Goal: Task Accomplishment & Management: Complete application form

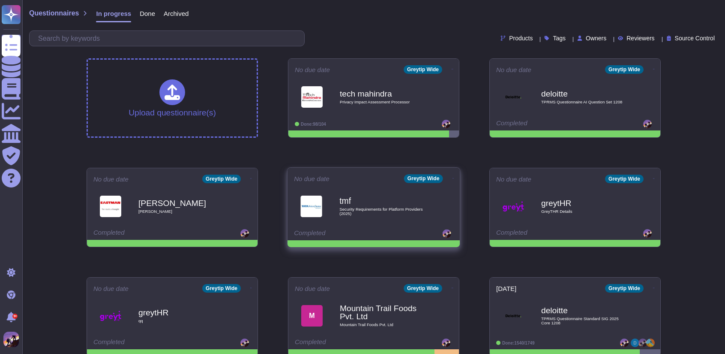
click at [371, 192] on div "tmf Security Requirements for Platform Providers (2025)" at bounding box center [382, 206] width 87 height 35
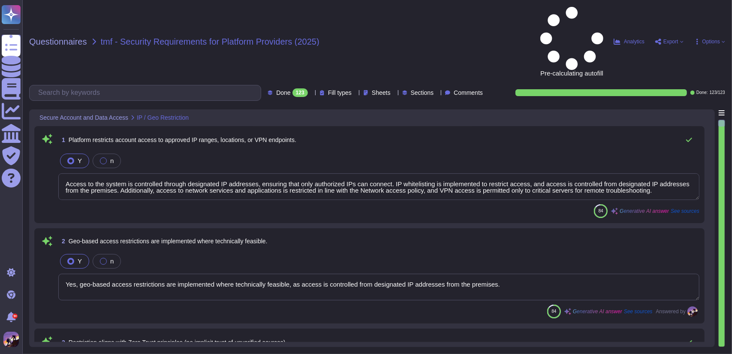
type textarea "Access to the system is controlled through designated IP addresses, ensuring th…"
type textarea "Yes, geo-based access restrictions are implemented where technically feasible, …"
type textarea "Access controls at GreytHR are designed to protect sensitive information and en…"
type textarea "Multi-Factor Authentication (MFA) is enforced for administrative and power user…"
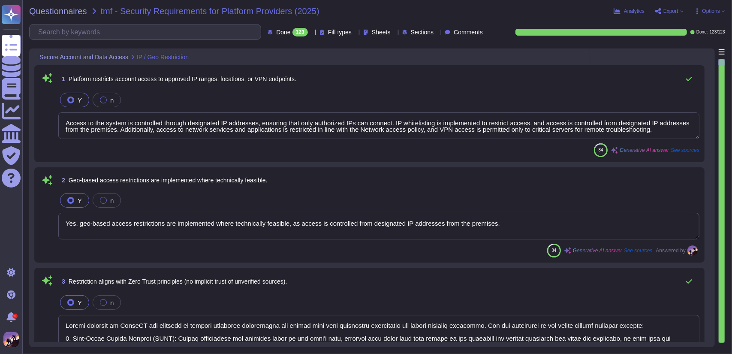
type textarea "Multi-Factor Authentication (MFA) is enforced for administrative and power user…"
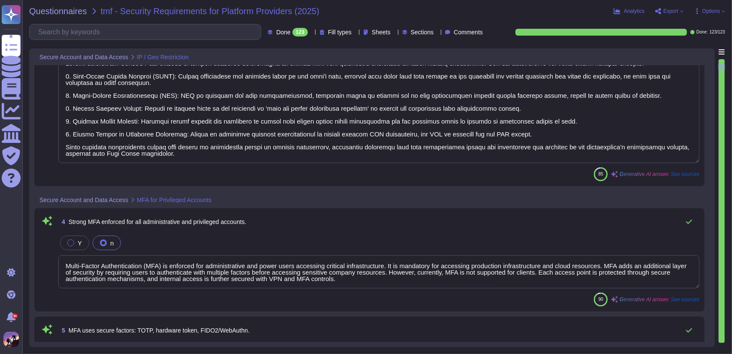
type textarea "Multi-Factor Authentication (MFA) is enforced for administrative and power user…"
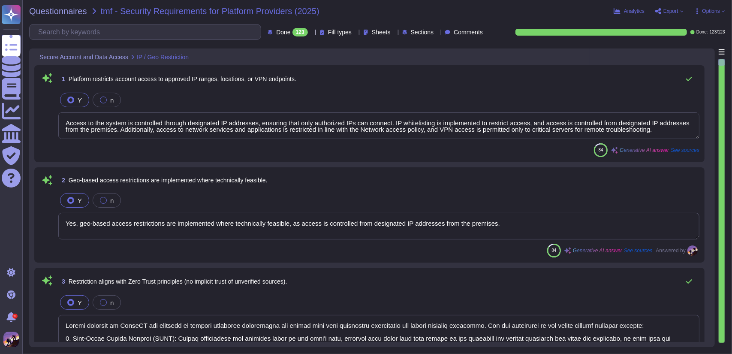
drag, startPoint x: 65, startPoint y: 121, endPoint x: 658, endPoint y: 130, distance: 592.9
click at [658, 130] on textarea "Access to the system is controlled through designated IP addresses, ensuring th…" at bounding box center [378, 125] width 641 height 27
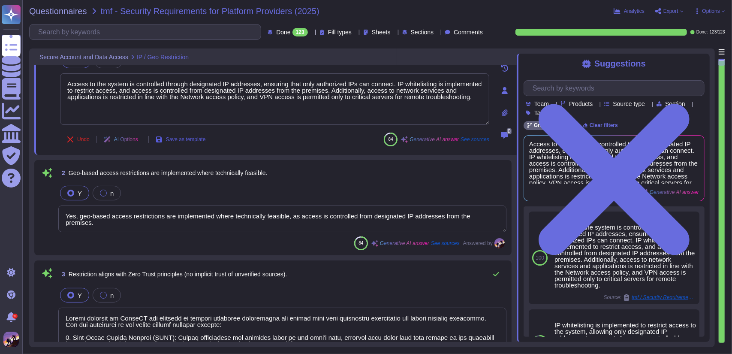
scroll to position [39, 0]
drag, startPoint x: 65, startPoint y: 217, endPoint x: 495, endPoint y: 215, distance: 429.5
click at [495, 215] on textarea "Yes, geo-based access restrictions are implemented where technically feasible, …" at bounding box center [282, 218] width 448 height 27
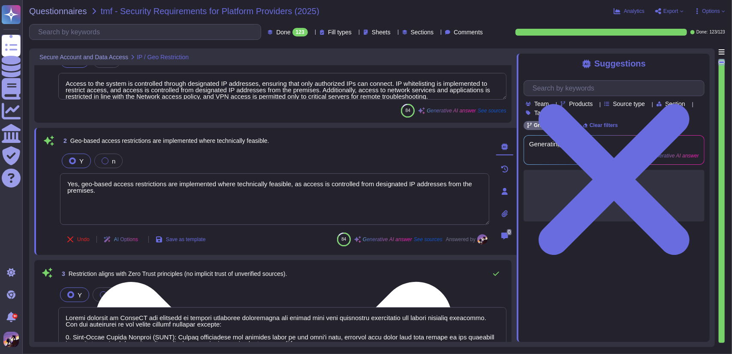
type textarea "Multi-Factor Authentication (MFA) is enforced for administrative and power user…"
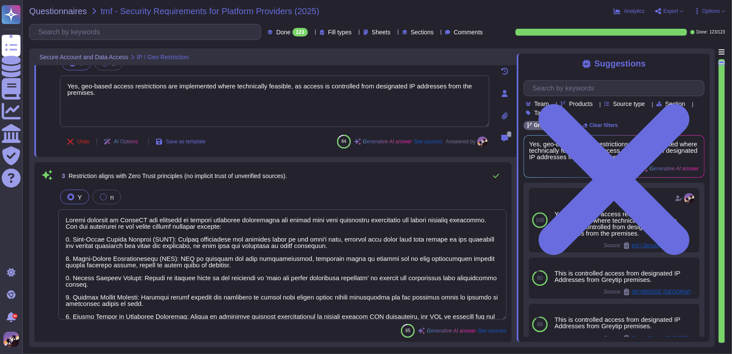
scroll to position [33, 0]
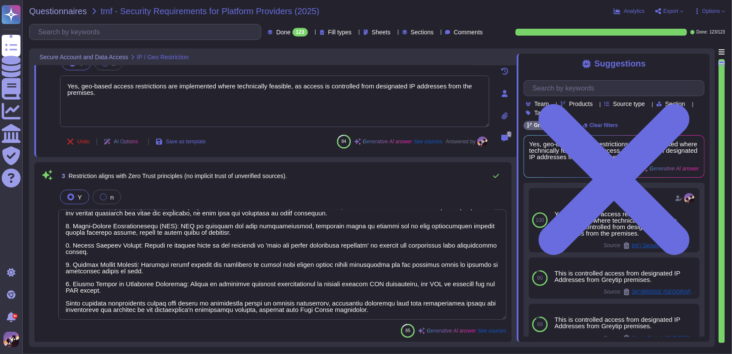
drag, startPoint x: 65, startPoint y: 220, endPoint x: 335, endPoint y: 323, distance: 289.0
click at [335, 323] on div "3 Restriction aligns with Zero Trust principles (no implicit trust of unverifie…" at bounding box center [272, 252] width 467 height 170
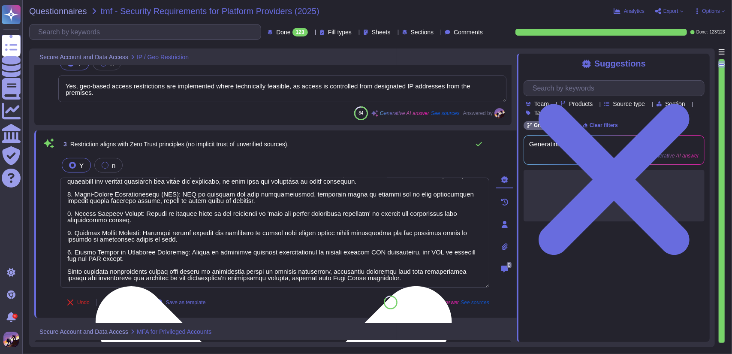
click at [366, 280] on textarea at bounding box center [274, 232] width 429 height 110
click at [369, 278] on textarea at bounding box center [274, 232] width 429 height 110
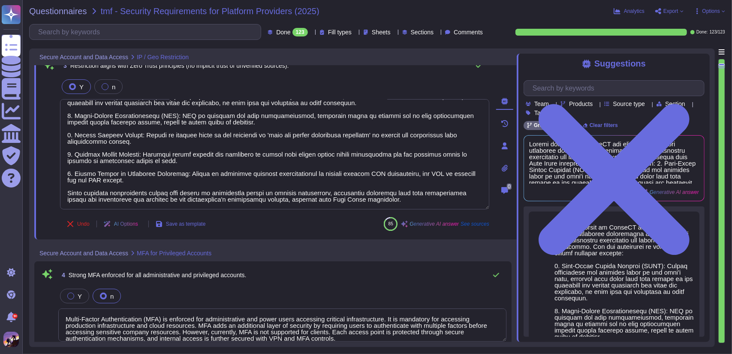
type textarea "Multi-Factor Authentication (MFA) is enforced for administrative and power user…"
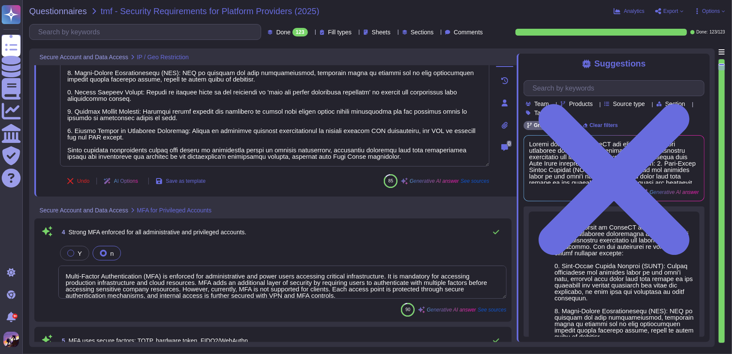
type textarea "Yes, all administrative and privileged accounts are unique and non-shared, ensu…"
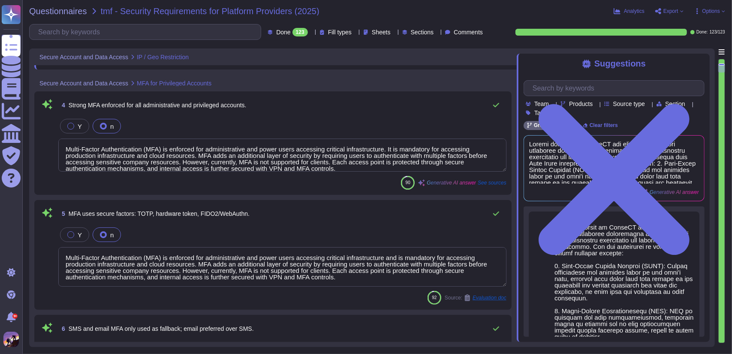
scroll to position [7, 0]
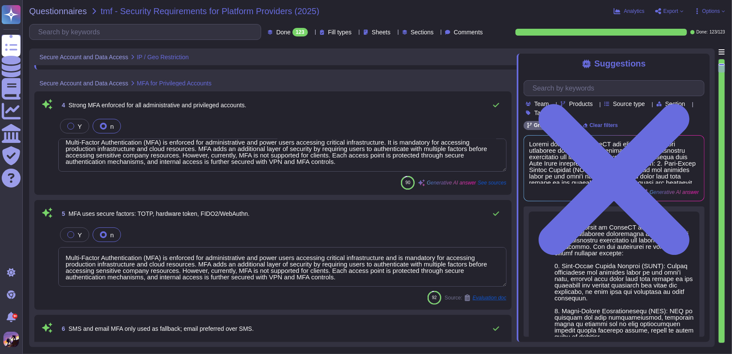
drag, startPoint x: 63, startPoint y: 145, endPoint x: 368, endPoint y: 167, distance: 306.4
click at [368, 167] on textarea "Multi-Factor Authentication (MFA) is enforced for administrative and power user…" at bounding box center [282, 154] width 448 height 33
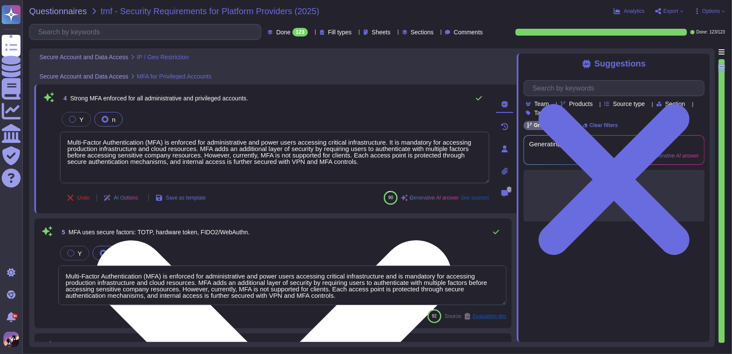
scroll to position [0, 0]
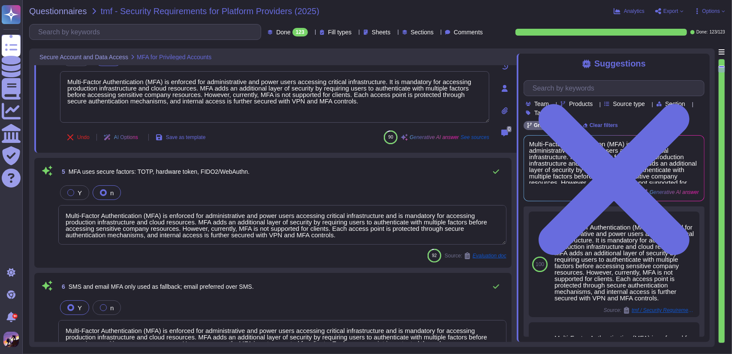
type textarea "Default administrative accounts are disabled or renamed where feasible to enhan…"
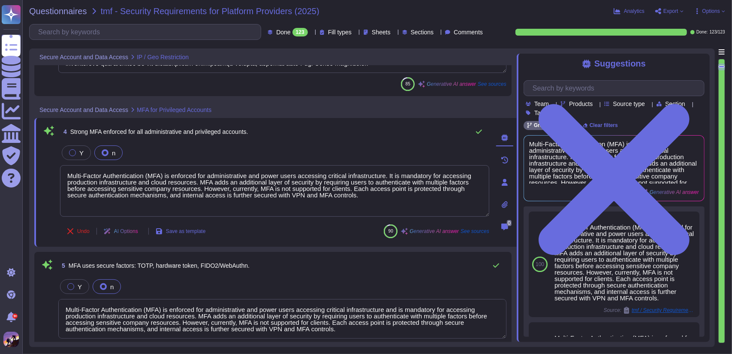
type textarea "Yes, geo-based access restrictions are implemented where technically feasible, …"
type textarea "Access controls at GreytHR are designed to protect sensitive information and en…"
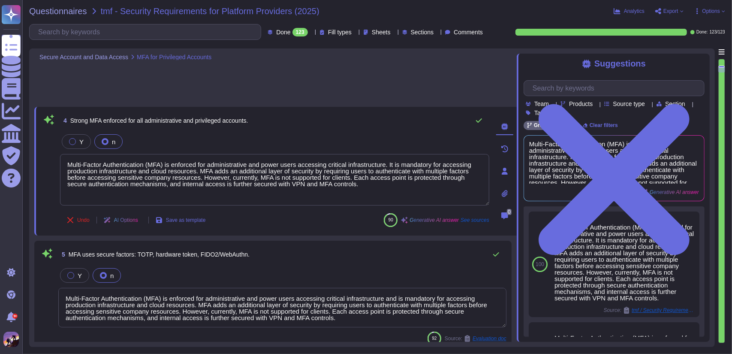
scroll to position [521, 0]
type textarea "Default administrative accounts are disabled or renamed where feasible to enhan…"
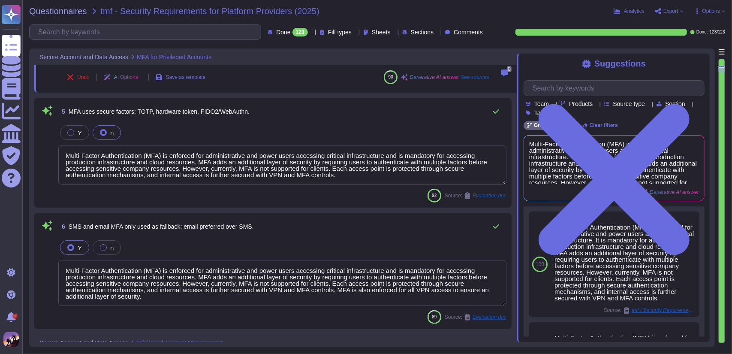
drag, startPoint x: 66, startPoint y: 155, endPoint x: 339, endPoint y: 176, distance: 273.9
click at [339, 176] on textarea "Multi-Factor Authentication (MFA) is enforced for administrative and power user…" at bounding box center [282, 164] width 448 height 39
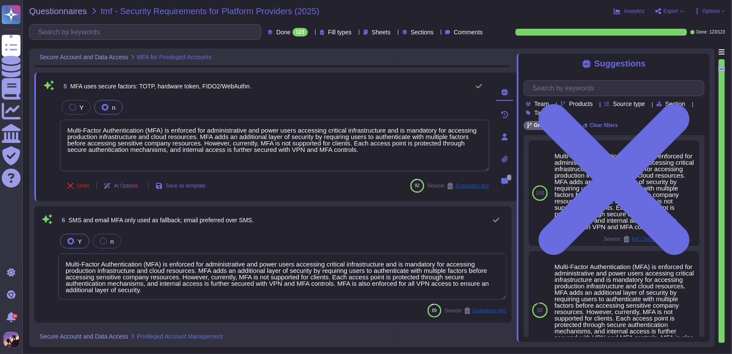
click at [99, 274] on textarea "Multi-Factor Authentication (MFA) is enforced for administrative and power user…" at bounding box center [282, 276] width 448 height 46
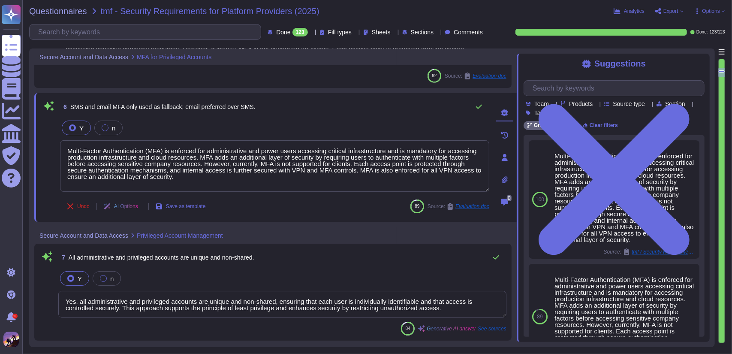
type textarea "Multi-Factor Authentication (MFA) is enforced for administrative and power user…"
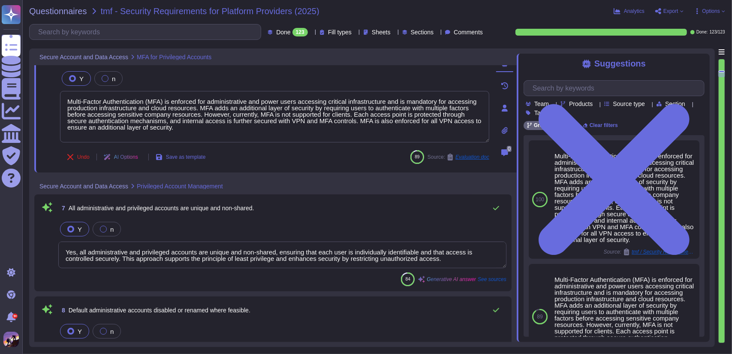
type textarea "Periodic access reviews for all privileged accounts are conducted on a monthly …"
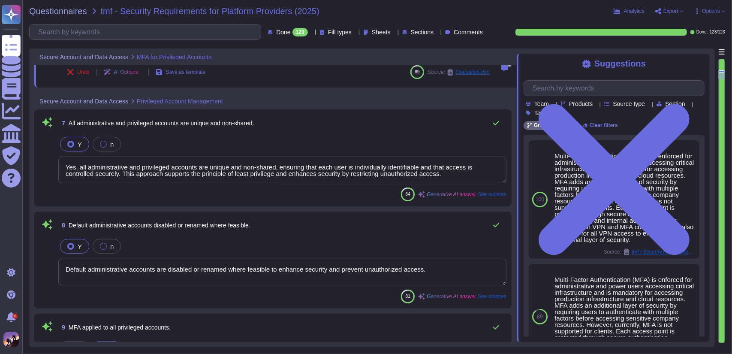
scroll to position [0, 0]
drag, startPoint x: 65, startPoint y: 163, endPoint x: 473, endPoint y: 173, distance: 408.2
click at [473, 173] on textarea "Yes, all administrative and privileged accounts are unique and non-shared, ensu…" at bounding box center [282, 169] width 448 height 27
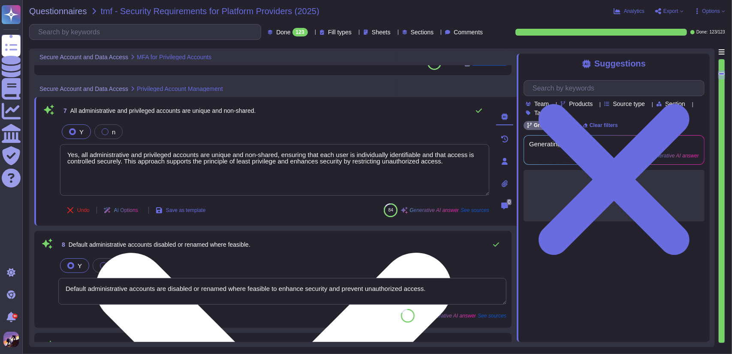
scroll to position [0, 0]
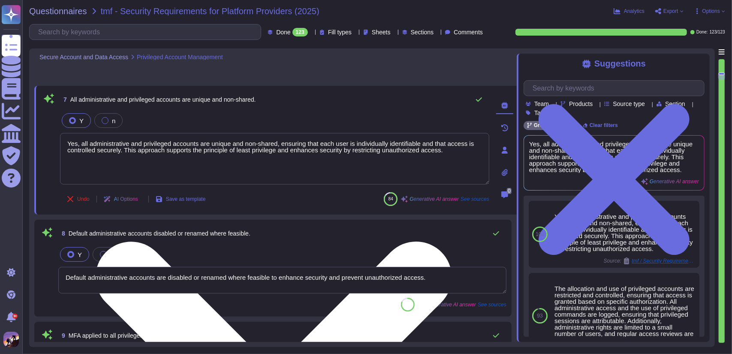
type textarea "All authentication events, including successful and failed login attempts, are …"
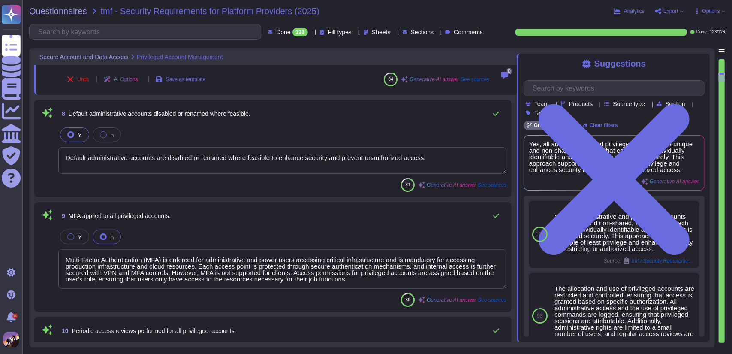
scroll to position [864, 0]
drag, startPoint x: 62, startPoint y: 156, endPoint x: 424, endPoint y: 159, distance: 362.7
click at [424, 159] on textarea "Default administrative accounts are disabled or renamed where feasible to enhan…" at bounding box center [282, 160] width 448 height 27
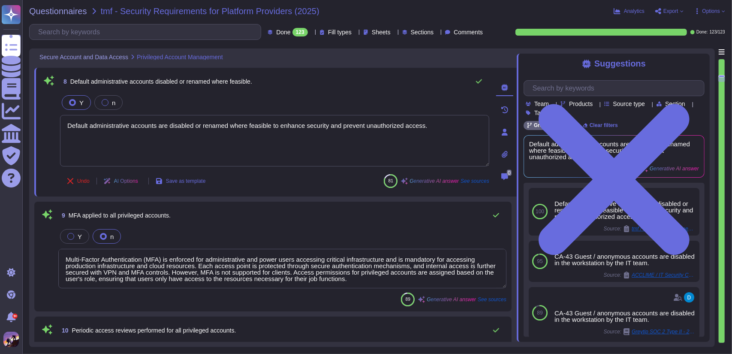
scroll to position [1039, 0]
type textarea "Audit logs are preserved for at least 90 days as part of our audit logging and …"
type textarea "Audit logging is configured as set out above."
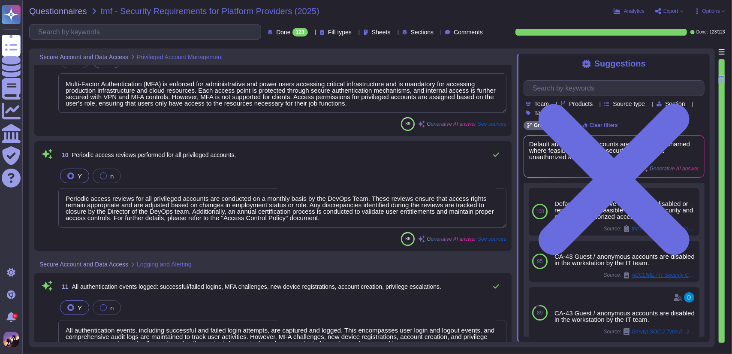
scroll to position [0, 0]
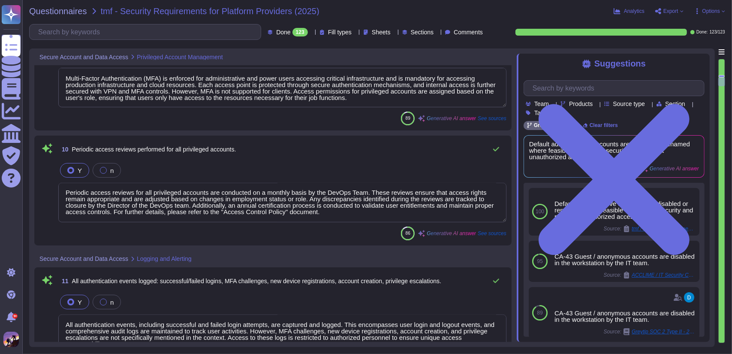
type textarea "We have implemented automated systems for anomaly detection to promptly identif…"
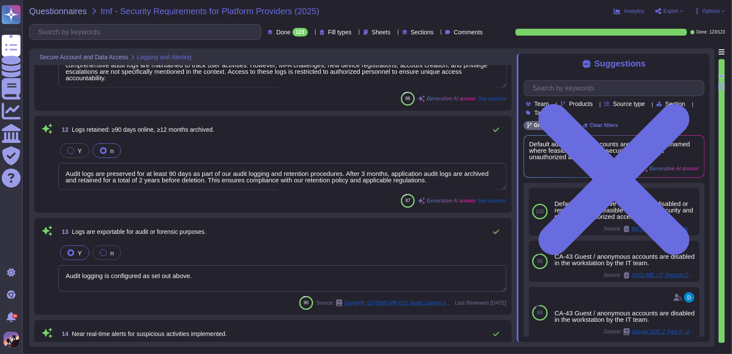
type textarea "All customer data is encrypted in transit using TLS 1.2 encryption protocols, e…"
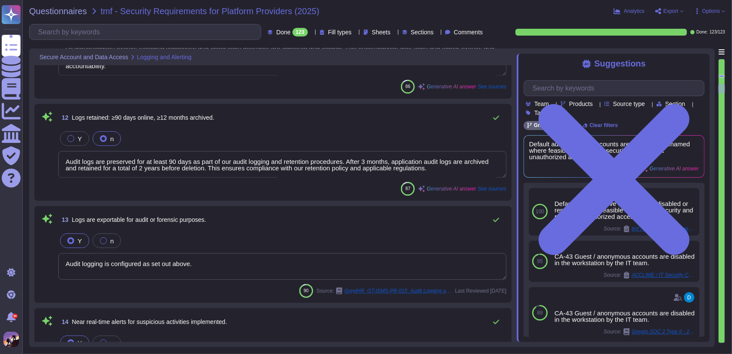
type textarea "Yes, all customer data is encrypted at rest using AES-256 encryption, which is …"
type textarea "We utilize AWS Key Management Service (KMS) and Google Key Management Service (…"
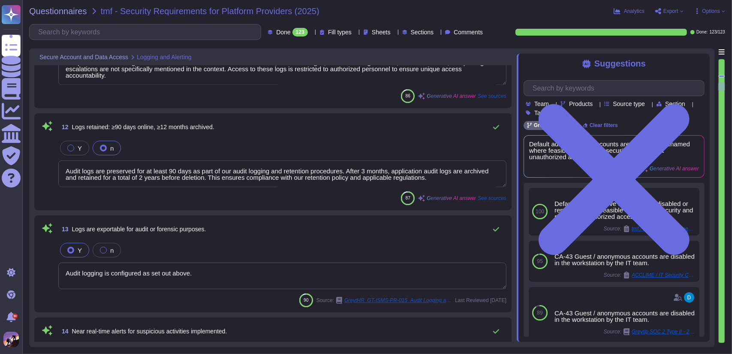
scroll to position [1291, 0]
click at [672, 9] on span "Export" at bounding box center [670, 11] width 15 height 5
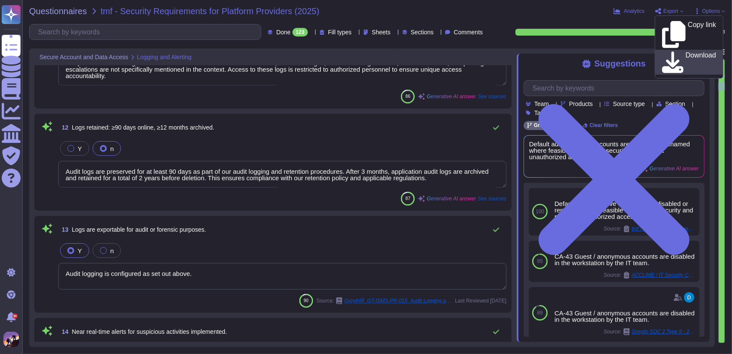
click at [670, 51] on div "Download" at bounding box center [689, 61] width 54 height 21
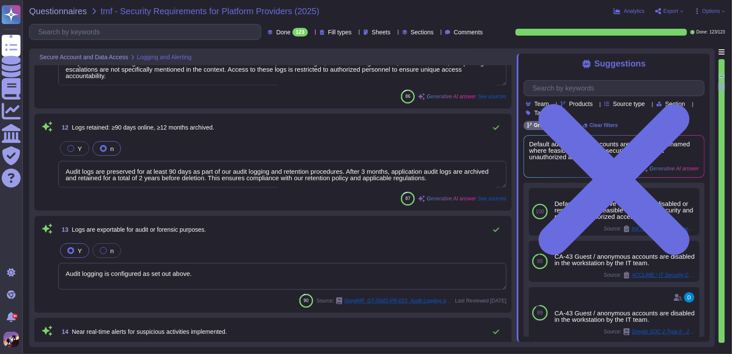
click at [697, 11] on icon at bounding box center [697, 11] width 2 height 6
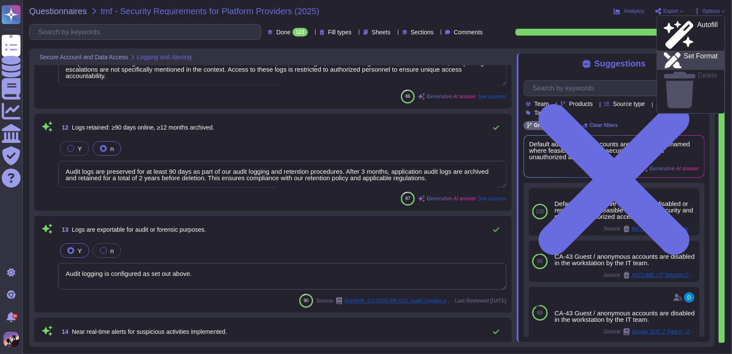
click at [689, 53] on p "Set Format" at bounding box center [701, 60] width 34 height 15
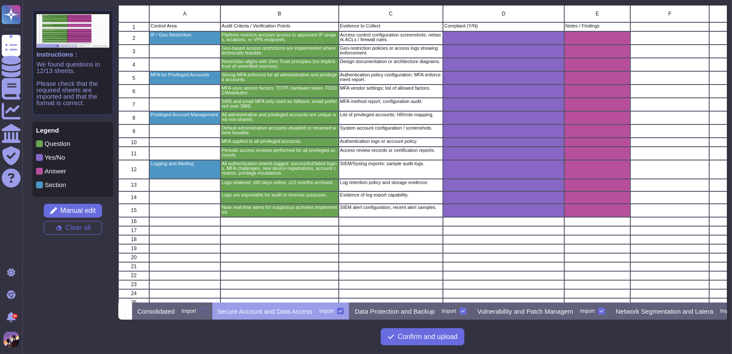
scroll to position [291, 602]
click at [196, 312] on div "Import" at bounding box center [189, 310] width 15 height 5
click at [0, 0] on input "Import" at bounding box center [0, 0] width 0 height 0
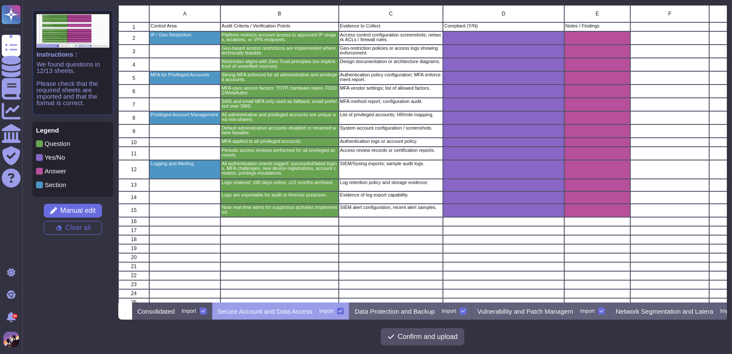
click at [186, 311] on div "Consolidated Import" at bounding box center [172, 310] width 80 height 17
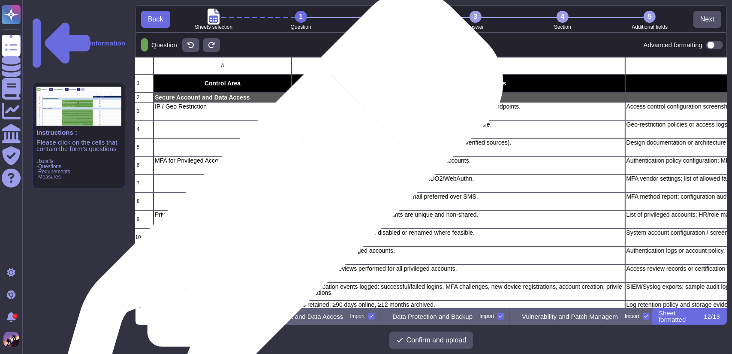
scroll to position [0, 0]
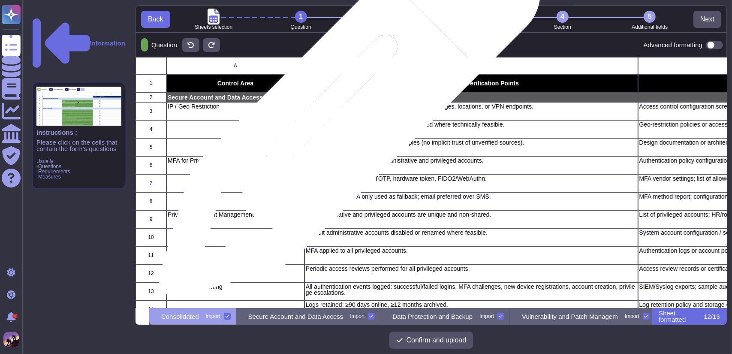
click at [346, 111] on div "Platform restricts account access to approved IP ranges, locations, or VPN endp…" at bounding box center [470, 111] width 333 height 18
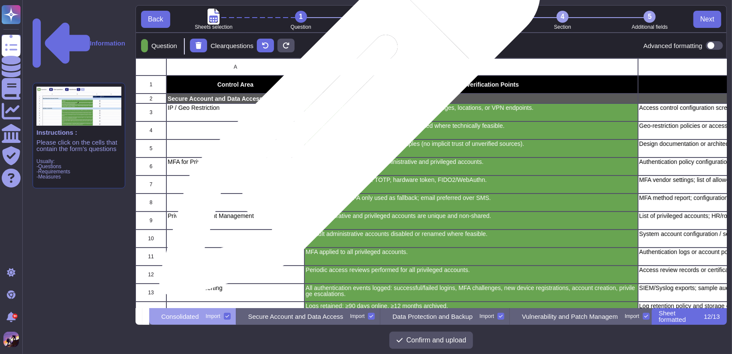
scroll to position [243, 585]
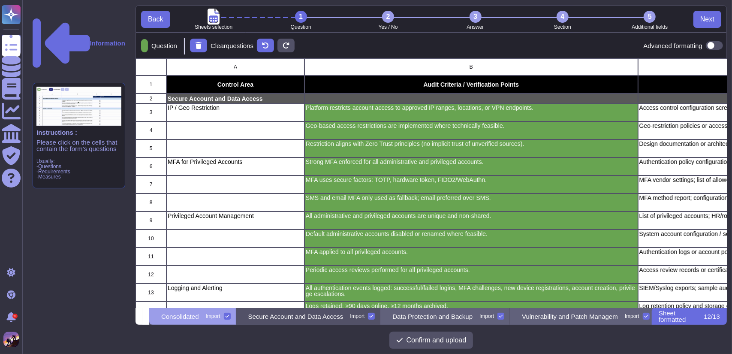
click at [300, 319] on p "Secure Account and Data Access" at bounding box center [295, 316] width 95 height 6
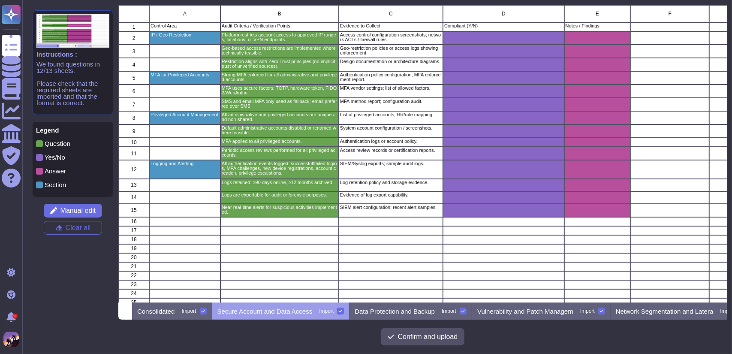
scroll to position [291, 602]
click at [180, 319] on div "A B C D E F G H I J K L M 1 Control Area Audit Criteria / Verification Points E…" at bounding box center [422, 176] width 608 height 343
click at [170, 311] on p "Consolidated" at bounding box center [156, 311] width 38 height 6
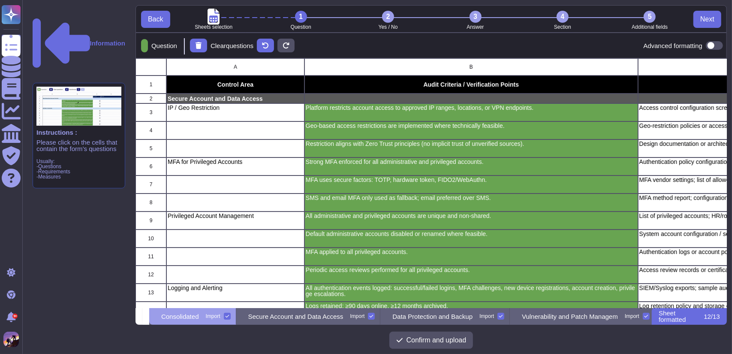
scroll to position [243, 585]
click at [705, 43] on div at bounding box center [712, 45] width 21 height 9
click at [713, 44] on span at bounding box center [714, 45] width 17 height 9
click at [702, 45] on input "checkbox" at bounding box center [702, 45] width 0 height 0
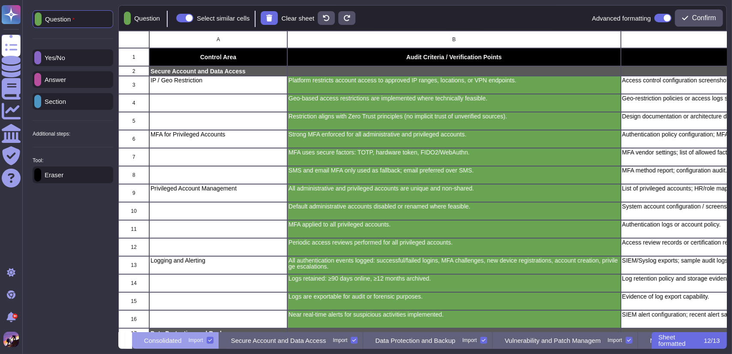
scroll to position [294, 602]
click at [58, 98] on p "Section" at bounding box center [53, 101] width 25 height 6
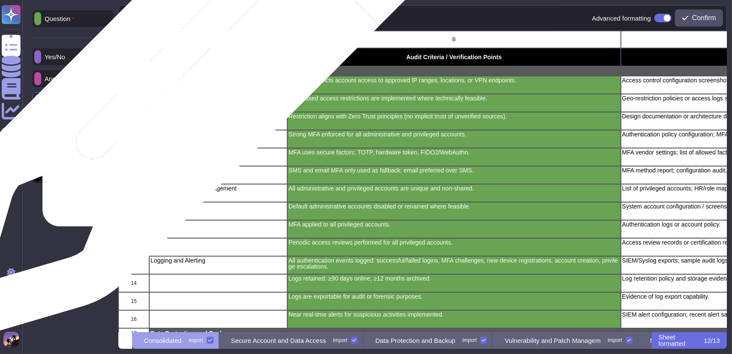
click at [190, 80] on p "IP / Geo Restriction" at bounding box center [217, 80] width 135 height 6
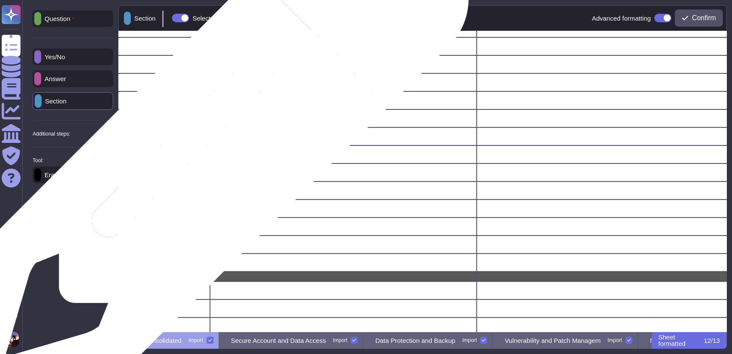
scroll to position [0, 677]
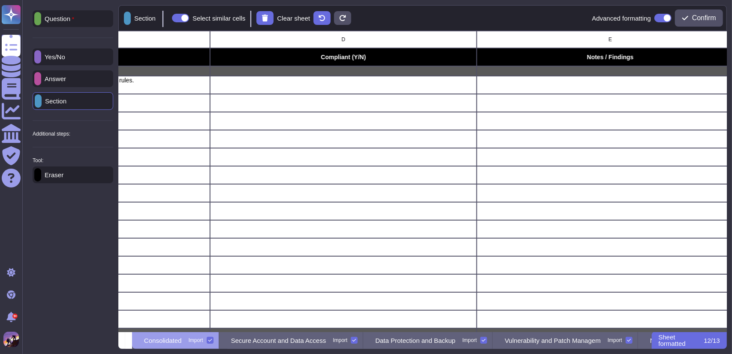
click at [53, 60] on p "Yes/No" at bounding box center [53, 57] width 24 height 6
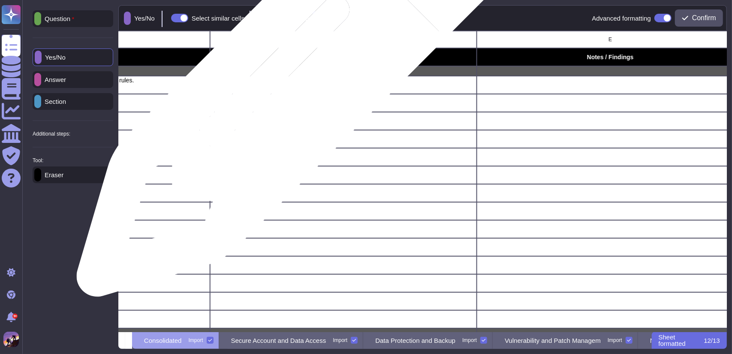
click at [291, 83] on div "grid" at bounding box center [343, 85] width 267 height 18
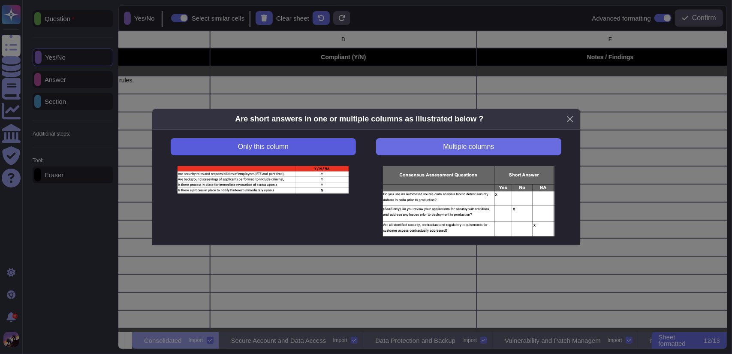
click at [255, 145] on span "Only this column" at bounding box center [263, 146] width 51 height 7
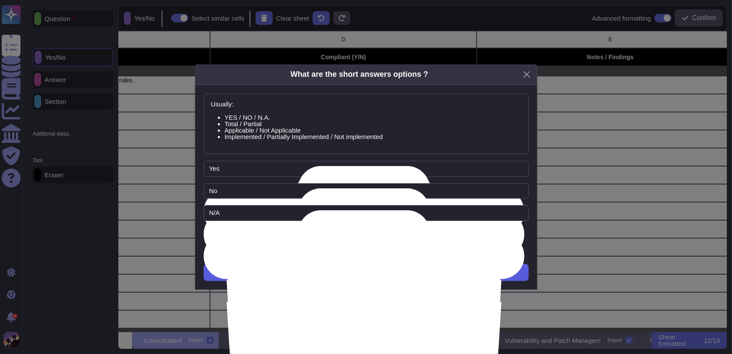
click at [310, 271] on button "Next" at bounding box center [366, 272] width 325 height 17
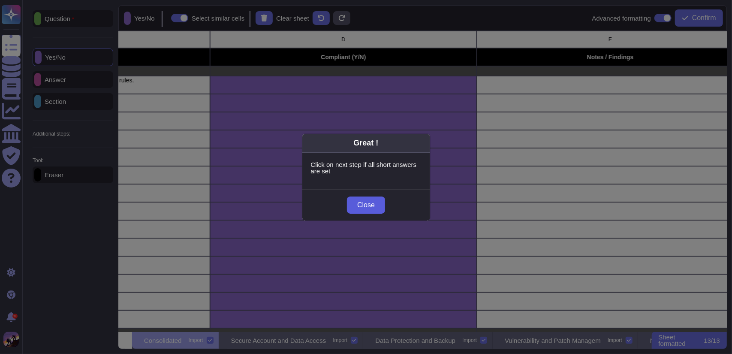
click at [359, 211] on button "Close" at bounding box center [366, 204] width 38 height 17
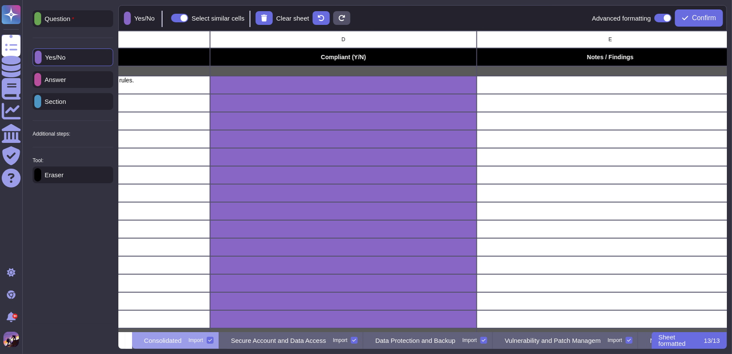
click at [52, 73] on div "Answer" at bounding box center [73, 79] width 81 height 17
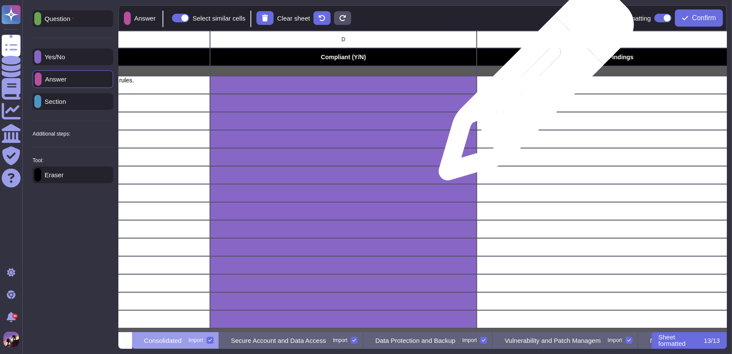
click at [533, 87] on div "grid" at bounding box center [610, 85] width 267 height 18
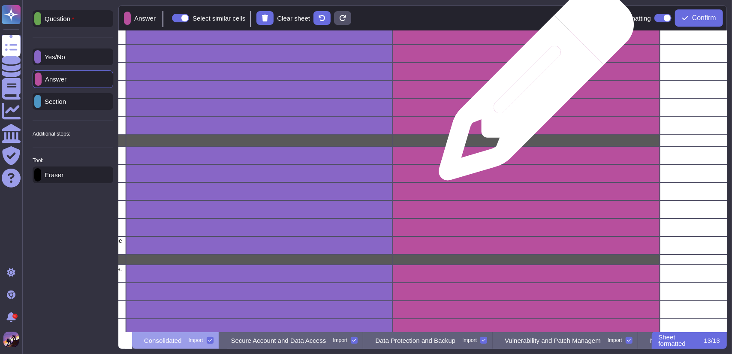
scroll to position [2112, 761]
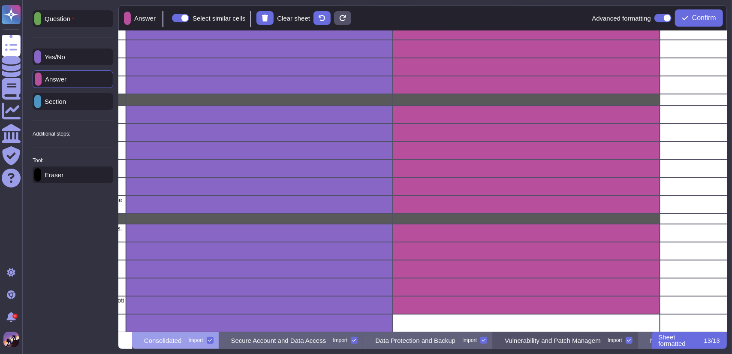
click at [601, 340] on p "Vulnerability and Patch Managem" at bounding box center [553, 340] width 96 height 6
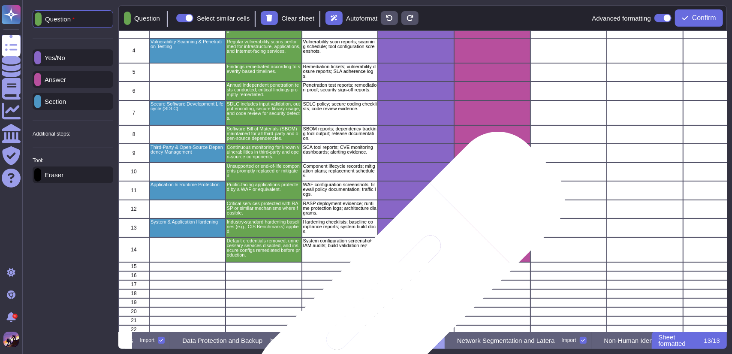
scroll to position [62, 0]
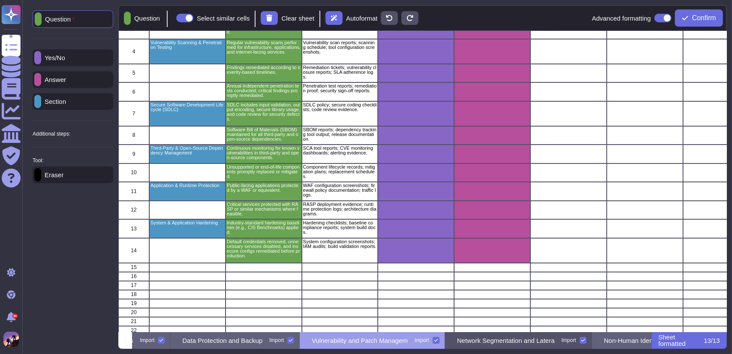
click at [492, 340] on p "Network Segmentation and Latera" at bounding box center [506, 340] width 98 height 6
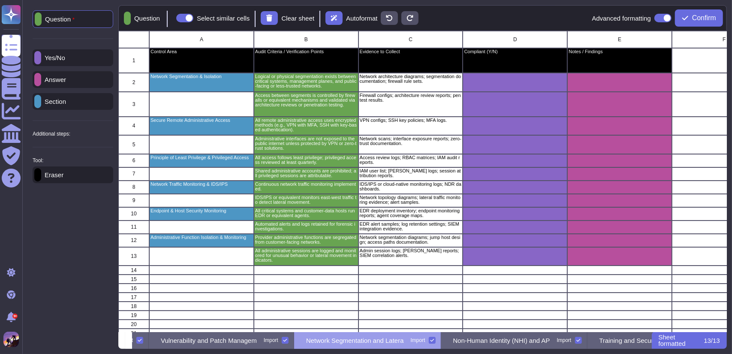
scroll to position [0, 344]
click at [492, 340] on p "Non-Human Identity (NHI) and AP" at bounding box center [501, 340] width 97 height 6
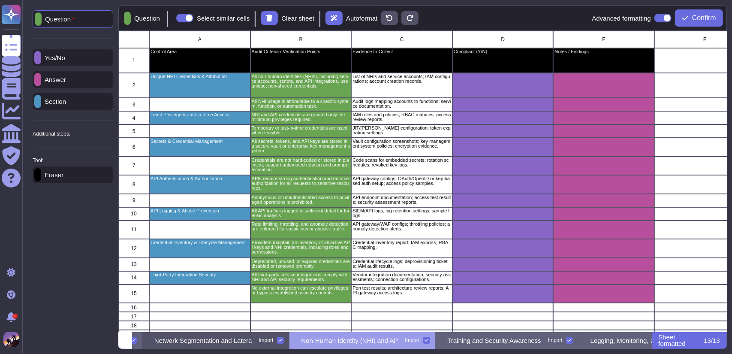
scroll to position [0, 496]
click at [492, 340] on p "Training and Security Awareness" at bounding box center [493, 340] width 93 height 6
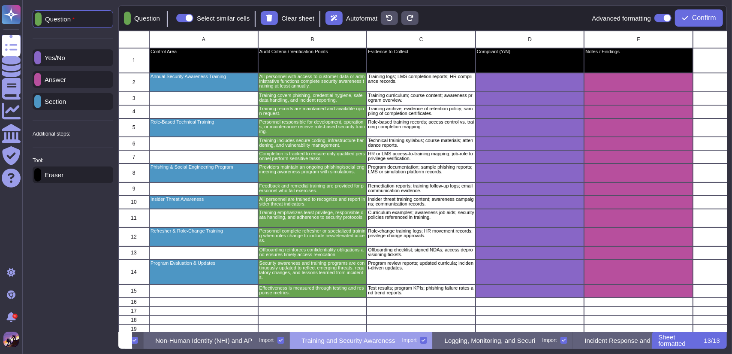
scroll to position [0, 645]
click at [513, 343] on p "Logging, Monitoring, and Securi" at bounding box center [486, 340] width 91 height 6
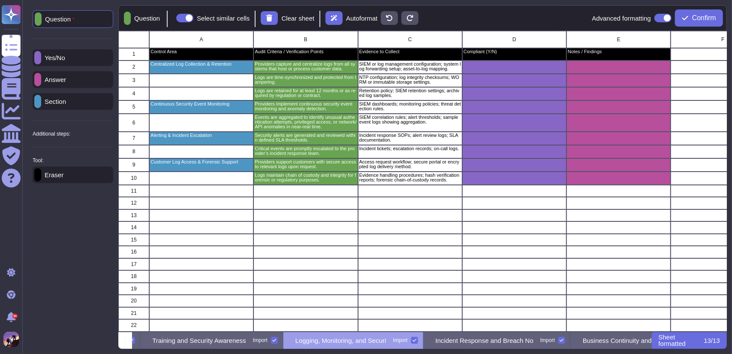
scroll to position [0, 791]
click at [513, 343] on p "Incident Response and Breach No" at bounding box center [484, 340] width 98 height 6
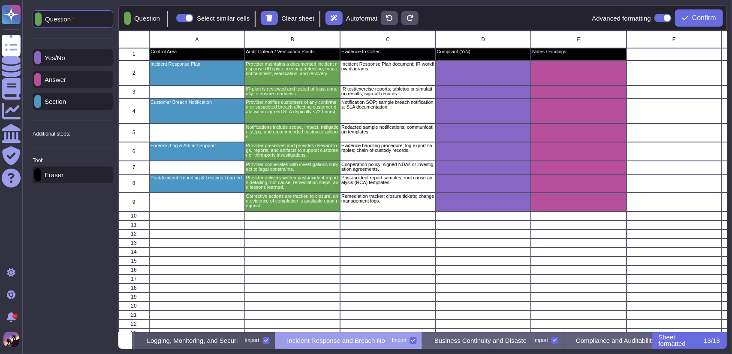
scroll to position [0, 939]
click at [513, 343] on p "Business Continuity and Disaste" at bounding box center [480, 340] width 92 height 6
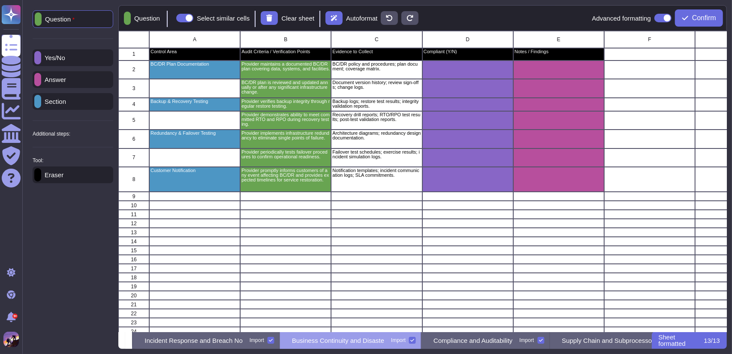
scroll to position [0, 1086]
click at [507, 343] on p "Compliance and Auditability" at bounding box center [467, 340] width 79 height 6
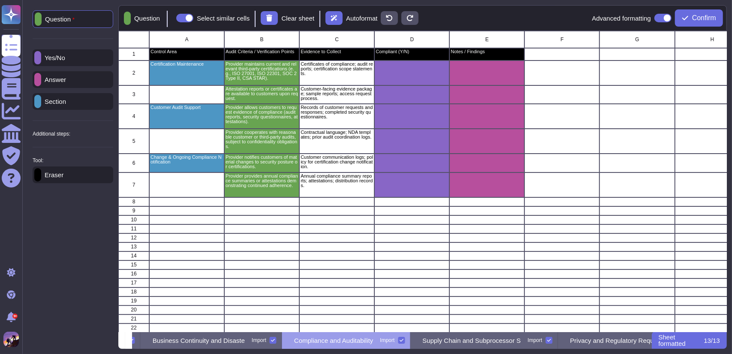
scroll to position [0, 1226]
click at [513, 343] on p "Supply Chain and Subprocessor S" at bounding box center [467, 340] width 98 height 6
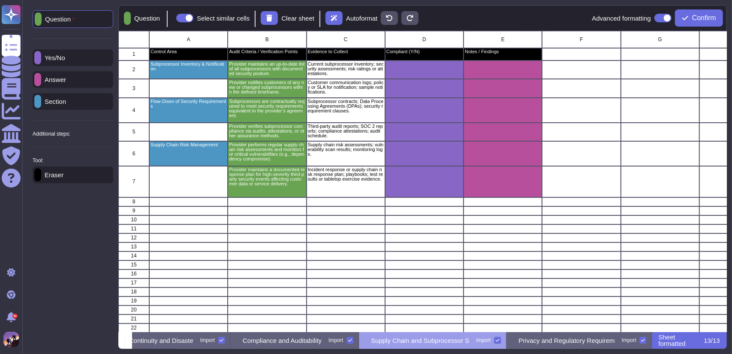
scroll to position [0, 1336]
click at [536, 342] on p "Privacy and Regulatory Requirem" at bounding box center [566, 340] width 96 height 6
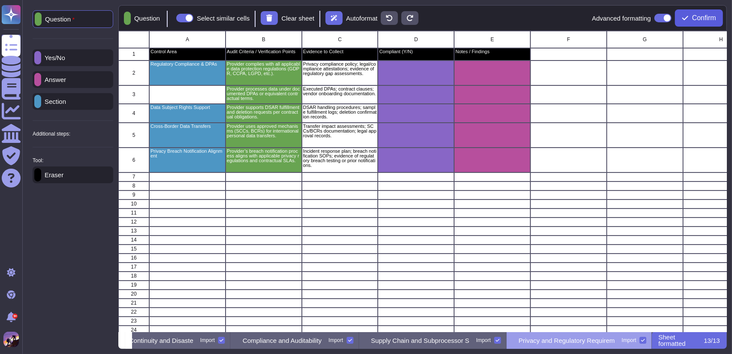
click at [700, 24] on button "Confirm" at bounding box center [699, 17] width 48 height 17
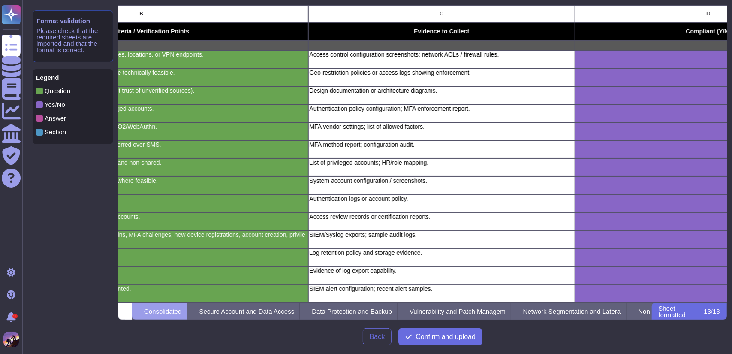
scroll to position [0, 315]
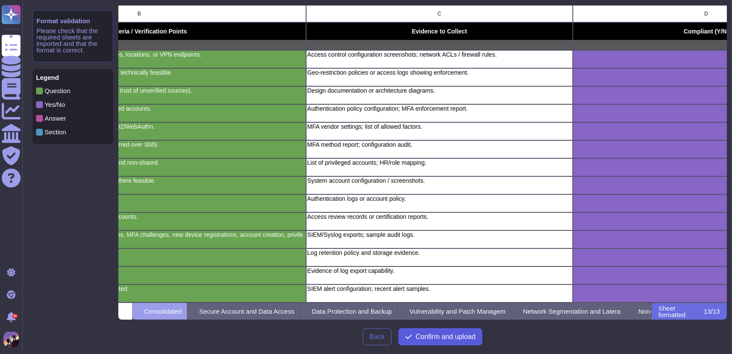
click at [436, 333] on span "Confirm and upload" at bounding box center [445, 336] width 60 height 7
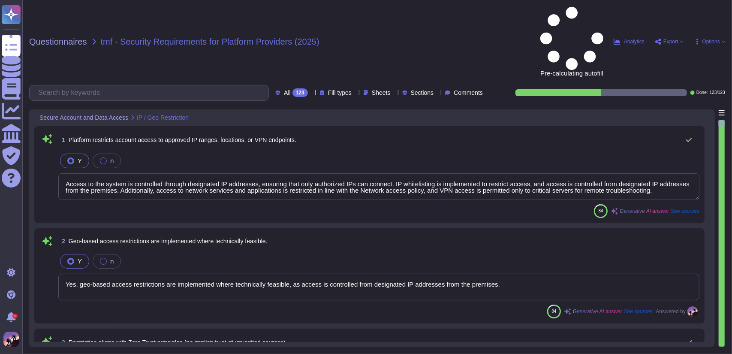
type textarea "Access to the system is controlled through designated IP addresses, ensuring th…"
type textarea "Yes, geo-based access restrictions are implemented where technically feasible, …"
type textarea "Access controls at GreytHR are designed to protect sensitive information and en…"
type textarea "Multi-Factor Authentication (MFA) is enforced for administrative and power user…"
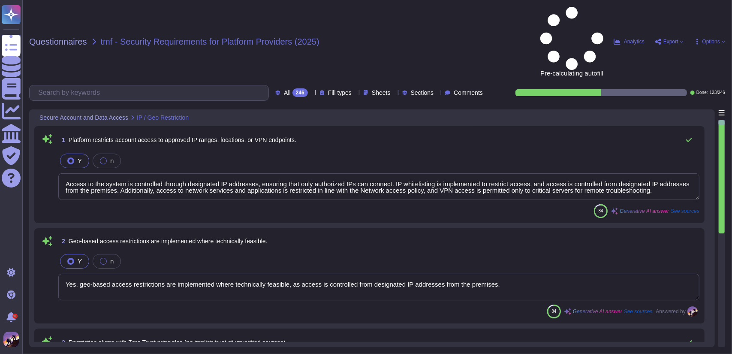
type textarea "Multi-Factor Authentication (MFA) is enforced for administrative and power user…"
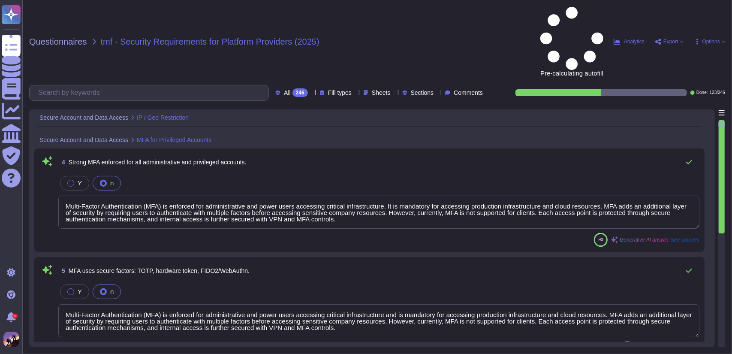
type textarea "Yes, all administrative and privileged accounts are unique and non-shared, ensu…"
type textarea "Default administrative accounts are disabled or renamed where feasible to enhan…"
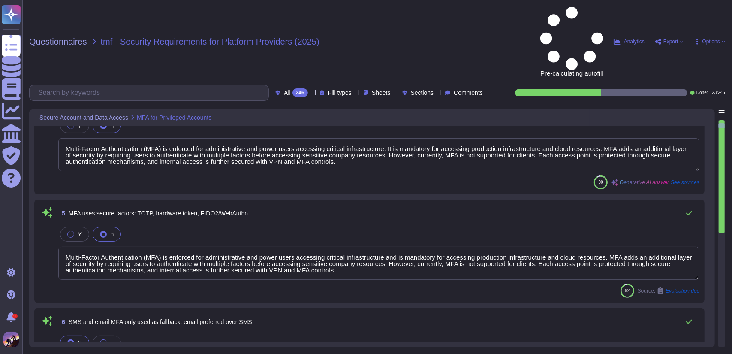
type textarea "Multi-Factor Authentication (MFA) is enforced for administrative and power user…"
type textarea "Periodic access reviews for all privileged accounts are conducted on a monthly …"
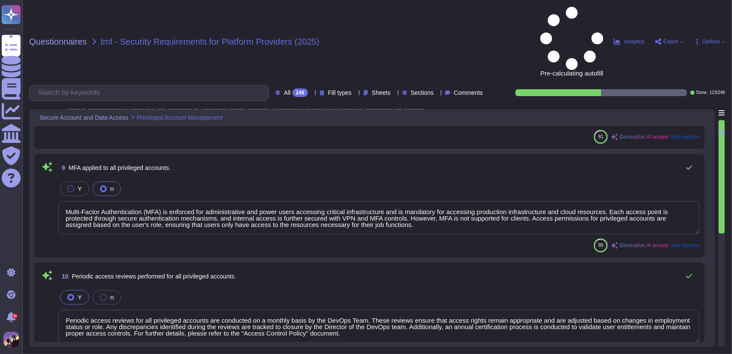
type textarea "All authentication events, including successful and failed login attempts, are …"
type textarea "Audit logs are preserved for at least 90 days as part of our audit logging and …"
type textarea "Audit logging is configured as set out above."
type textarea "We have implemented automated systems for anomaly detection to promptly identif…"
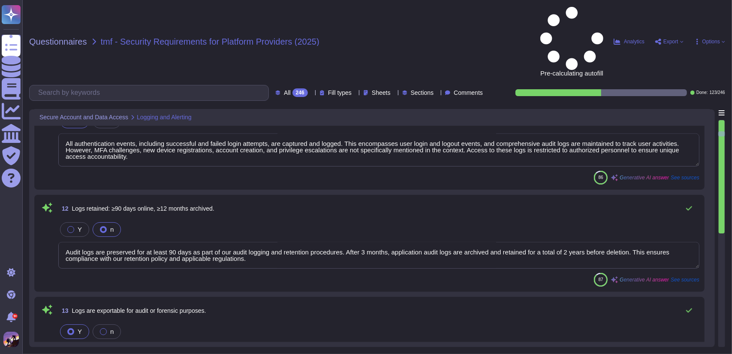
type textarea "All customer data is encrypted in transit using TLS 1.2 encryption protocols, e…"
type textarea "Yes, all customer data is encrypted at rest using AES-256 encryption, which is …"
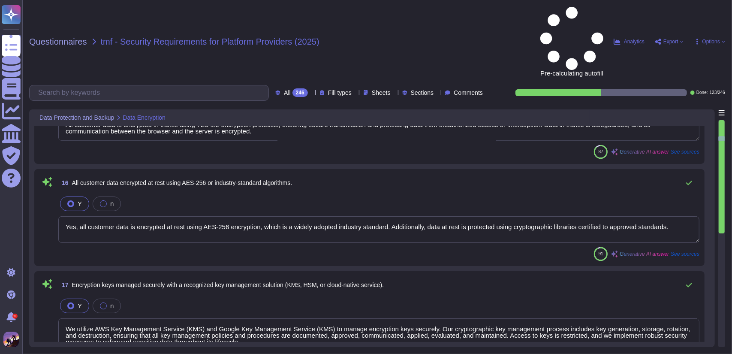
type textarea "We utilize AWS Key Management Service (KMS) and Google Key Management Service (…"
type textarea "Customer data is stored and processed in the following geographic locations: - …"
type textarea "GreytHR employs a multi-tenancy architecture where each client’s data is logica…"
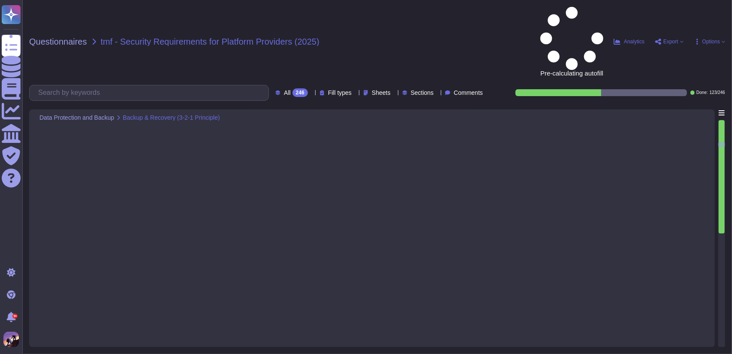
type textarea "We follow a comprehensive backup strategy that aligns with the principles of da…"
type textarea "We perform monthly backup consistency checks between master and slave through s…"
type textarea "Annual restoration testing is conducted to confirm recoverability, ensuring tha…"
type textarea "Yes, we have a comprehensive Data Retention Policy that governs the retention a…"
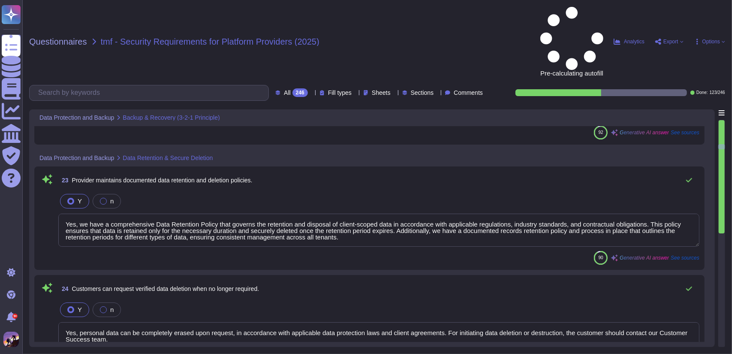
type textarea "Yes, personal data can be completely erased upon request, in accordance with ap…"
type textarea "We maintain comprehensive documentation regarding the policies and procedures f…"
type textarea "- Recovery Time Objective (RTO): 1.5 hours - Recovery Point Objective (RPO): 5 …"
type textarea "Yes, the Recovery Time Objective (RTO) of 1.5 hours and Recovery Point Objectiv…"
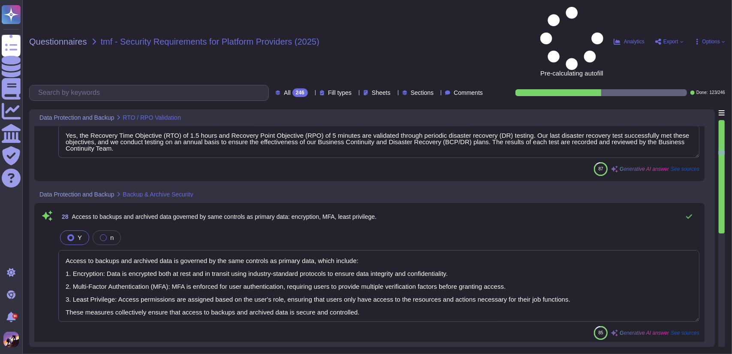
type textarea "Access to backups and archived data is governed by the same controls as primary…"
type textarea "Our backup environments are monitored for unauthorized access attempts through …"
type textarea "Security patches and software updates are applied based on a structured patch m…"
type textarea "Remediate – Apply/Implement the proposed corrective actions. Closure – Verify t…"
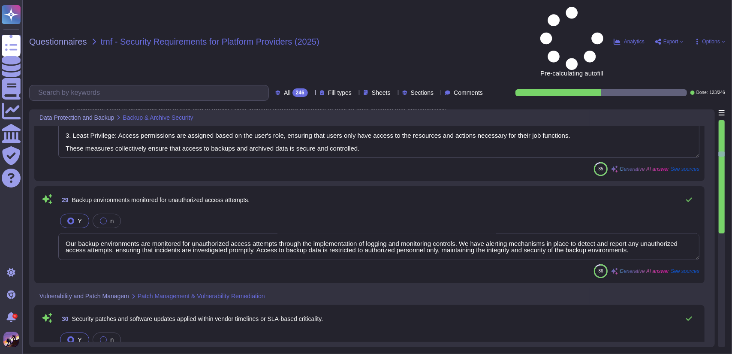
type textarea "We conduct regular vulnerability scans on both internal and publicly facing sys…"
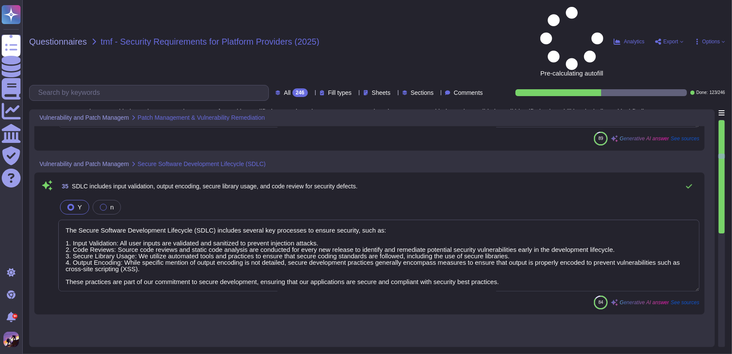
type textarea "All critical vulnerabilities are closed immediately, and high severity issues a…"
type textarea "We conduct annual independent penetration tests performed by qualified external…"
type textarea "The Secure Software Development Lifecycle (SDLC) includes several key processes…"
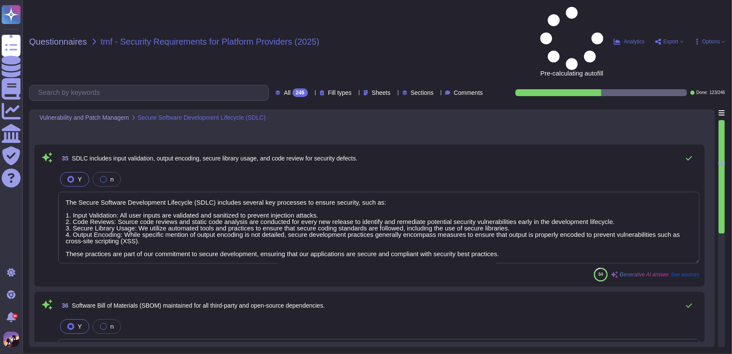
type textarea "We continuously monitor for known vulnerabilities in third-party and open-sourc…"
type textarea "Its adoption won't cause other issues resulting in a compromise of the producti…"
type textarea "Yes, we have implemented a Web Application Firewall (WAF) on the application la…"
type textarea "Greytip will ensure protection against threats to its system & data."
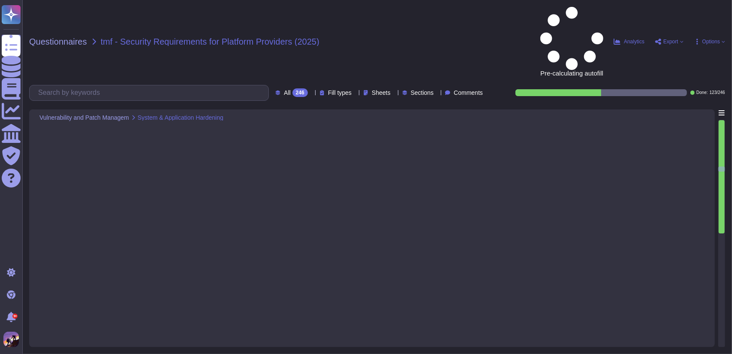
type textarea "Yes, logical segmentation exists between critical systems and less sensitive sy…"
type textarea "Access between segments is managed using strict access controls, ensuring that …"
type textarea "All remote administrative access is secured through encrypted methods, specific…"
type textarea "Yes, administrative interfaces are protected by VPN usage, ensuring they are no…"
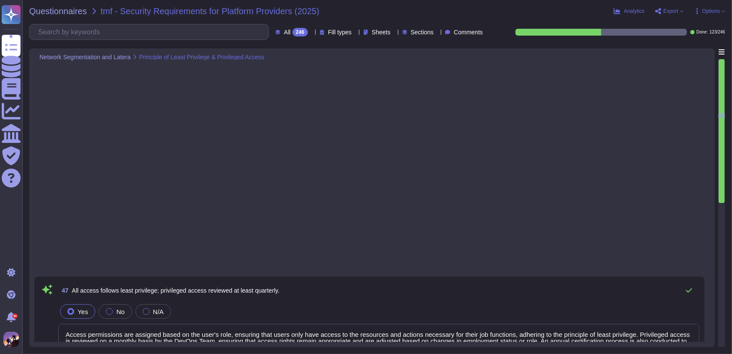
type textarea "Access permissions are assigned based on the user's role, ensuring that users o…"
type textarea "The allocation and use of privileged accounts are restricted and controlled, en…"
type textarea "Continuous network traffic monitoring is implemented through various measures, …"
type textarea "We have implemented robust intrusion detection and prevention systems (IDS/IPS)…"
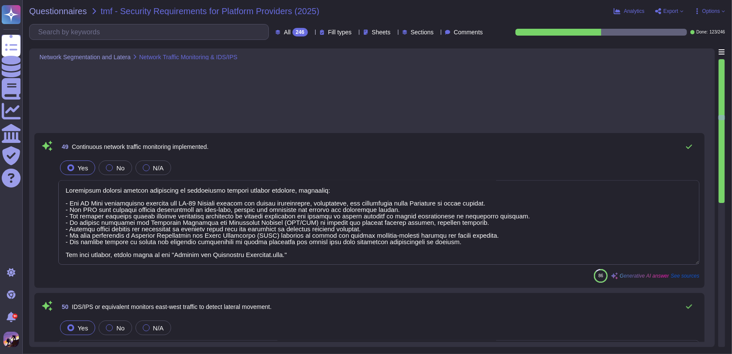
type textarea "Yes, all critical systems and customer-data hosts are equipped with Endpoint De…"
type textarea "We maintain comprehensive documentation of all security incidents, including ev…"
type textarea "Yes, administrative functions are segregated from customer-facing networks to e…"
type textarea "Yes, all administrative access and use of privileged commands are logged. The c…"
type textarea "Users shall be provided with a unique user ID and strong authentication mechani…"
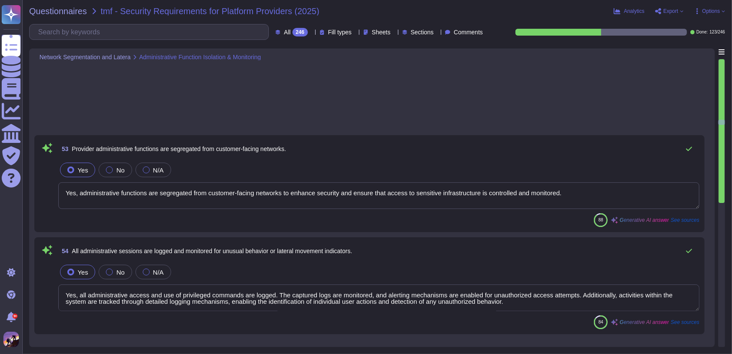
type textarea "need to be clarify"
type textarea "Access permissions are assigned based on the user's role, ensuring that users o…"
type textarea "Temporary passwords are provided to users securely when granting access to infr…"
type textarea "Yes, all secrets, tokens, and API keys are securely managed using environment v…"
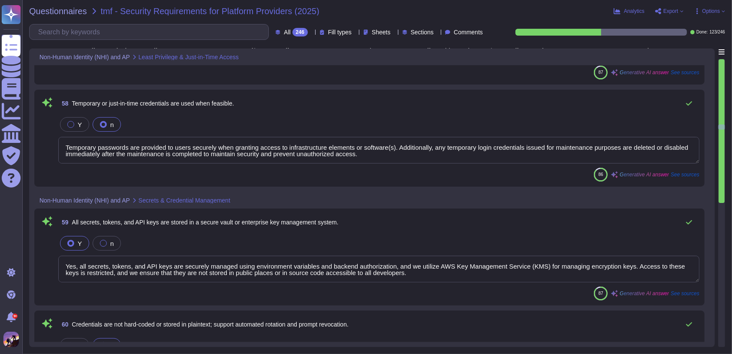
type textarea "Credentials are not hard-coded or stored in plaintext. We ensure that all sensi…"
type textarea "Our APIs are designed with strong authentication and authorization mechanisms t…"
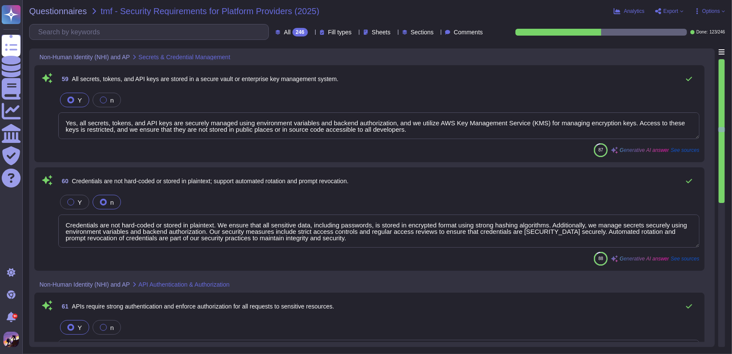
type textarea "Particularly (but not exclusively) if foul play is suspected in the incident, a…"
type textarea "Yes, we have implemented automated systems for anomaly detection to promptly id…"
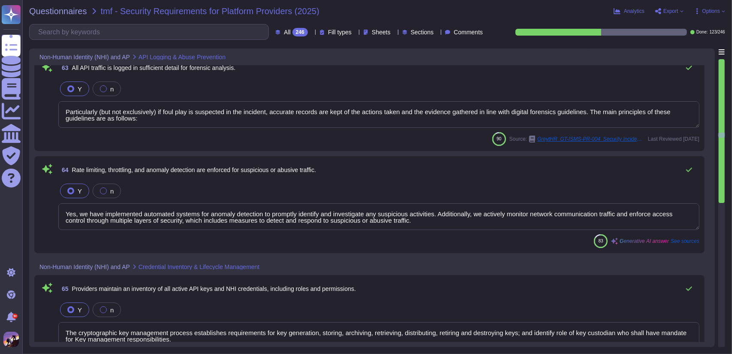
type textarea "The cryptographic key management process establishes requirements for key gener…"
type textarea "Yes, deprecated, unused, or expired credentials are [SECURITY_DATA] or removed …"
type textarea "GreytHR supports secure integration through various methods, including APIs, en…"
type textarea "Access to modify system configurations is strictly controlled, ensuring that on…"
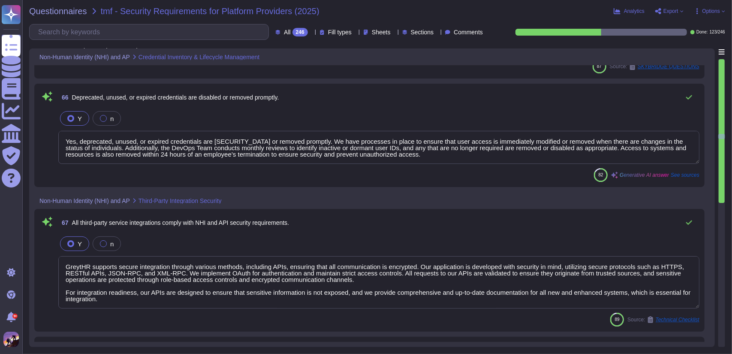
type textarea "All employees, including those with access to customer data or administrative f…"
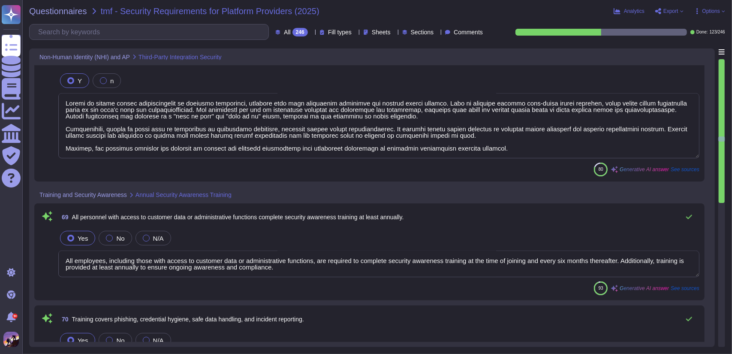
type textarea "Training programs include comprehensive coverage of phishing awareness, credent…"
type textarea "Training records are maintained and available upon request."
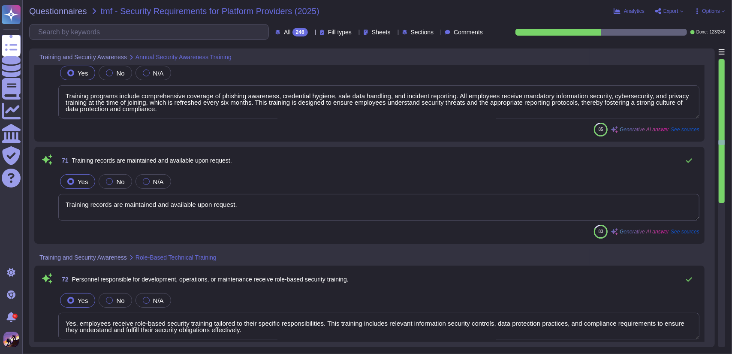
type textarea "Yes, employees receive role-based security training tailored to their specific …"
type textarea "Training programs include secure coding practices, which are essential for ensu…"
type textarea "Completion is tracked to ensure that all activities are conducted by qualified …"
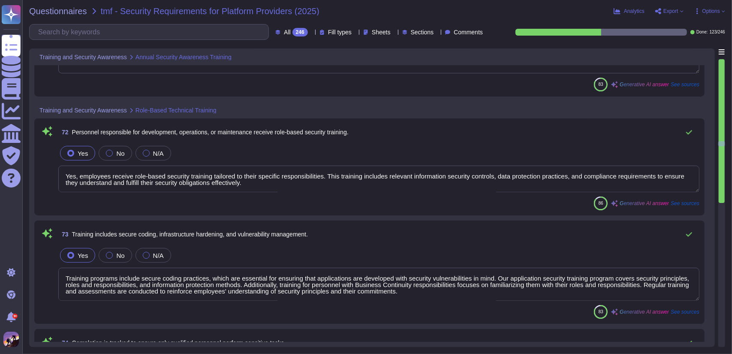
type textarea "Training is provided at least annually."
type textarea "Yes, feedback and remedial training are provided for personnel who fail exercis…"
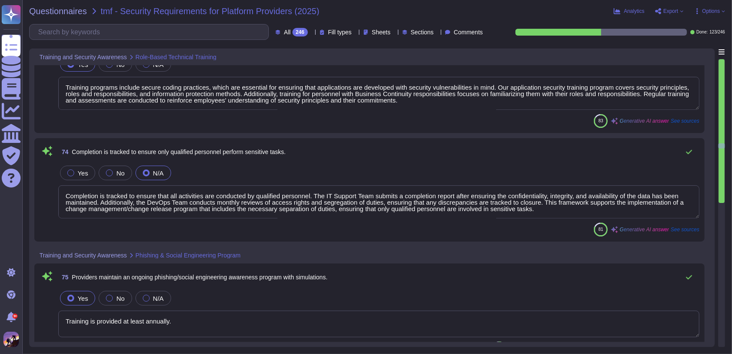
type textarea "Yes, datacenter personnel are trained to respond to unauthorized access or egre…"
type textarea "Training emphasizes the principle of least privilege, responsible data handling…"
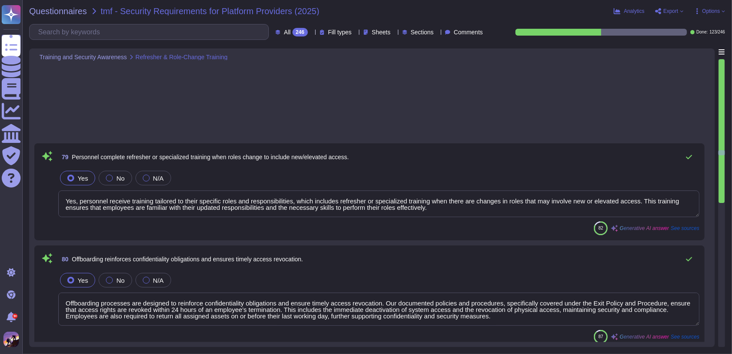
type textarea "Yes, personnel receive training tailored to their specific roles and responsibi…"
type textarea "Offboarding processes are designed to reinforce confidentiality obligations and…"
type textarea "Yes, security awareness and training programs are regularly reviewed and update…"
type textarea "Effectiveness is measured through a variety of testing and response metrics, in…"
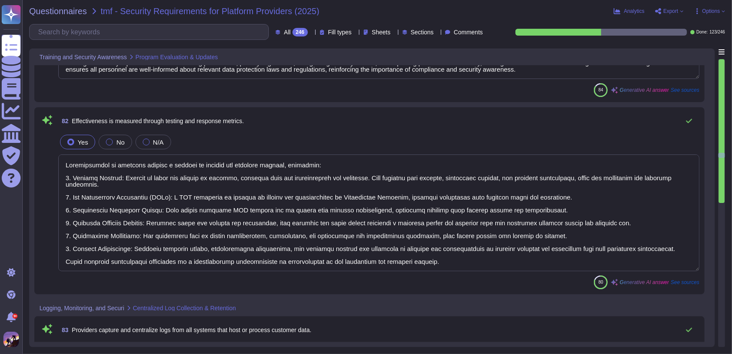
type textarea "Yes, we capture and centralize logs from all systems that host or process custo…"
type textarea "Logs are time-synchronized, with the system time zone initially set by the IT t…"
type textarea "Logs are retained for 1 year automatically. Additionally, audit logs are archiv…"
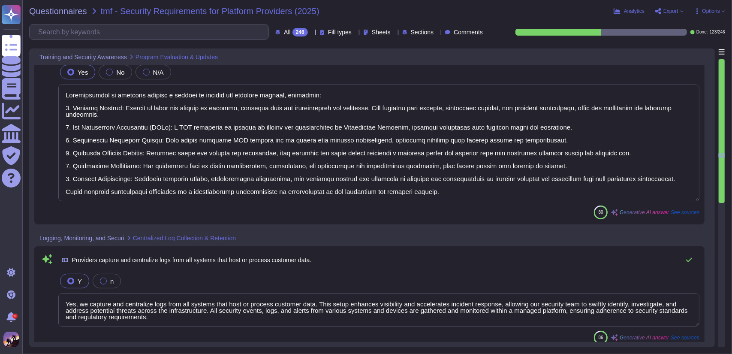
scroll to position [0, 0]
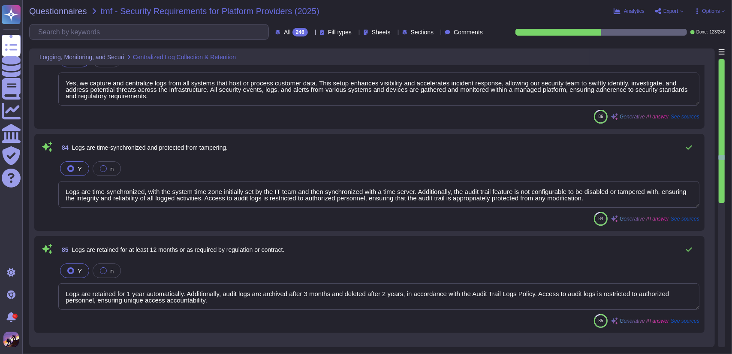
type textarea "Providers implement continuous security event monitoring and anomaly detection …"
type textarea "Events are monitored and aggregated to identify unusual authentication attempts…"
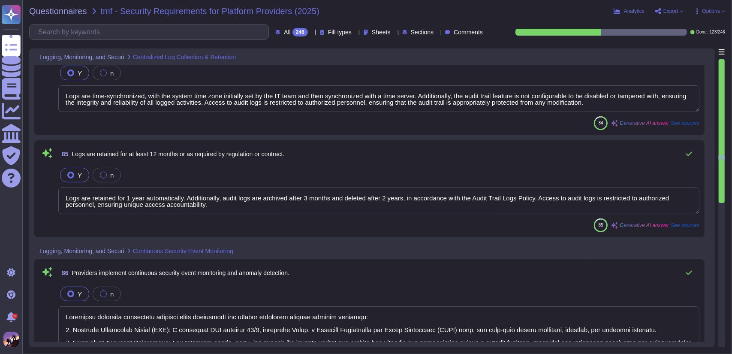
scroll to position [9695, 0]
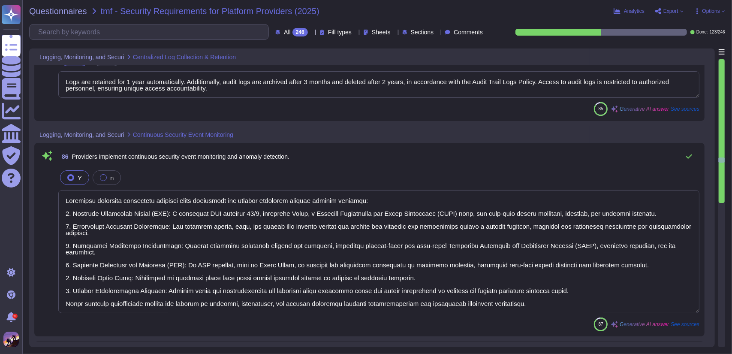
type textarea "Security alerts are generated and reviewed within defined SLA thresholds. Criti…"
click at [723, 221] on div at bounding box center [721, 275] width 6 height 144
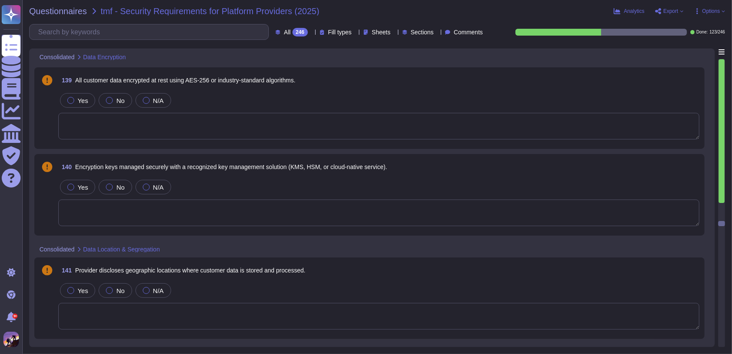
scroll to position [15363, 0]
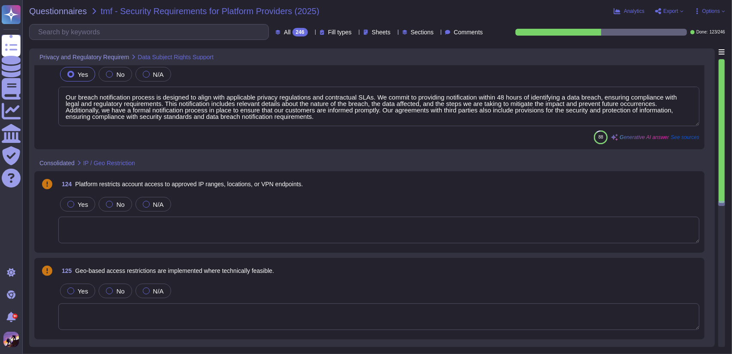
type textarea "GreytHR supports Data Subject Access Request (DSAR) fulfillment and deletion re…"
type textarea "Any transfer of personal data which are undergoing processing or are intended f…"
type textarea "Our breach notification process is designed to align with applicable privacy re…"
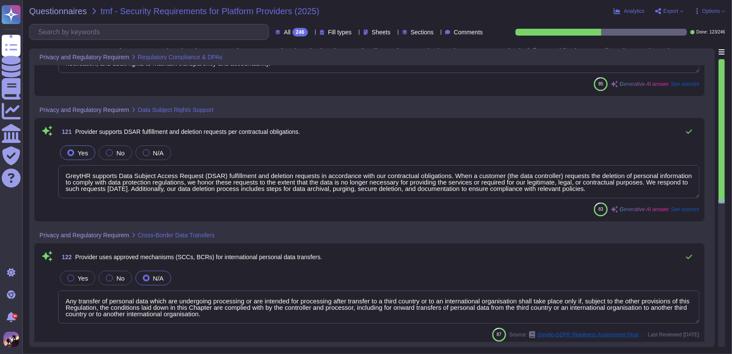
type textarea "Yes, the vendor complies with relevant regulatory requirements, specifically GD…"
type textarea "Yes, a Master Services Agreement (MSA) and Data Processing Agreement (DPA) are …"
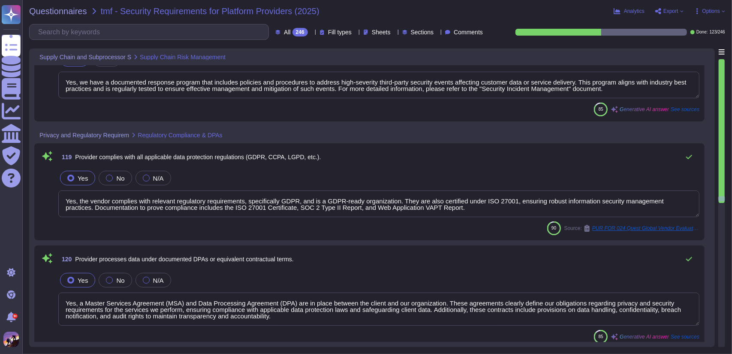
type textarea "Yes, we actively assess and manage risks associated with our suppliers and busi…"
type textarea "Yes, we have a documented response program that includes policies and procedure…"
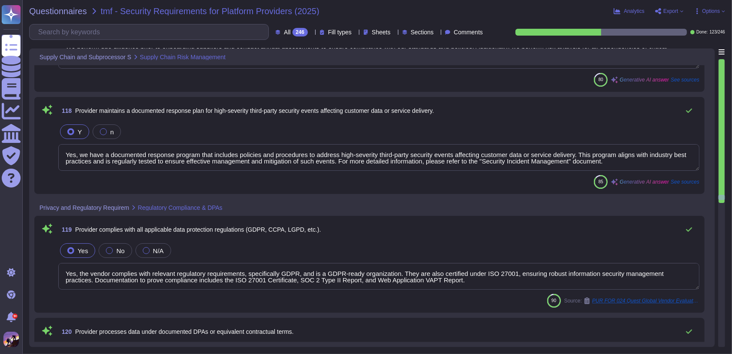
scroll to position [13373, 0]
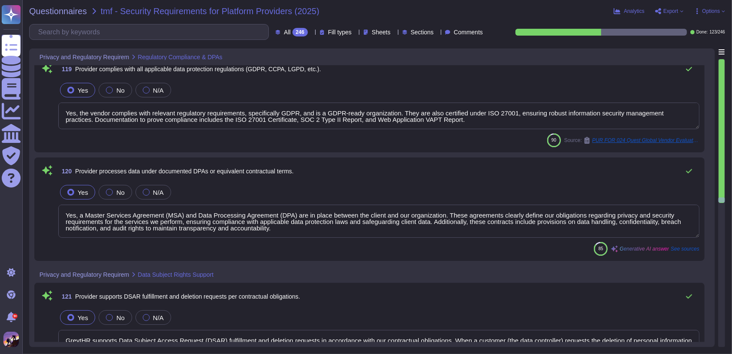
type textarea "Any transfer of personal data which are undergoing processing or are intended f…"
type textarea "Our breach notification process is designed to align with applicable privacy re…"
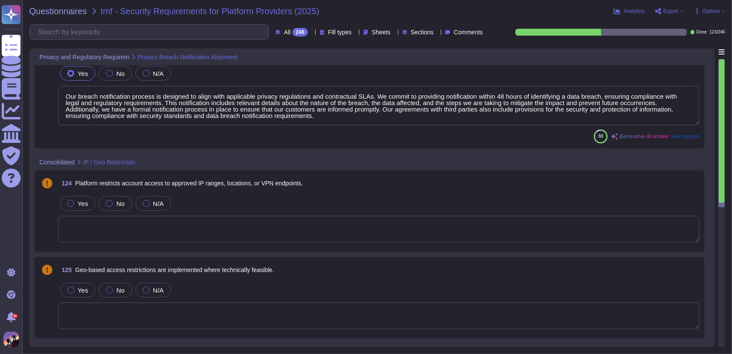
scroll to position [13992, 0]
type textarea "Our breach notification process is designed to align with applicable privacy re…"
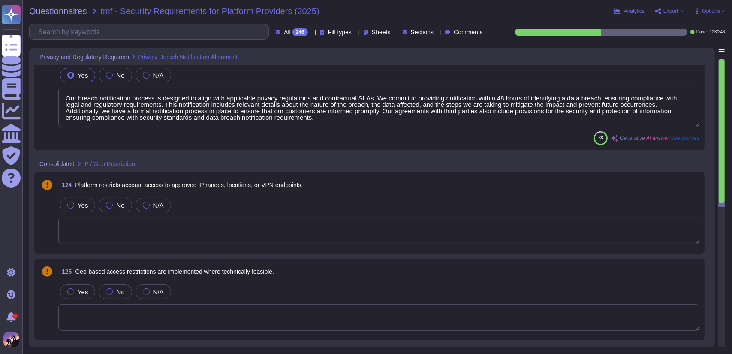
click at [284, 242] on textarea at bounding box center [378, 230] width 641 height 27
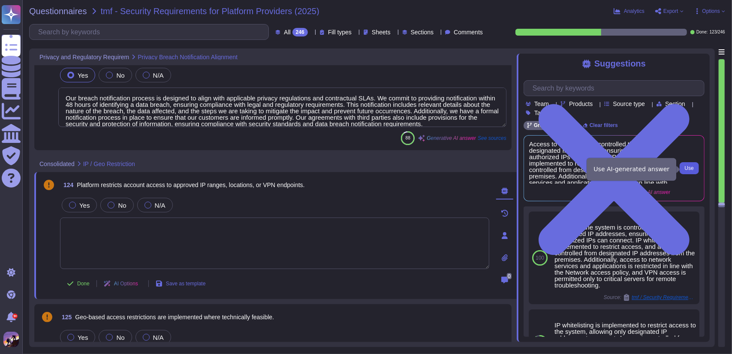
click at [688, 169] on span "Use" at bounding box center [689, 167] width 9 height 5
type textarea "Access to the system is controlled through designated IP addresses, ensuring th…"
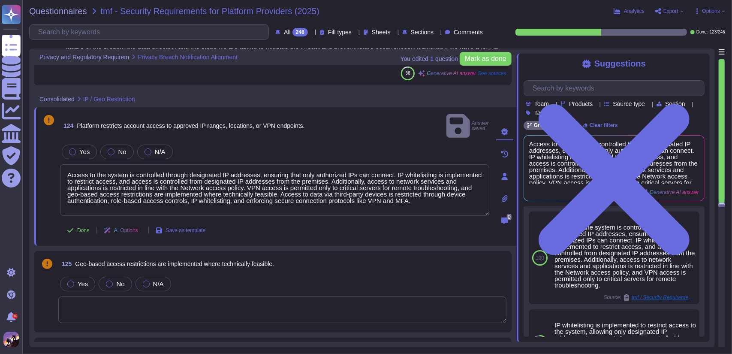
scroll to position [14062, 0]
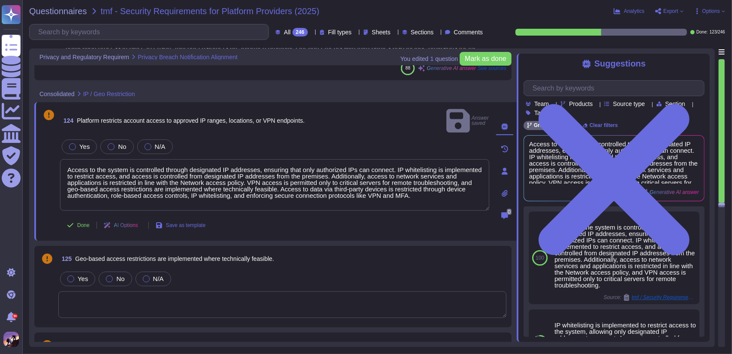
click at [388, 274] on div "Yes No N/A" at bounding box center [282, 279] width 448 height 18
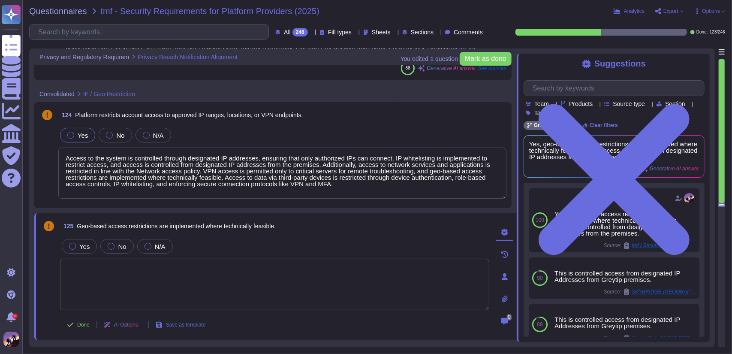
click at [69, 137] on div at bounding box center [70, 135] width 7 height 7
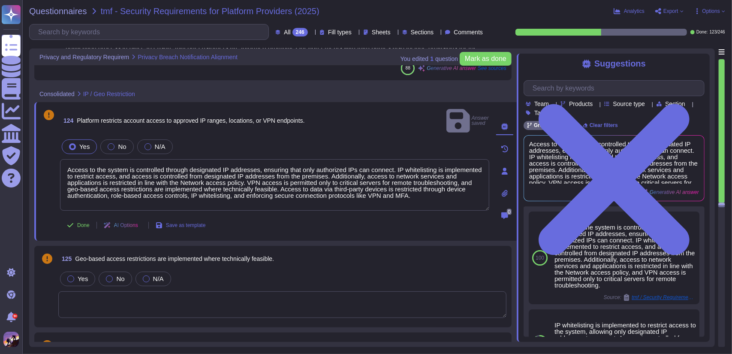
click at [274, 291] on textarea at bounding box center [282, 304] width 448 height 27
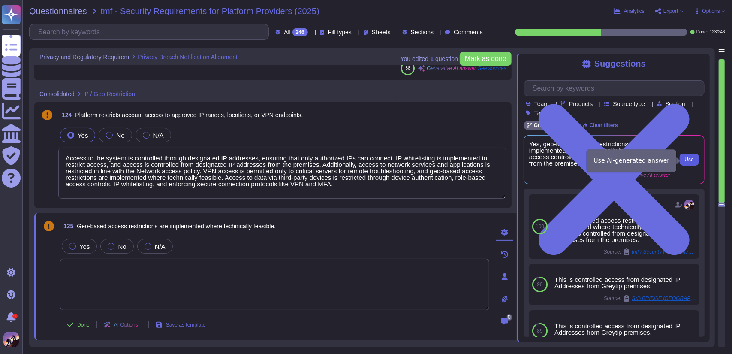
click at [682, 157] on button "Use" at bounding box center [688, 159] width 19 height 12
type textarea "Yes, geo-based access restrictions are implemented where technically feasible, …"
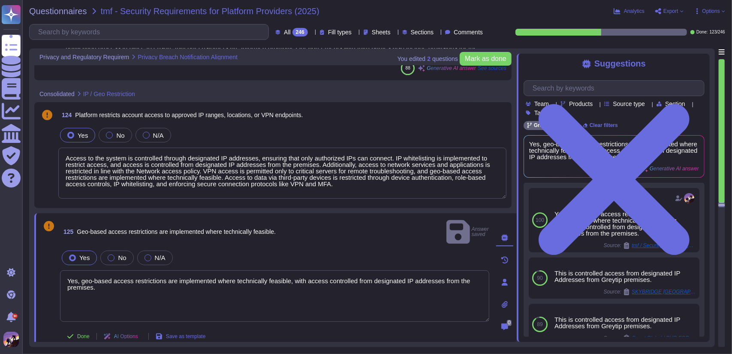
click at [65, 250] on div "Yes" at bounding box center [79, 257] width 35 height 15
click at [81, 327] on button "Done" at bounding box center [78, 335] width 36 height 17
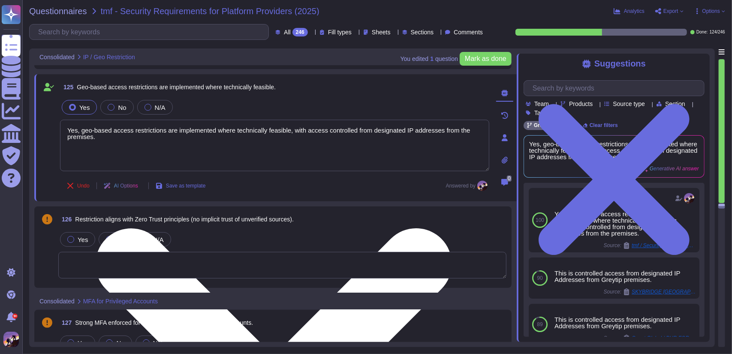
scroll to position [14196, 0]
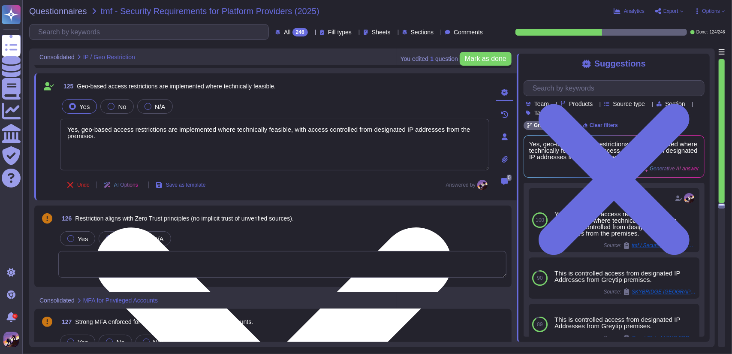
click at [270, 268] on textarea at bounding box center [282, 264] width 448 height 27
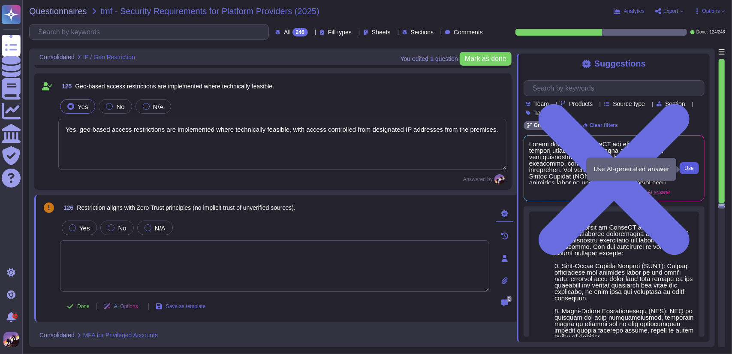
click at [684, 166] on button "Use" at bounding box center [688, 168] width 19 height 12
type textarea "Access controls at GreytHR are designed to protect sensitive information and en…"
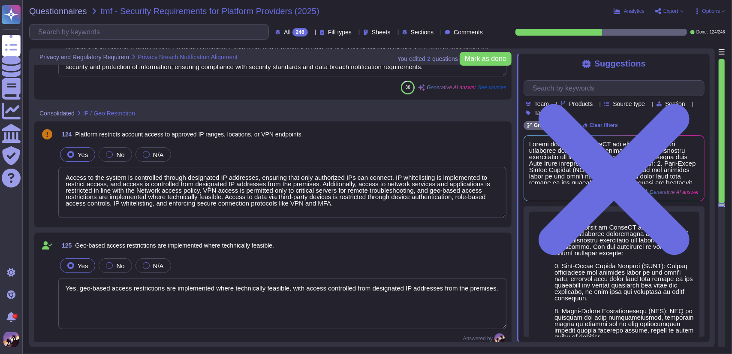
type textarea "Our breach notification process is designed to align with applicable privacy re…"
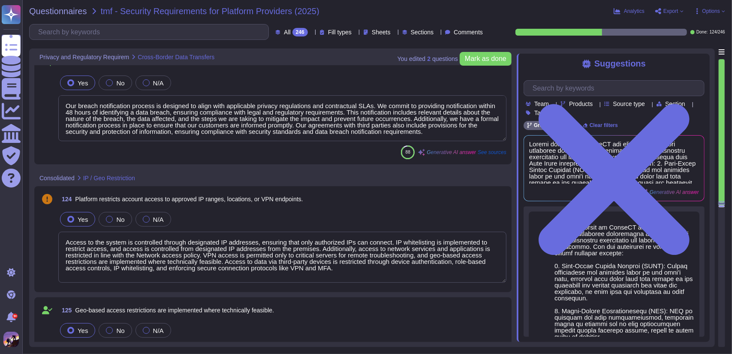
type textarea "Any transfer of personal data which are undergoing processing or are intended f…"
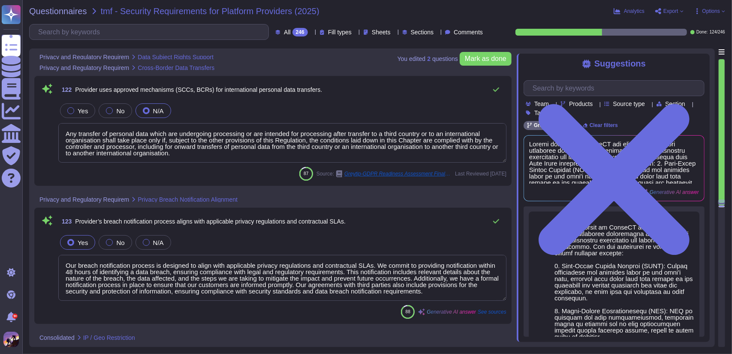
type textarea "GreytHR supports Data Subject Access Request (DSAR) fulfillment and deletion re…"
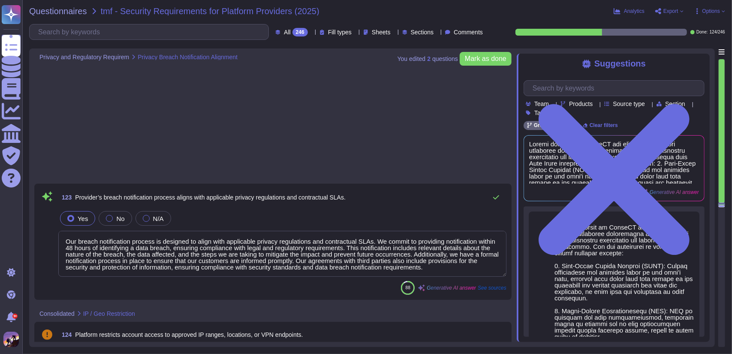
type textarea "Access controls at GreytHR are designed to protect sensitive information and en…"
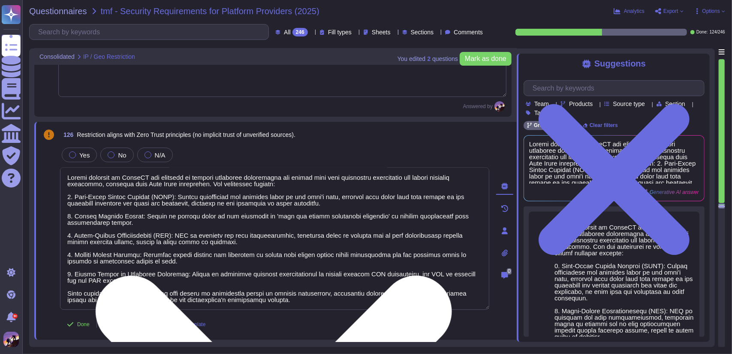
scroll to position [14314, 0]
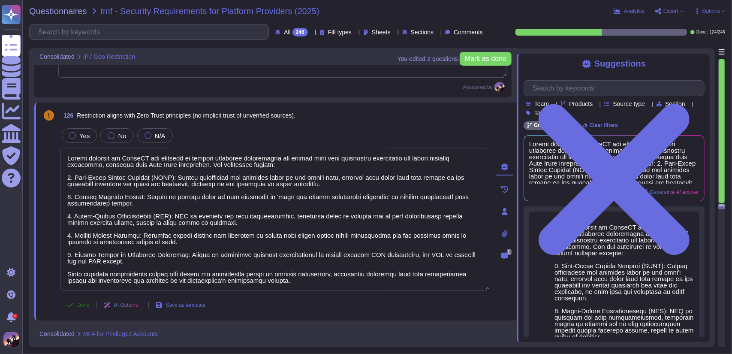
click at [84, 304] on span "Done" at bounding box center [83, 304] width 12 height 5
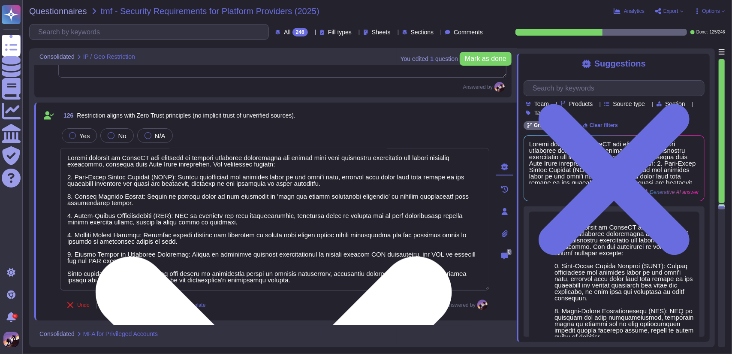
scroll to position [0, 0]
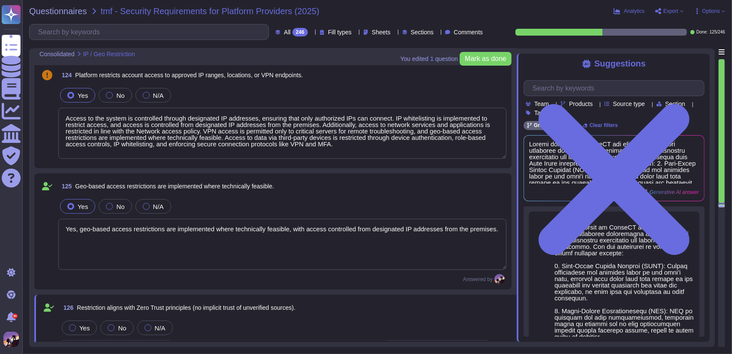
type textarea "Our breach notification process is designed to align with applicable privacy re…"
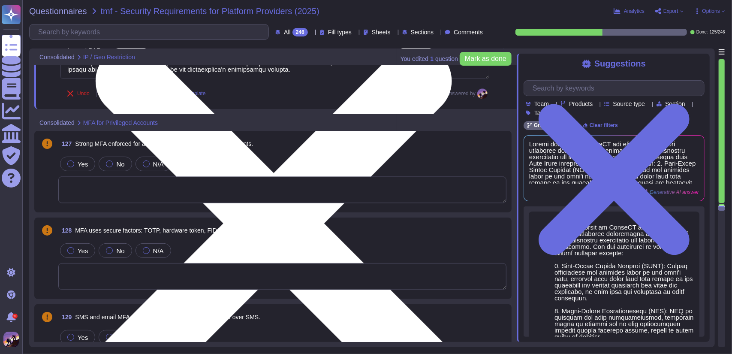
scroll to position [14521, 0]
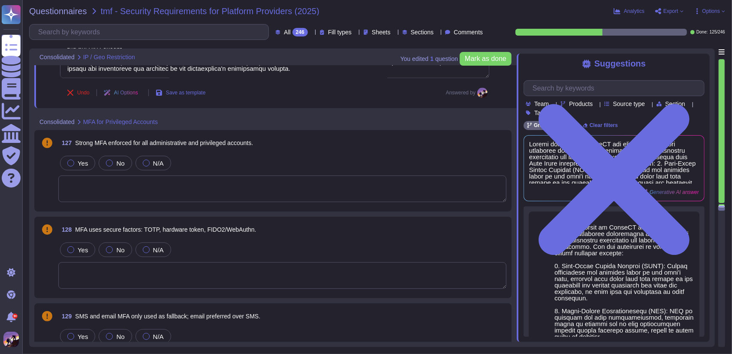
click at [176, 188] on textarea at bounding box center [282, 188] width 448 height 27
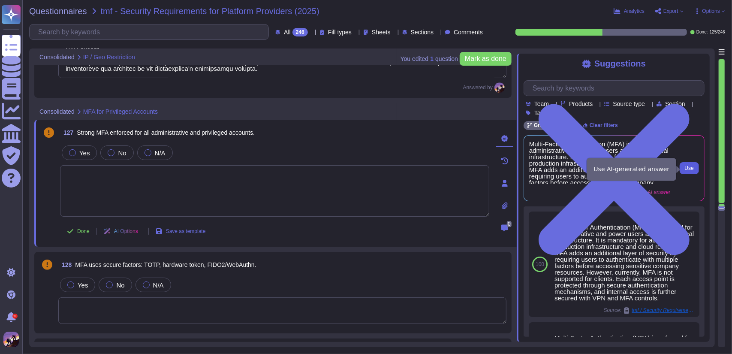
click at [688, 165] on button "Use" at bounding box center [688, 168] width 19 height 12
type textarea "Multi-Factor Authentication (MFA) is enforced for administrative and power user…"
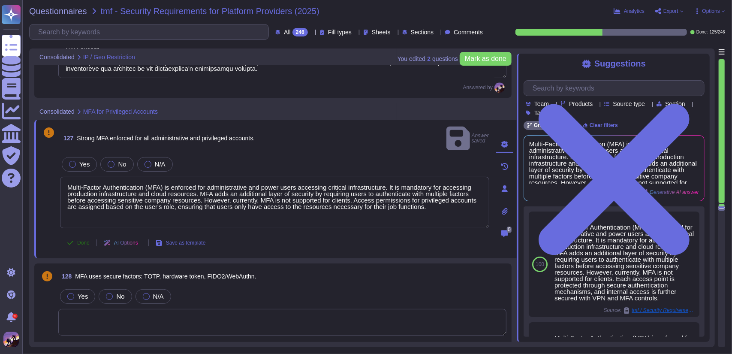
click at [81, 240] on span "Done" at bounding box center [83, 242] width 12 height 5
click at [73, 157] on div "Yes" at bounding box center [79, 164] width 35 height 15
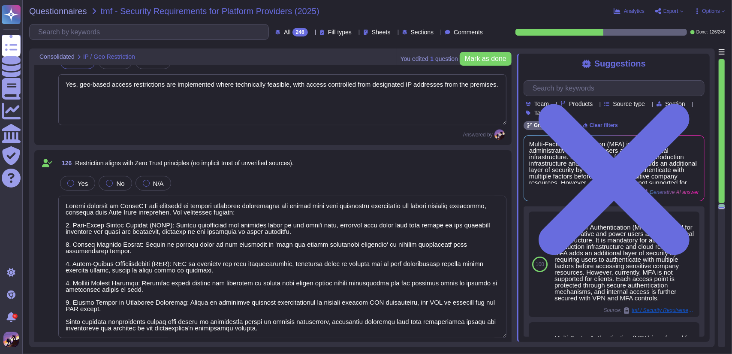
type textarea "Access to the system is controlled through designated IP addresses, ensuring th…"
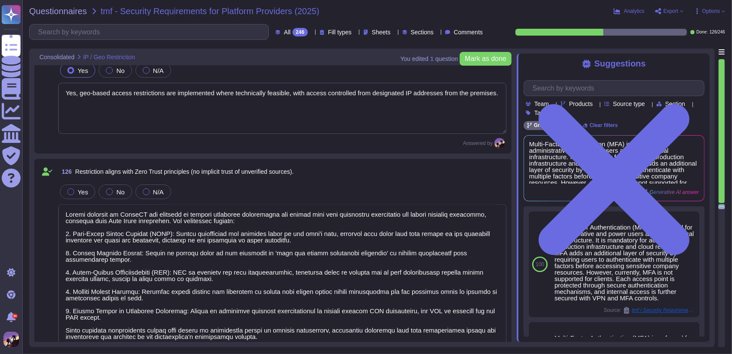
scroll to position [14253, 0]
click at [66, 193] on div "Yes" at bounding box center [77, 192] width 35 height 15
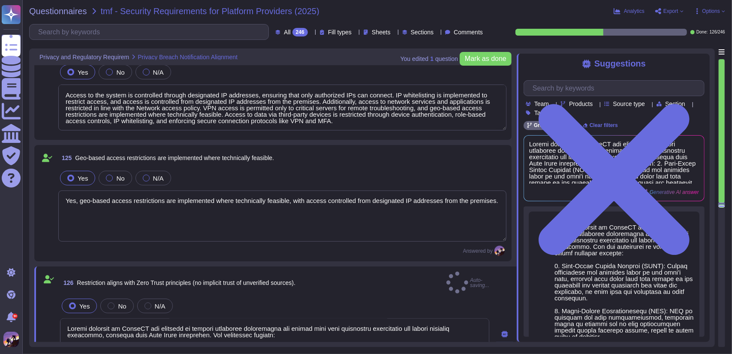
type textarea "Our breach notification process is designed to align with applicable privacy re…"
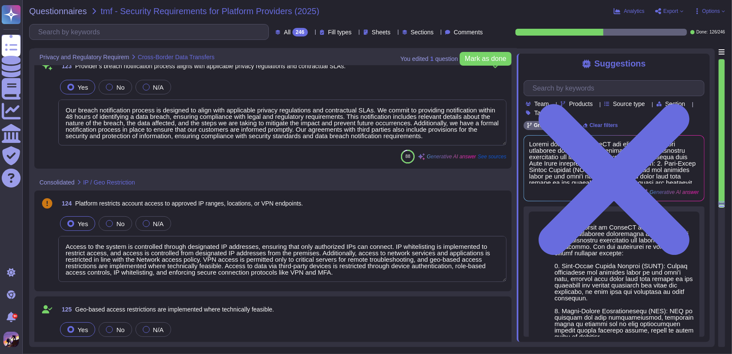
type textarea "Any transfer of personal data which are undergoing processing or are intended f…"
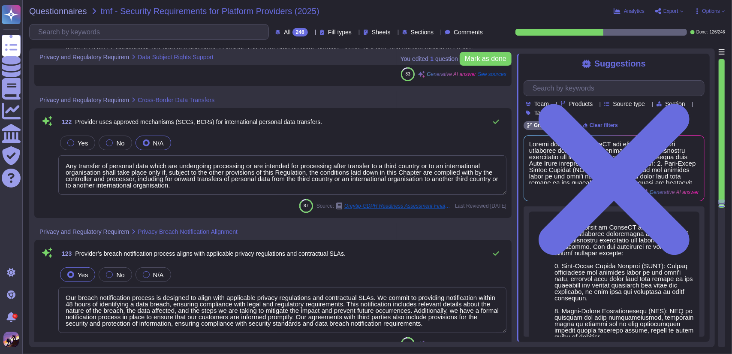
type textarea "GreytHR supports Data Subject Access Request (DSAR) fulfillment and deletion re…"
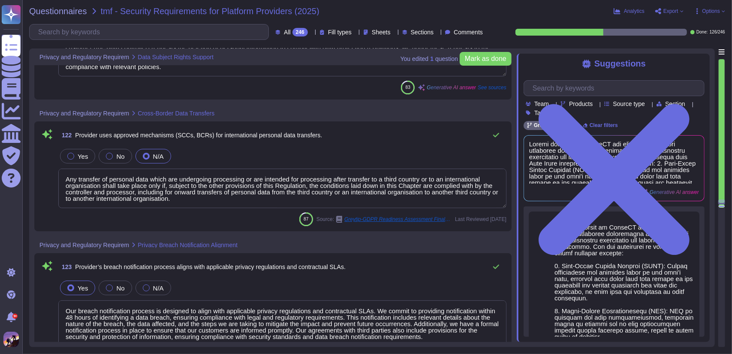
scroll to position [0, 0]
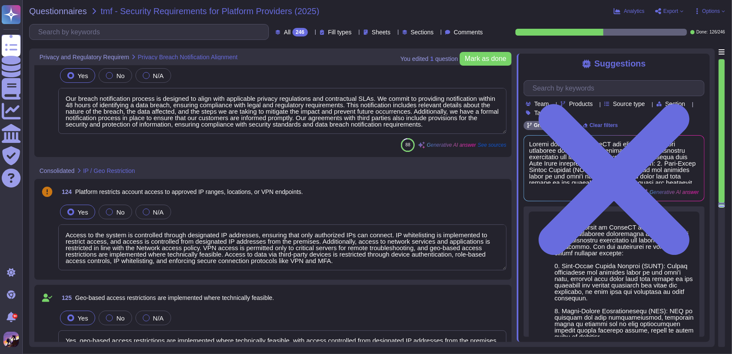
type textarea "Access controls at GreytHR are designed to protect sensitive information and en…"
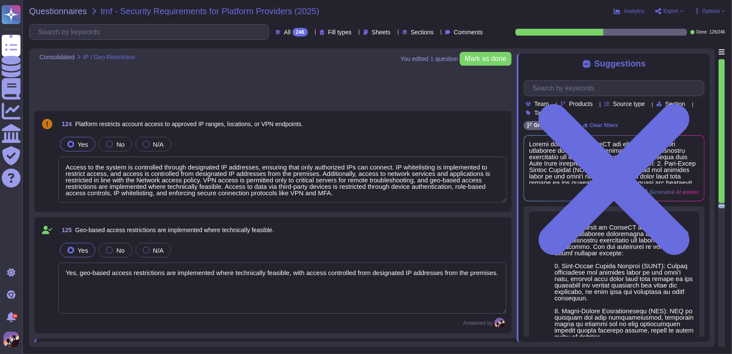
type textarea "Multi-Factor Authentication (MFA) is enforced for administrative and power user…"
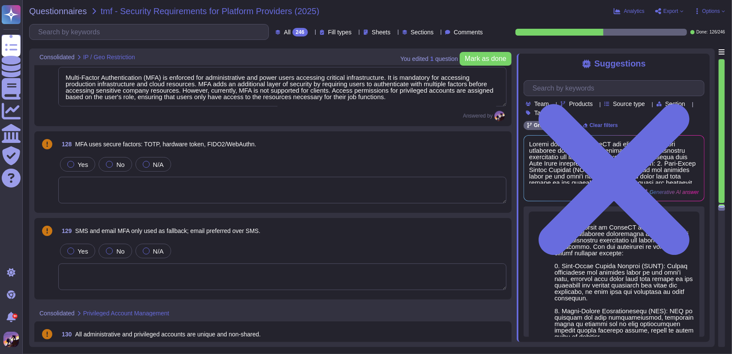
scroll to position [14620, 0]
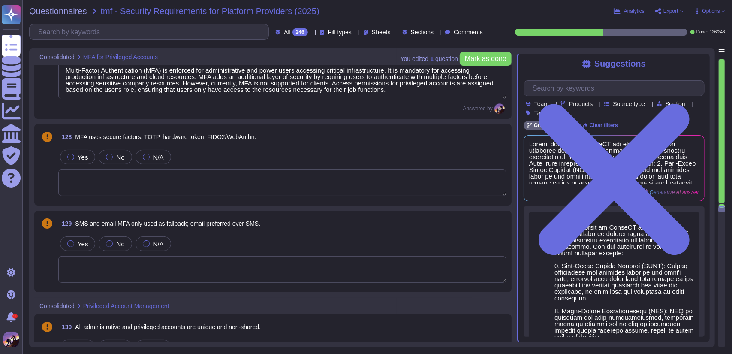
click at [171, 174] on textarea at bounding box center [282, 182] width 448 height 27
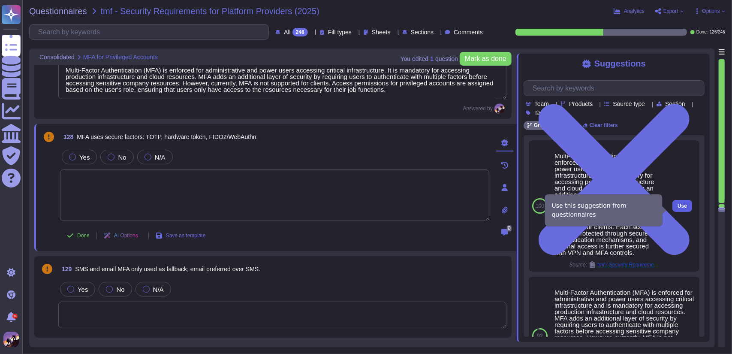
click at [672, 206] on button "Use" at bounding box center [682, 206] width 20 height 12
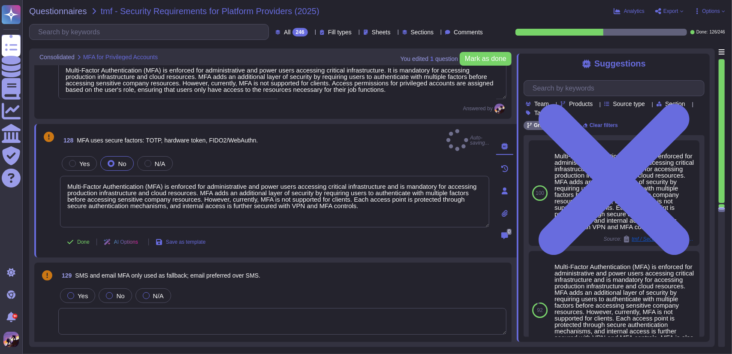
type textarea "Multi-Factor Authentication (MFA) is enforced for administrative and power user…"
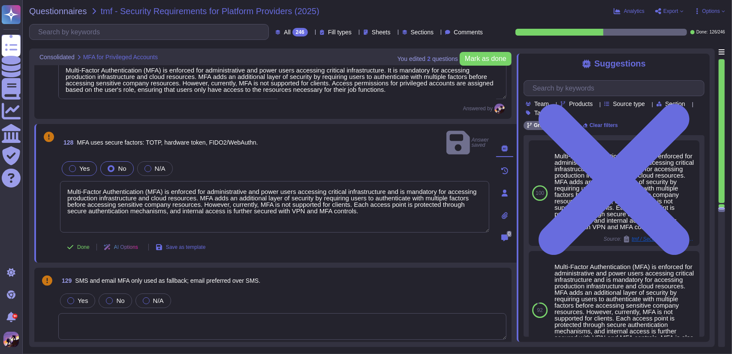
click at [67, 161] on div "Yes" at bounding box center [79, 168] width 35 height 15
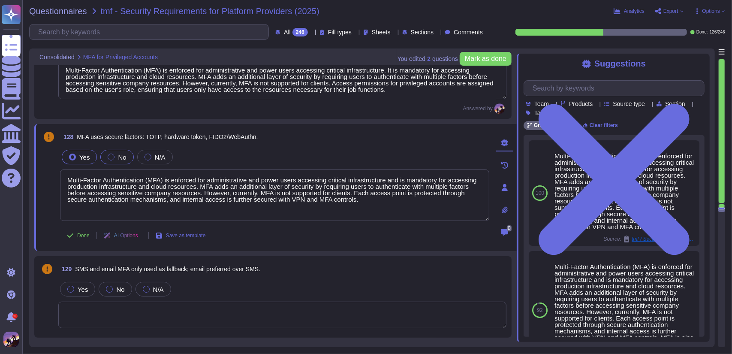
click at [111, 157] on div at bounding box center [111, 156] width 7 height 7
click at [251, 308] on textarea at bounding box center [282, 314] width 448 height 27
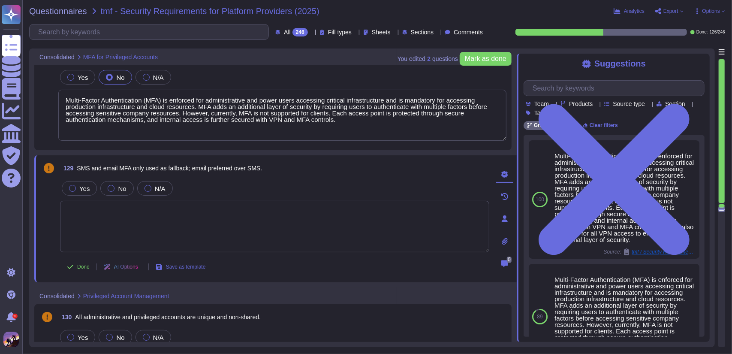
scroll to position [14701, 0]
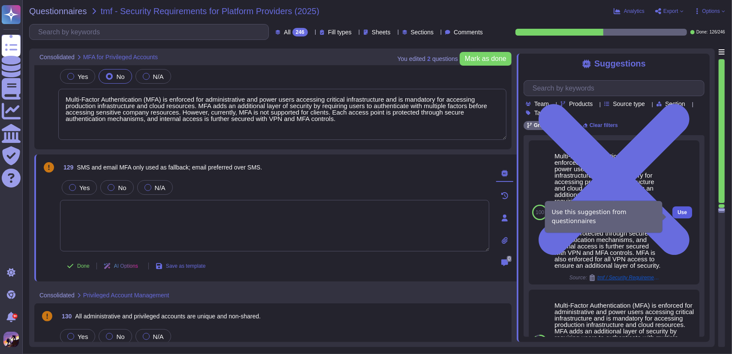
click at [680, 217] on button "Use" at bounding box center [682, 212] width 20 height 12
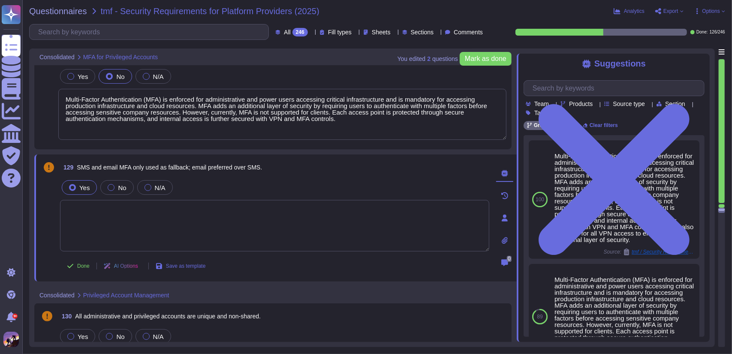
type textarea "Multi-Factor Authentication (MFA) is enforced for administrative and power user…"
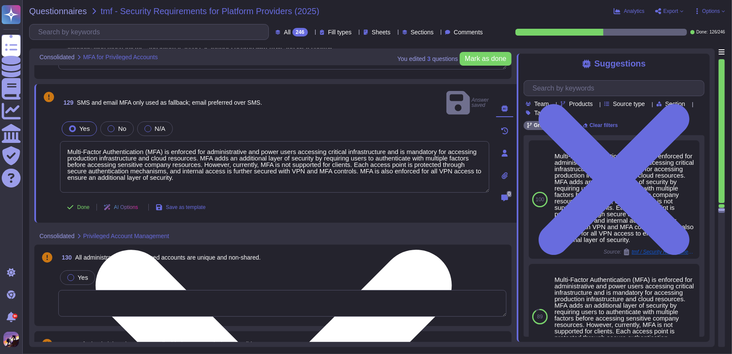
scroll to position [14772, 0]
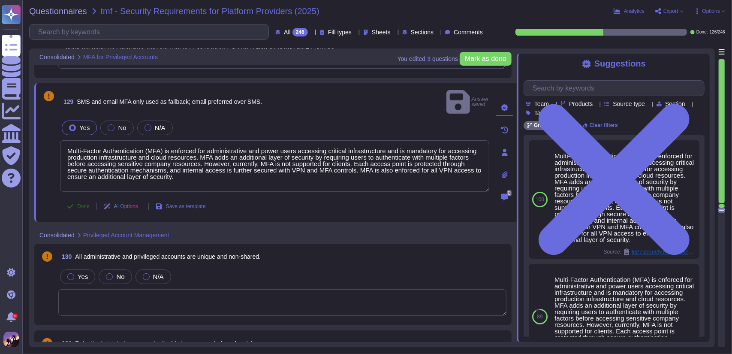
click at [78, 198] on button "Done" at bounding box center [78, 206] width 36 height 17
click at [99, 289] on textarea at bounding box center [282, 302] width 448 height 27
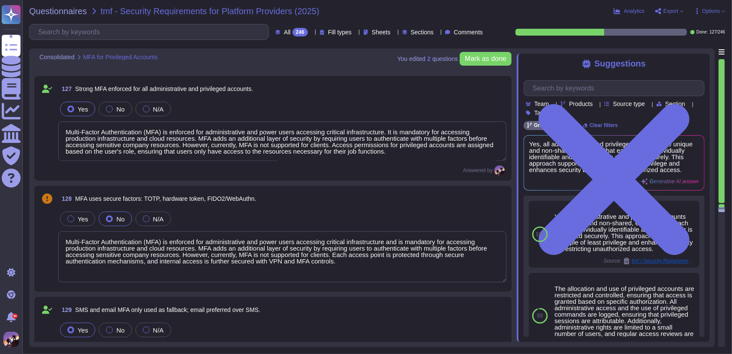
scroll to position [14558, 0]
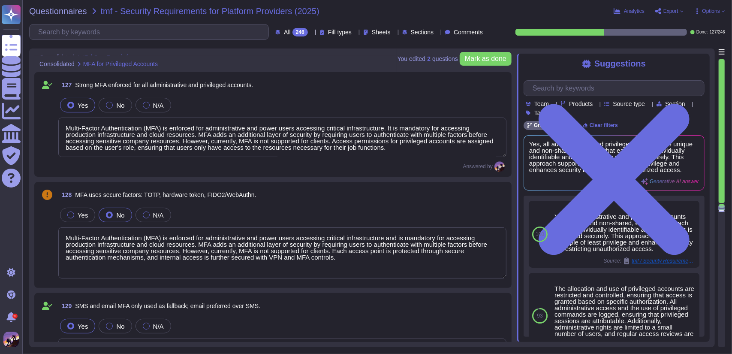
type textarea "Access controls at GreytHR are designed to protect sensitive information and en…"
click at [105, 253] on textarea "Multi-Factor Authentication (MFA) is enforced for administrative and power user…" at bounding box center [282, 252] width 448 height 51
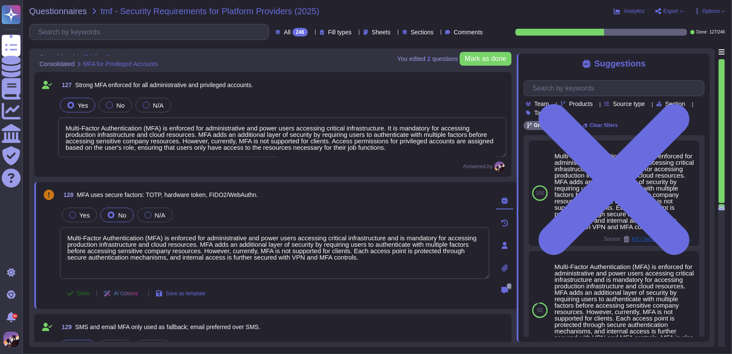
click at [72, 291] on icon at bounding box center [70, 293] width 6 height 4
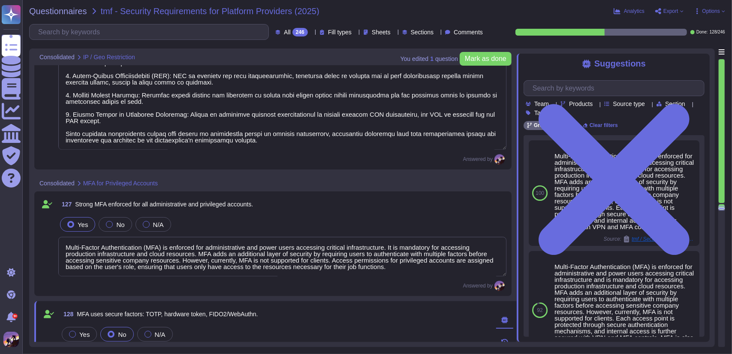
type textarea "Yes, geo-based access restrictions are implemented where technically feasible, …"
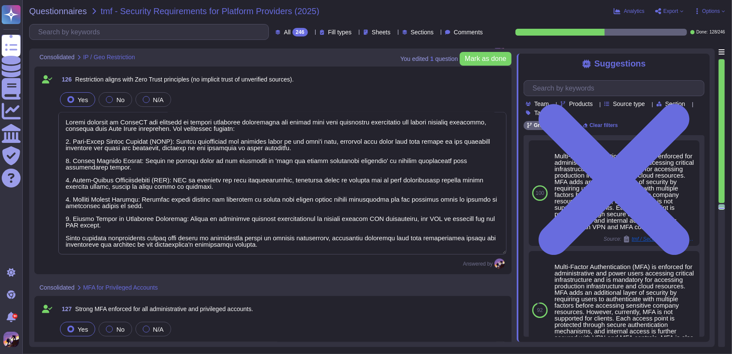
type textarea "Access to the system is controlled through designated IP addresses, ensuring th…"
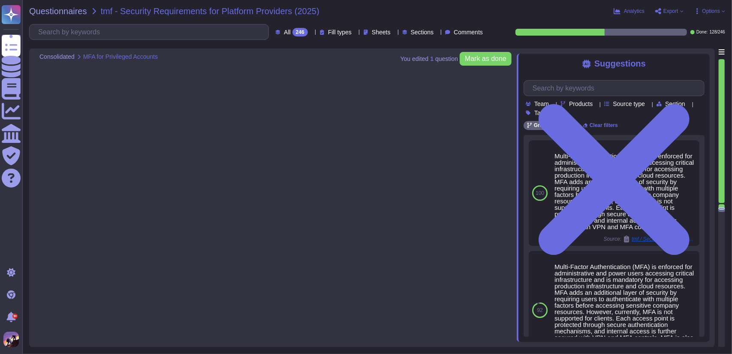
type textarea "Multi-Factor Authentication (MFA) is enforced for administrative and power user…"
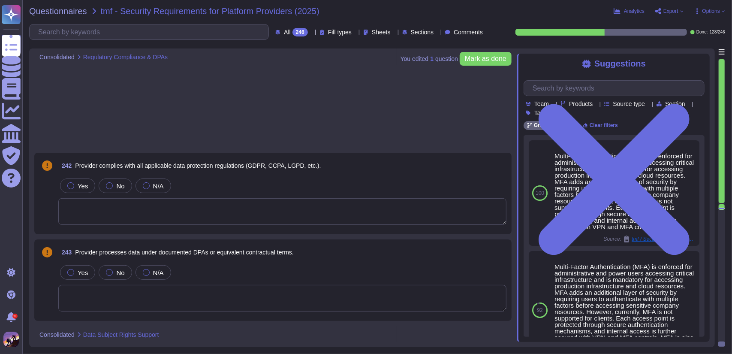
scroll to position [25007, 0]
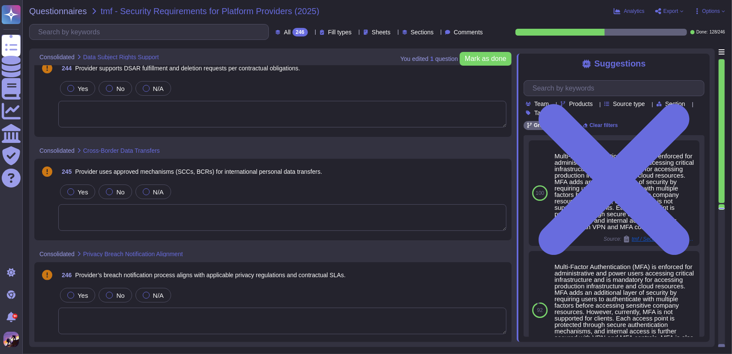
click at [713, 11] on span "Options" at bounding box center [711, 11] width 18 height 5
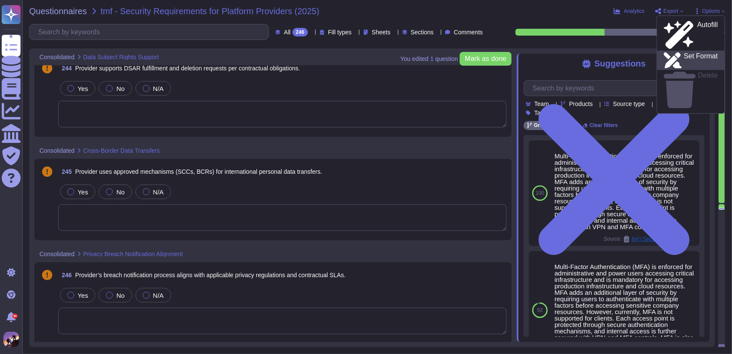
click at [691, 53] on p "Set Format" at bounding box center [701, 60] width 34 height 15
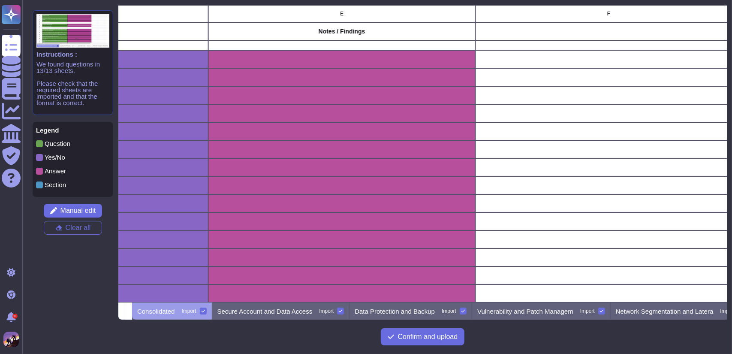
scroll to position [0, 977]
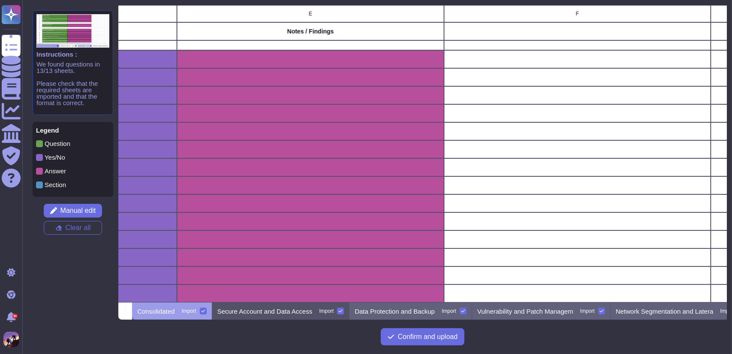
click at [274, 310] on p "Secure Account and Data Access" at bounding box center [264, 311] width 95 height 6
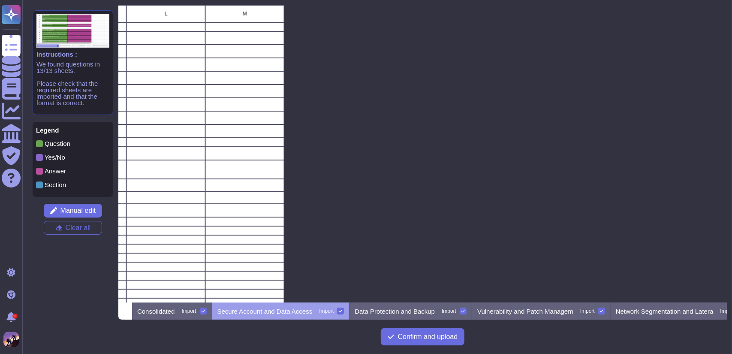
scroll to position [0, 0]
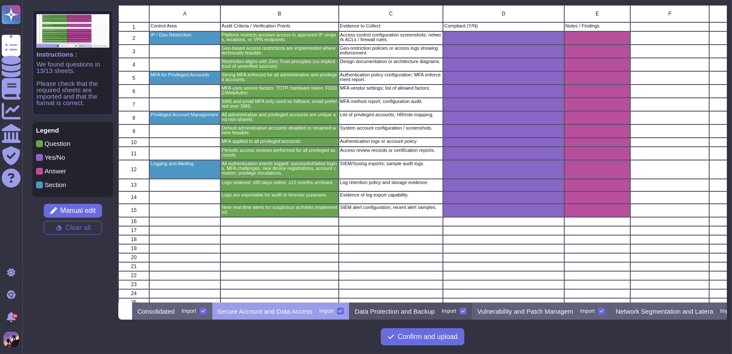
click at [401, 309] on p "Data Protection and Backup" at bounding box center [394, 311] width 80 height 6
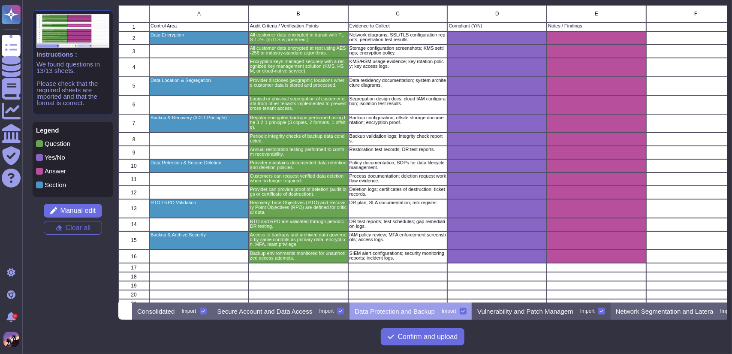
click at [509, 309] on p "Vulnerability and Patch Managem" at bounding box center [525, 311] width 96 height 6
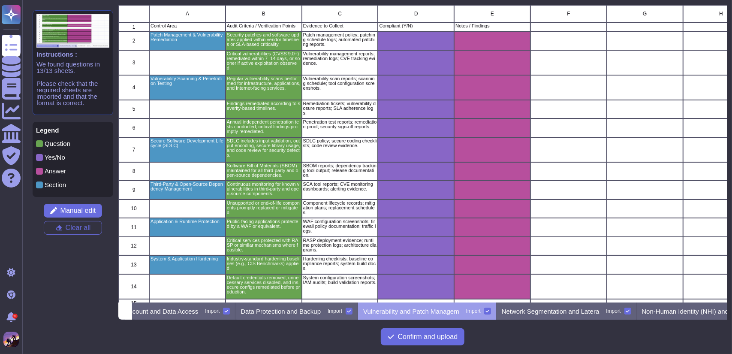
scroll to position [0, 115]
click at [509, 309] on p "Network Segmentation and Latera" at bounding box center [550, 311] width 98 height 6
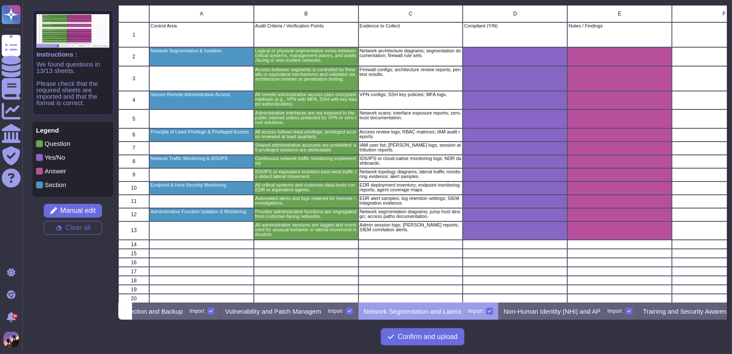
scroll to position [0, 254]
click at [561, 308] on p "Non-Human Identity (NHI) and AP" at bounding box center [550, 311] width 97 height 6
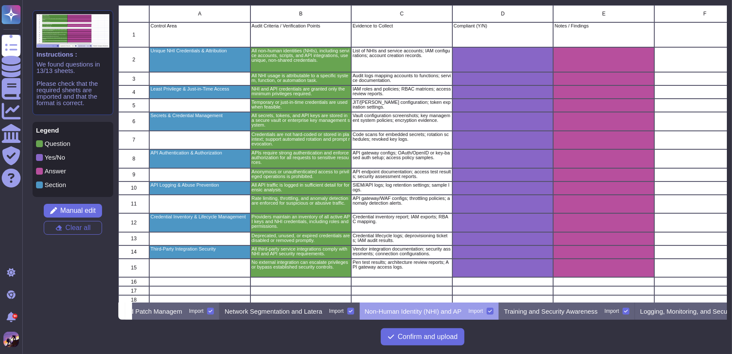
scroll to position [0, 395]
click at [561, 308] on p "Training and Security Awareness" at bounding box center [546, 311] width 93 height 6
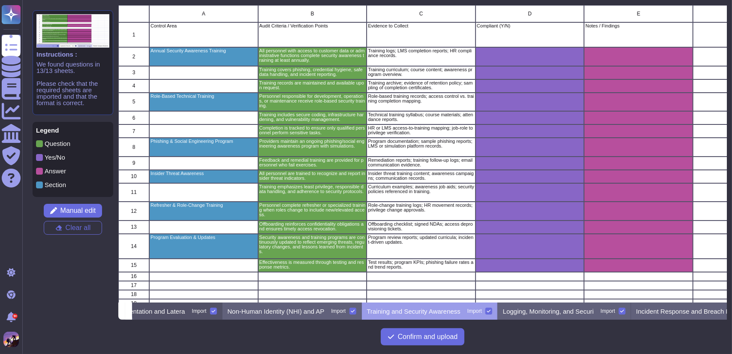
scroll to position [0, 532]
click at [561, 308] on p "Logging, Monitoring, and Securi" at bounding box center [544, 311] width 91 height 6
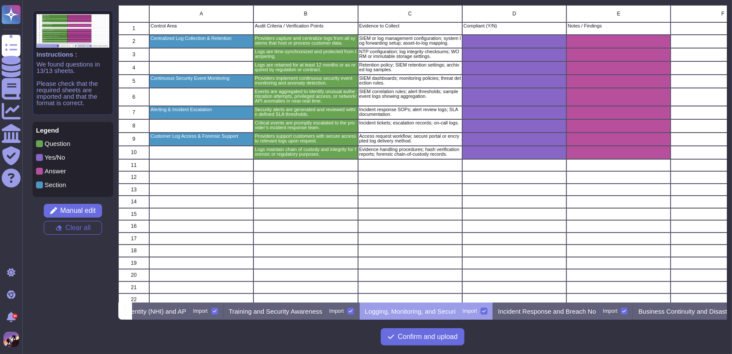
scroll to position [0, 666]
click at [561, 308] on p "Incident Response and Breach No" at bounding box center [547, 311] width 98 height 6
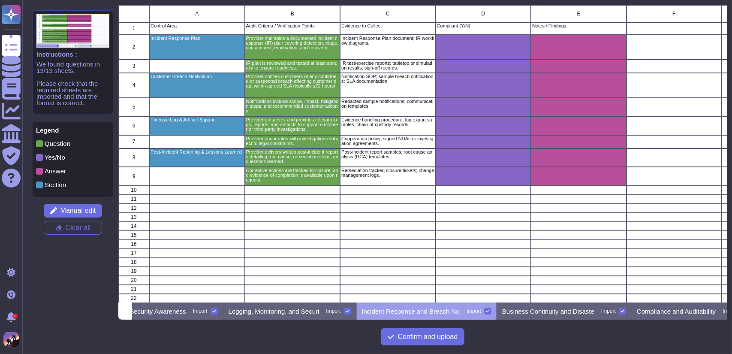
scroll to position [0, 0]
click at [561, 308] on p "Business Continuity and Disaste" at bounding box center [548, 311] width 92 height 6
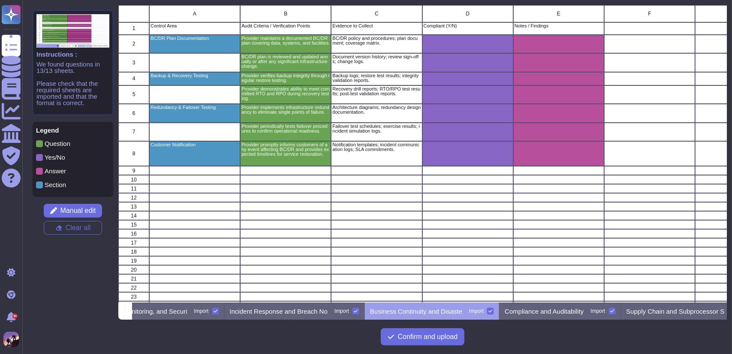
scroll to position [0, 938]
click at [561, 308] on p "Compliance and Auditability" at bounding box center [540, 311] width 79 height 6
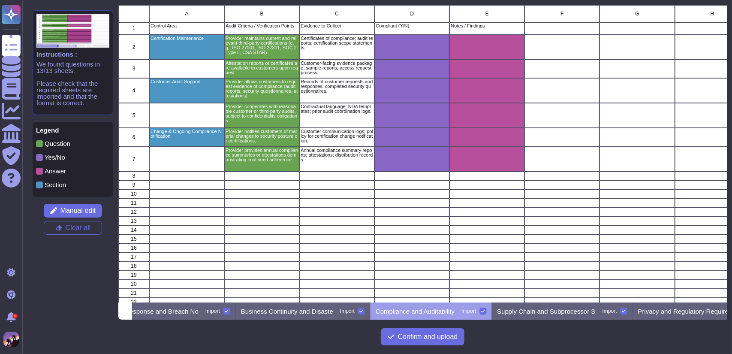
scroll to position [0, 1066]
click at [561, 308] on p "Supply Chain and Subprocessor S" at bounding box center [544, 311] width 98 height 6
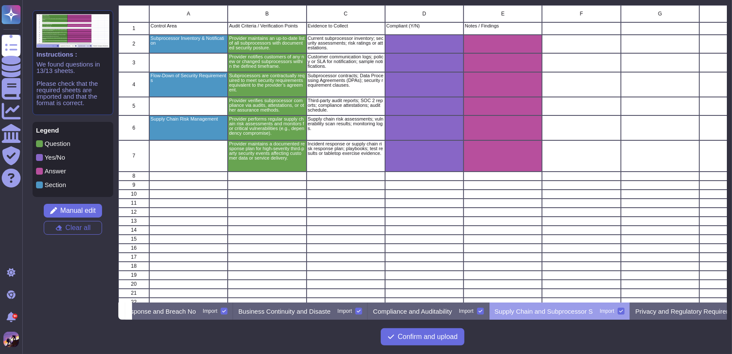
scroll to position [0, 0]
click at [561, 308] on div "Import" at bounding box center [565, 310] width 15 height 5
click at [0, 0] on input "Import" at bounding box center [0, 0] width 0 height 0
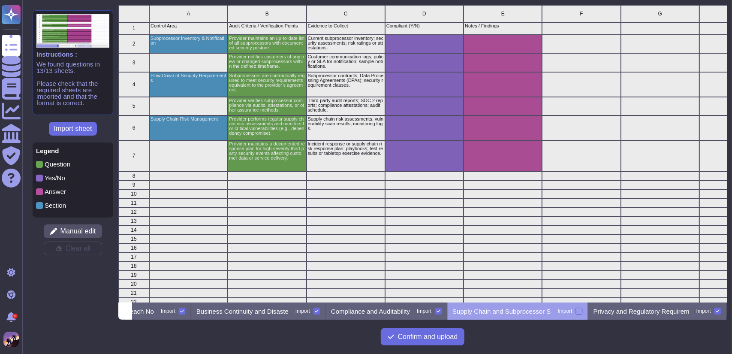
click at [577, 308] on label "Import" at bounding box center [570, 310] width 25 height 7
click at [0, 0] on input "Import" at bounding box center [0, 0] width 0 height 0
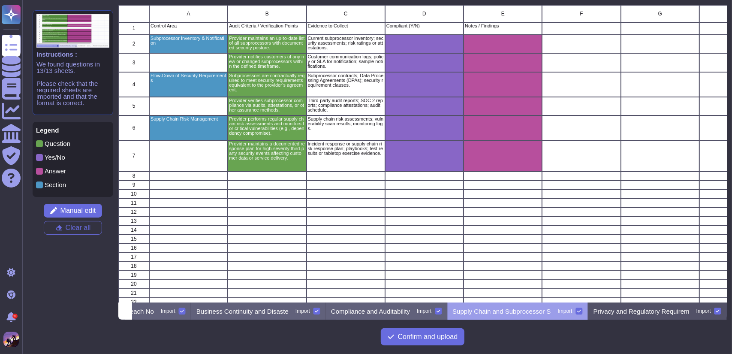
click at [604, 306] on div "Privacy and Regulatory Requirem Import" at bounding box center [657, 310] width 138 height 17
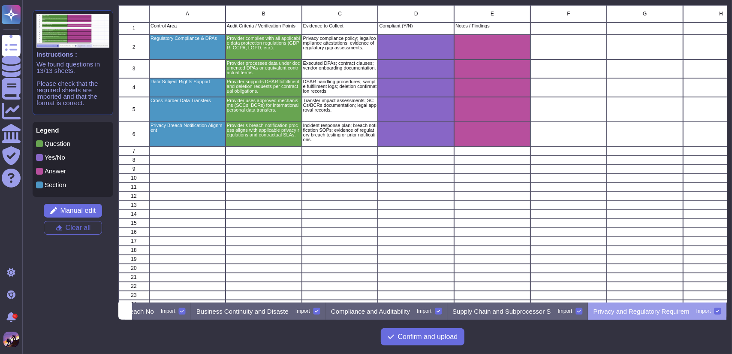
click at [604, 306] on div "Privacy and Regulatory Requirem Import" at bounding box center [657, 310] width 138 height 17
click at [442, 341] on button "Confirm and upload" at bounding box center [423, 336] width 84 height 17
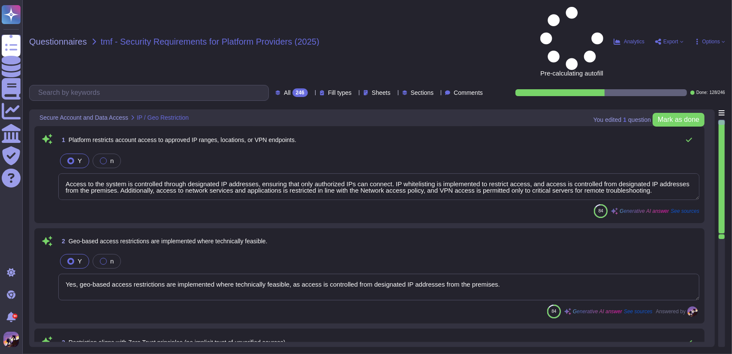
type textarea "Access to the system is controlled through designated IP addresses, ensuring th…"
type textarea "Yes, geo-based access restrictions are implemented where technically feasible, …"
type textarea "Access controls at GreytHR are designed to protect sensitive information and en…"
type textarea "Multi-Factor Authentication (MFA) is enforced for administrative and power user…"
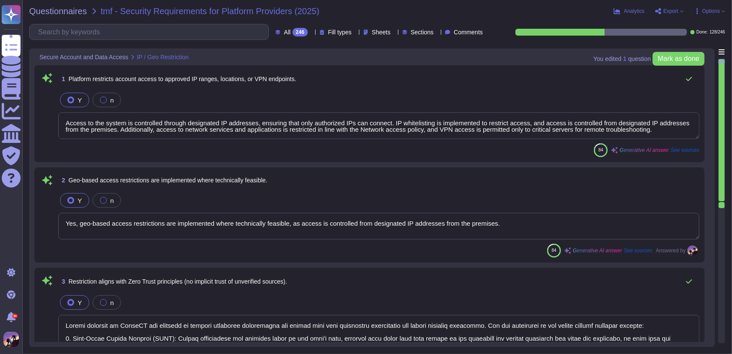
click at [311, 33] on icon at bounding box center [311, 33] width 0 height 0
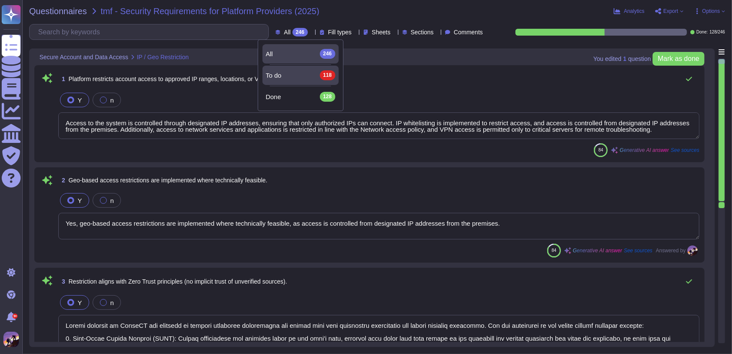
click at [290, 75] on div "To do 118" at bounding box center [300, 74] width 69 height 9
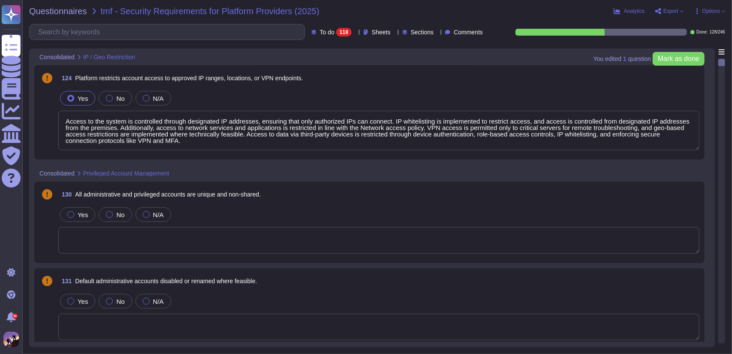
type textarea "Access to the system is controlled through designated IP addresses, ensuring th…"
click at [622, 13] on button "Analytics" at bounding box center [628, 11] width 31 height 7
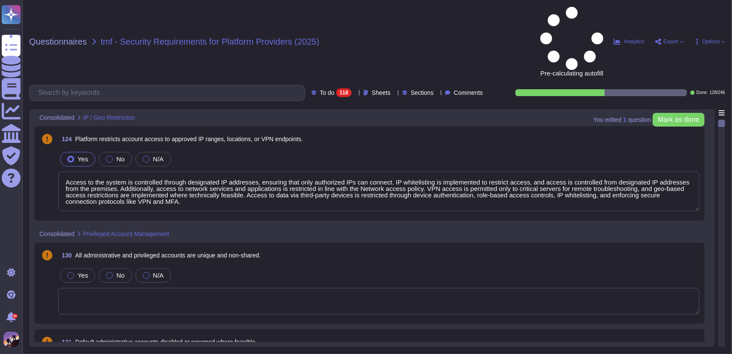
type textarea "Access to the system is controlled through designated IP addresses, ensuring th…"
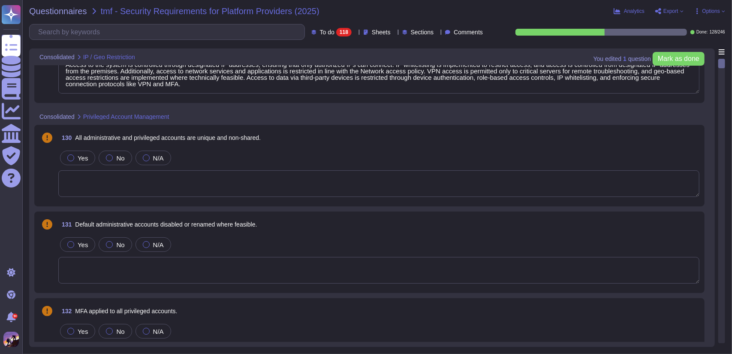
type textarea "Access to the system is controlled through designated IP addresses, ensuring th…"
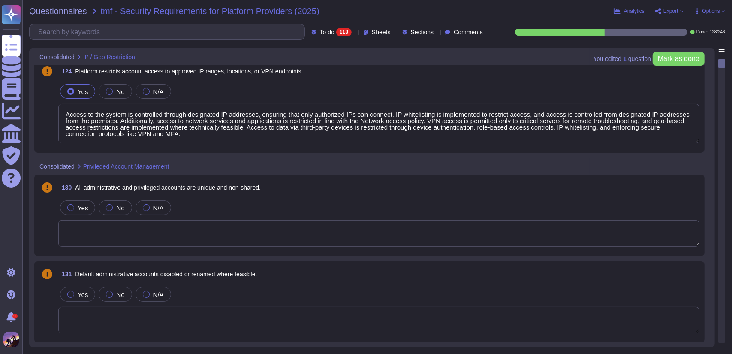
scroll to position [6, 0]
click at [320, 30] on span "To do" at bounding box center [327, 32] width 15 height 6
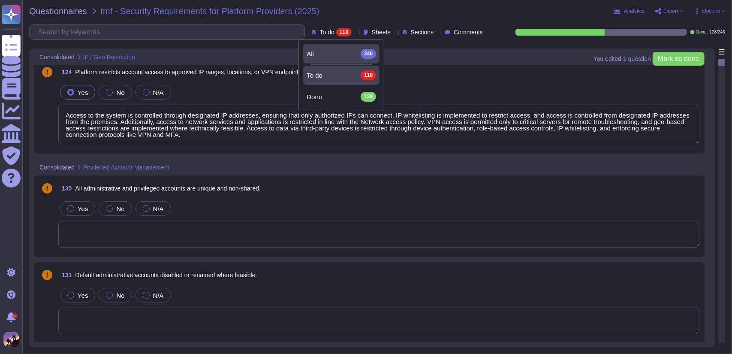
click at [322, 57] on div "All 246" at bounding box center [340, 53] width 69 height 9
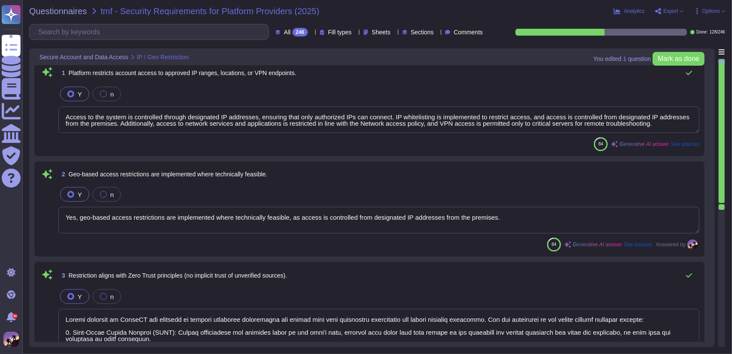
type textarea "Access controls at GreytHR are designed to protect sensitive information and en…"
type textarea "Multi-Factor Authentication (MFA) is enforced for administrative and power user…"
type textarea "Access to the system is controlled through designated IP addresses, ensuring th…"
type textarea "Yes, geo-based access restrictions are implemented where technically feasible, …"
type textarea "Multi-Factor Authentication (MFA) is enforced for administrative and power user…"
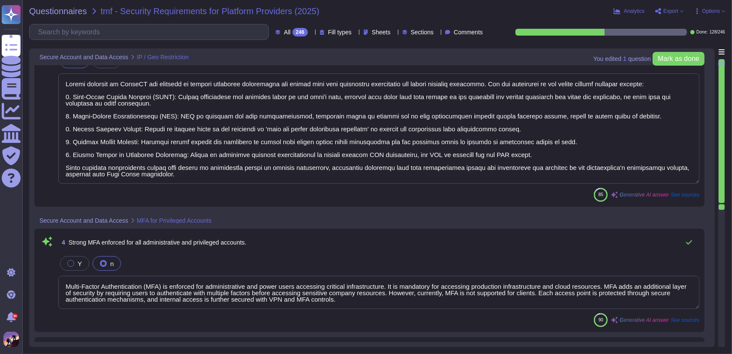
type textarea "Multi-Factor Authentication (MFA) is enforced for administrative and power user…"
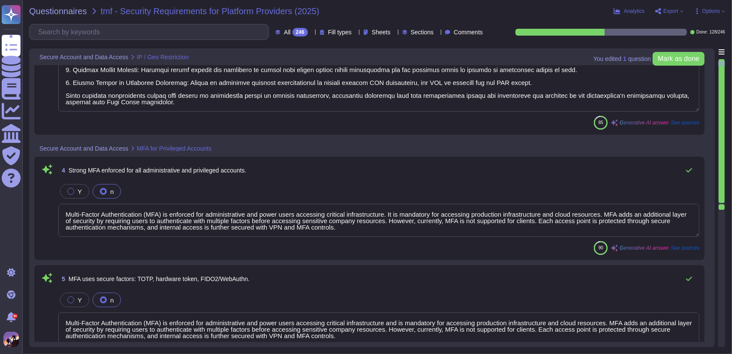
type textarea "Yes, all administrative and privileged accounts are unique and non-shared, ensu…"
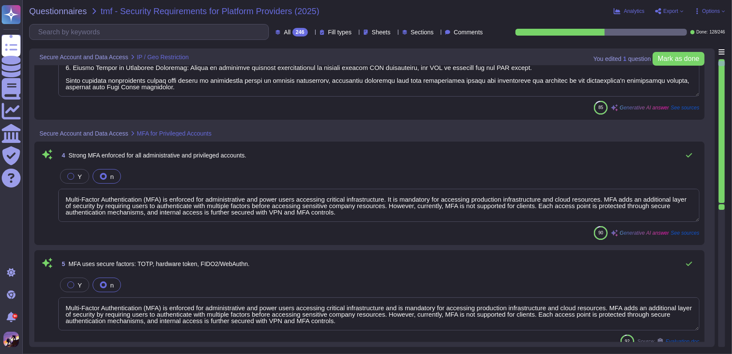
scroll to position [329, 0]
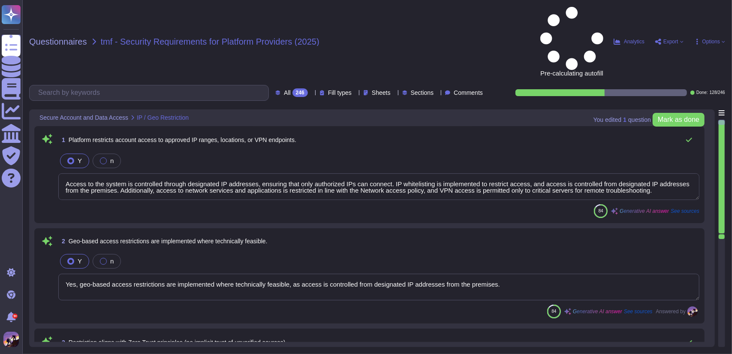
type textarea "Access to the system is controlled through designated IP addresses, ensuring th…"
type textarea "Yes, geo-based access restrictions are implemented where technically feasible, …"
type textarea "Access controls at GreytHR are designed to protect sensitive information and en…"
type textarea "Multi-Factor Authentication (MFA) is enforced for administrative and power user…"
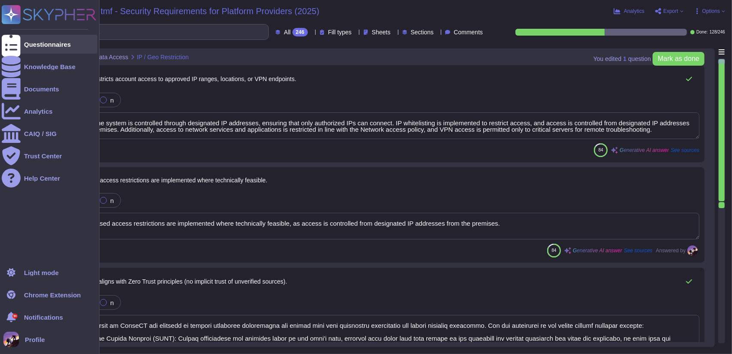
click at [12, 36] on div at bounding box center [11, 44] width 19 height 19
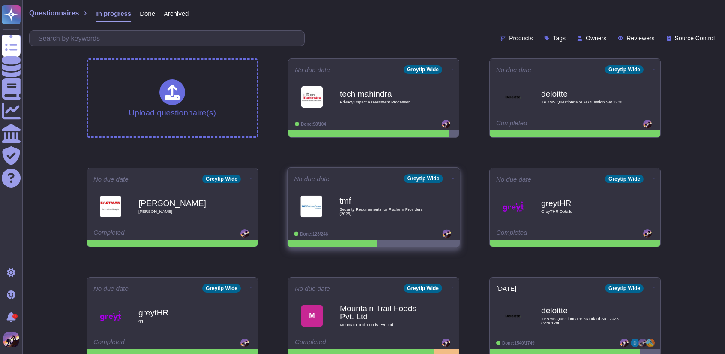
click at [452, 70] on icon at bounding box center [453, 69] width 2 height 2
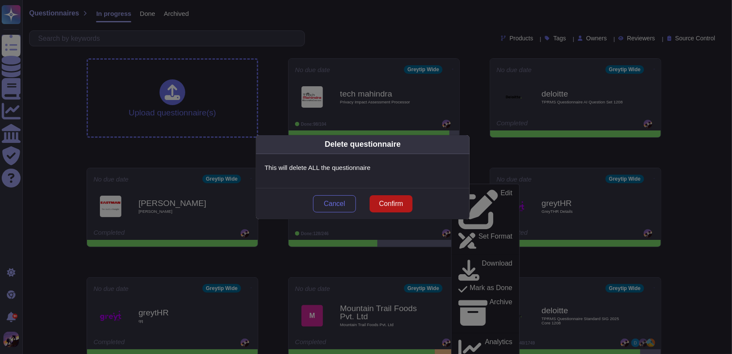
click at [386, 201] on span "Confirm" at bounding box center [391, 203] width 24 height 7
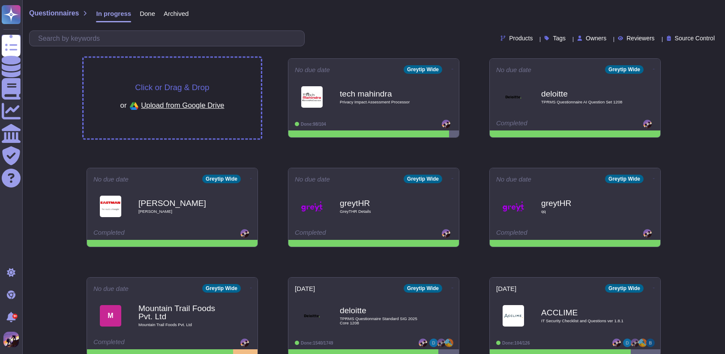
click at [197, 85] on span "Click or Drag & Drop" at bounding box center [172, 87] width 74 height 8
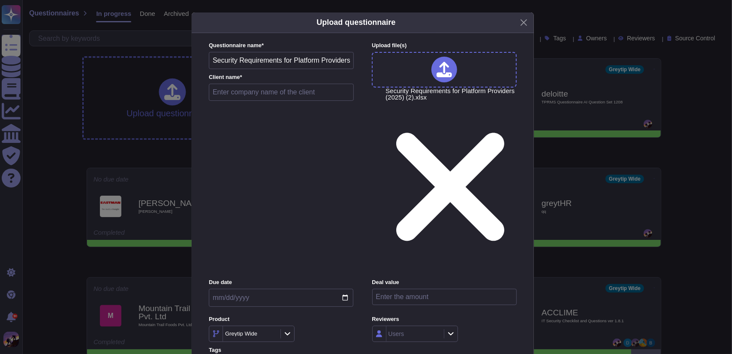
click at [255, 101] on input "text" at bounding box center [281, 92] width 145 height 17
type input "tmf"
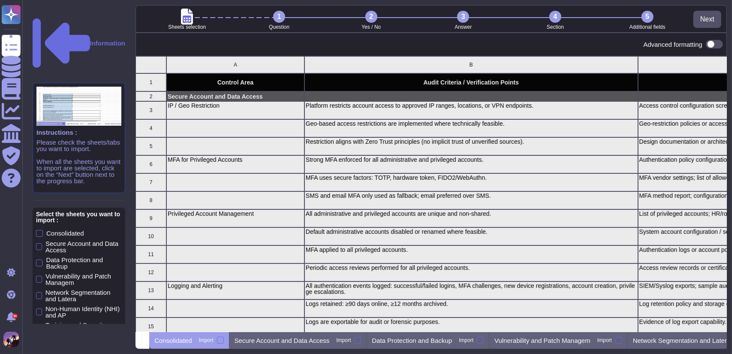
scroll to position [269, 585]
click at [37, 230] on div at bounding box center [39, 233] width 7 height 7
click at [0, 0] on input "Consolidated" at bounding box center [0, 0] width 0 height 0
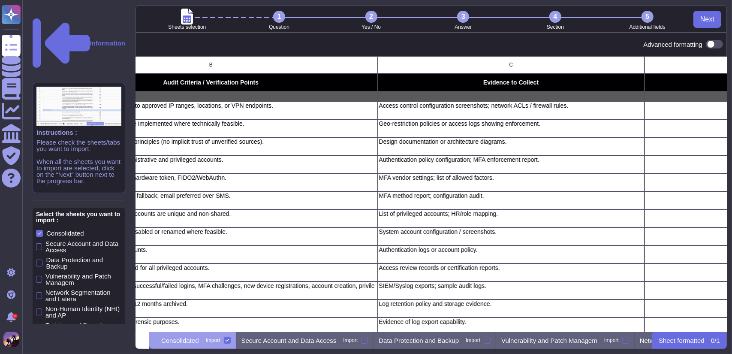
scroll to position [0, 261]
click at [312, 335] on div "Secure Account and Data Access Import" at bounding box center [305, 339] width 138 height 17
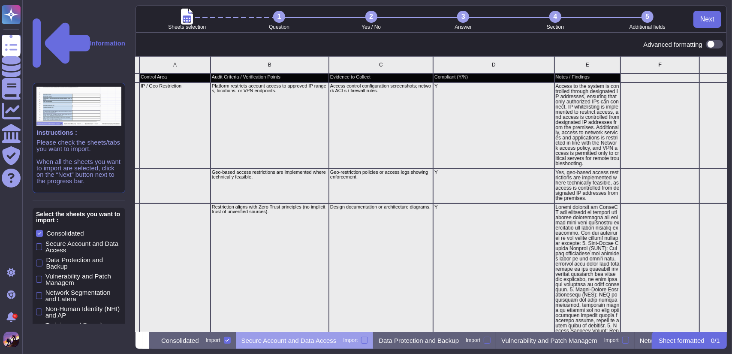
scroll to position [0, 27]
click at [210, 347] on div "Consolidated Import" at bounding box center [192, 339] width 87 height 17
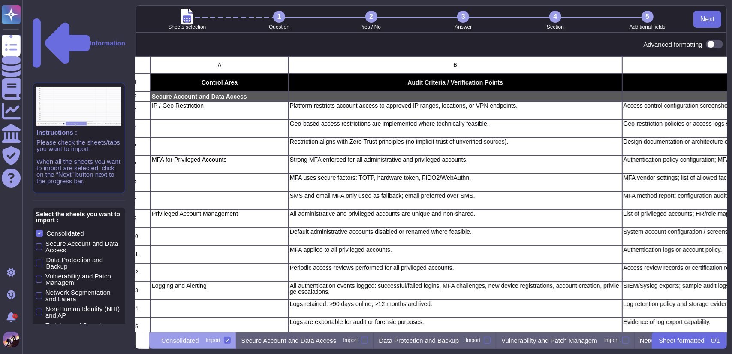
scroll to position [0, 0]
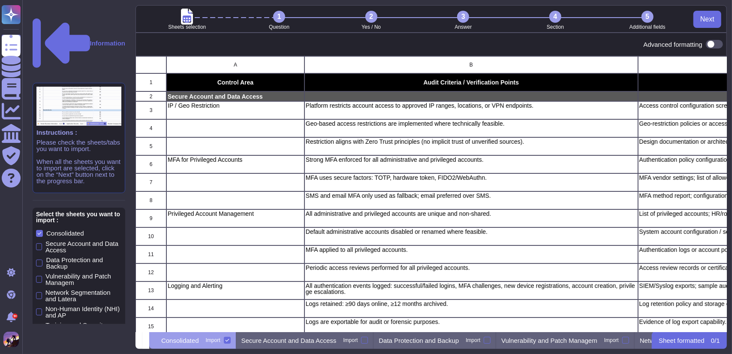
click at [223, 111] on div "IP / Geo Restriction" at bounding box center [235, 110] width 138 height 18
click at [705, 45] on div at bounding box center [712, 44] width 21 height 9
click at [710, 44] on span at bounding box center [714, 44] width 17 height 9
click at [702, 44] on input "checkbox" at bounding box center [702, 44] width 0 height 0
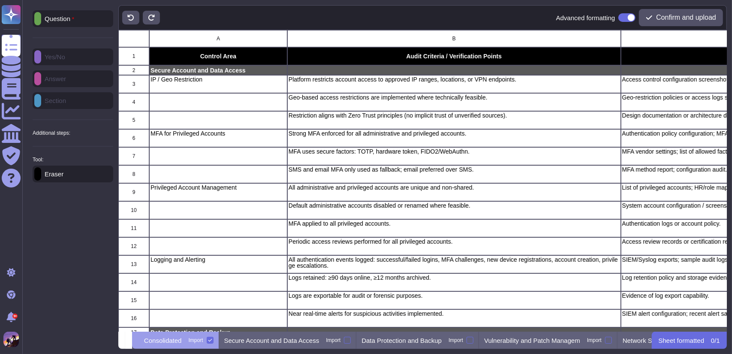
scroll to position [294, 602]
click at [78, 60] on div "Question Yes/No Answer Section Additional steps: Sub-Question Documents Instruc…" at bounding box center [73, 96] width 81 height 172
click at [77, 98] on div "Question Yes/No Answer Section Additional steps: Sub-Question Documents Instruc…" at bounding box center [73, 96] width 81 height 172
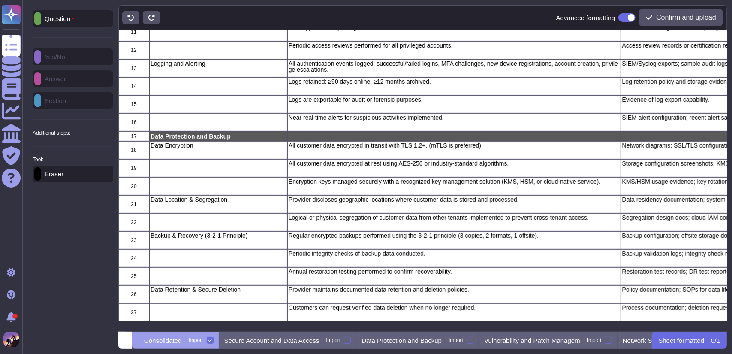
scroll to position [0, 0]
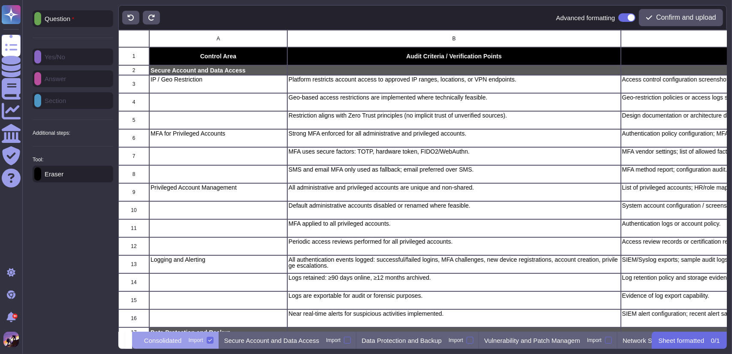
click at [83, 19] on div "Question" at bounding box center [73, 18] width 81 height 17
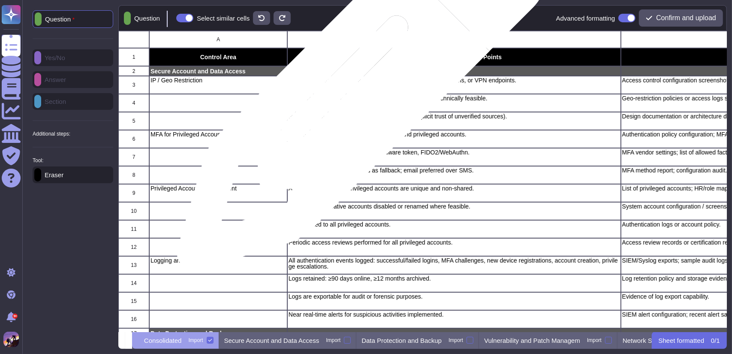
click at [358, 90] on div "Platform restricts account access to approved IP ranges, locations, or VPN endp…" at bounding box center [453, 85] width 333 height 18
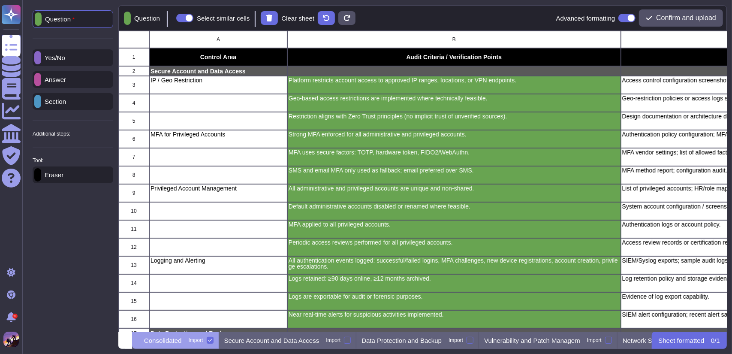
click at [64, 99] on p "Section" at bounding box center [53, 101] width 25 height 6
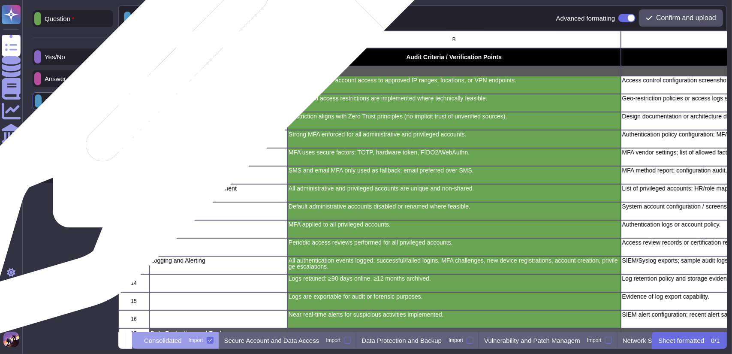
click at [198, 83] on p "IP / Geo Restriction" at bounding box center [217, 80] width 135 height 6
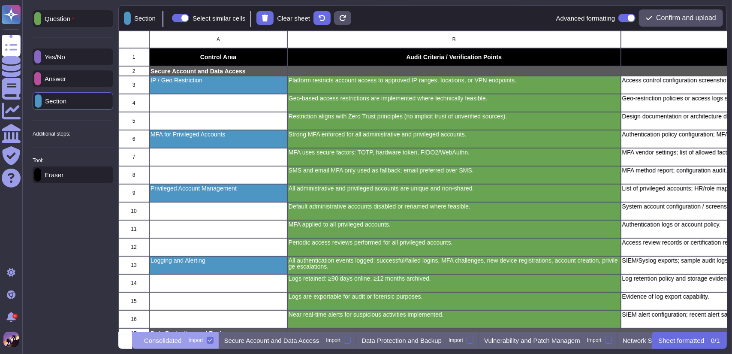
click at [60, 75] on p "Answer" at bounding box center [53, 78] width 25 height 6
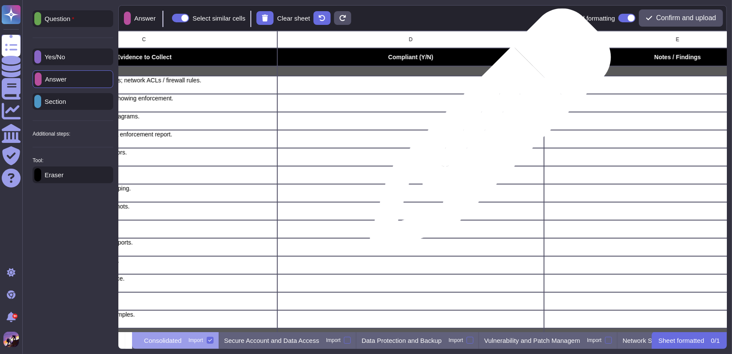
scroll to position [0, 611]
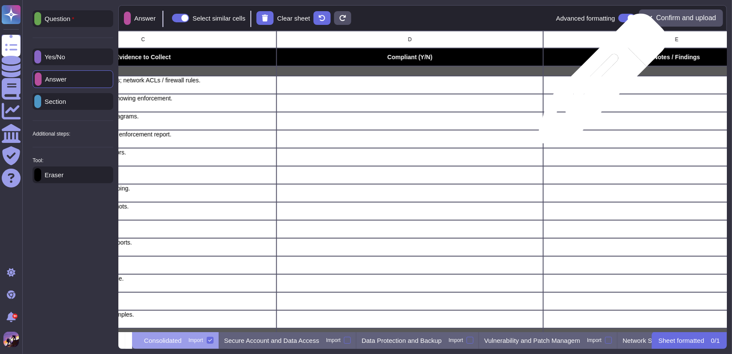
click at [598, 83] on div "grid" at bounding box center [676, 85] width 267 height 18
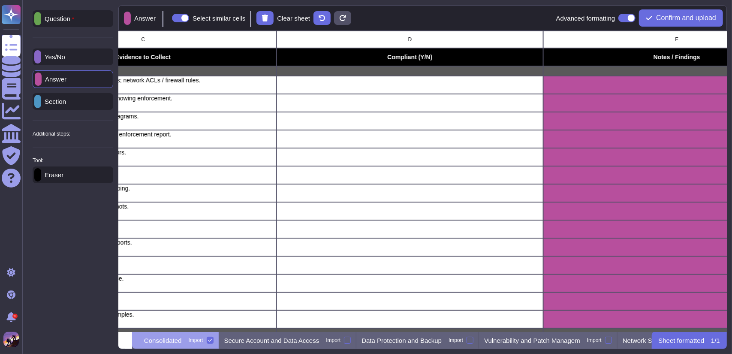
click at [76, 61] on div "Yes/No" at bounding box center [73, 56] width 81 height 17
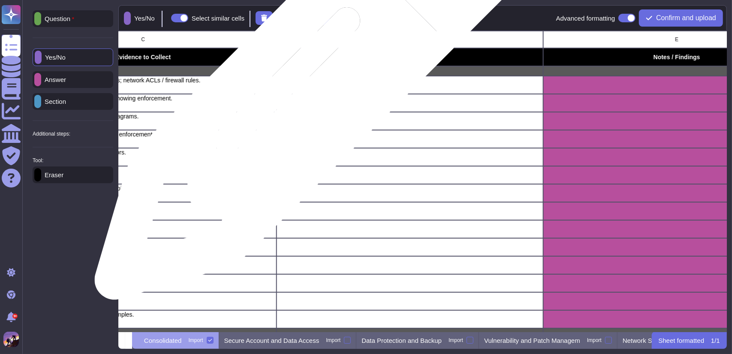
click at [303, 92] on div "grid" at bounding box center [409, 85] width 267 height 18
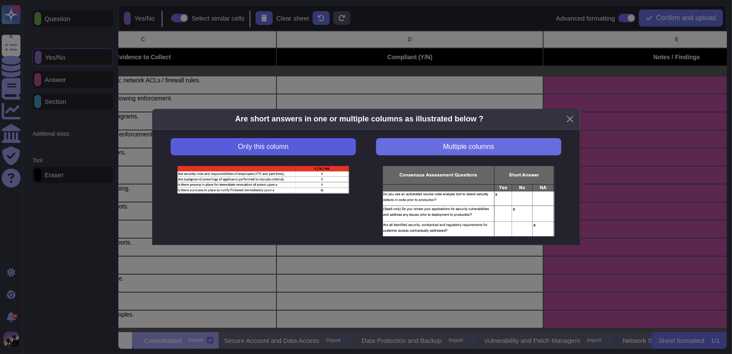
click at [285, 147] on span "Only this column" at bounding box center [263, 146] width 51 height 7
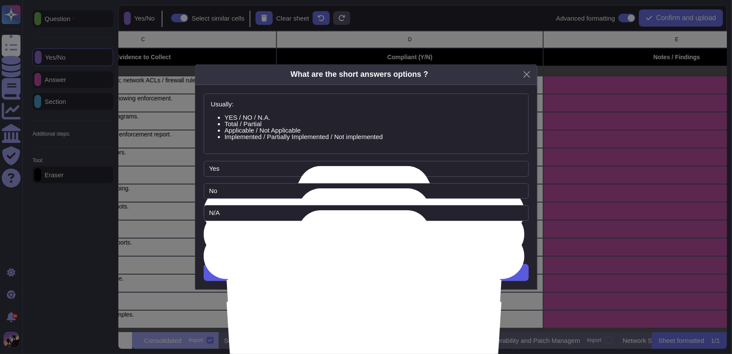
click at [280, 264] on button "Next" at bounding box center [366, 272] width 325 height 17
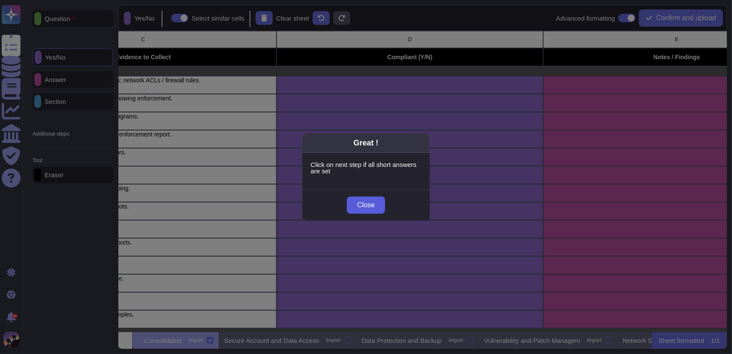
click at [379, 211] on button "Close" at bounding box center [366, 204] width 38 height 17
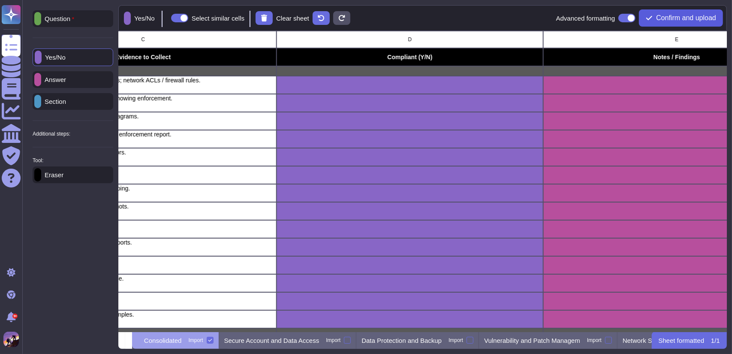
click at [670, 15] on span "Confirm and upload" at bounding box center [686, 18] width 60 height 7
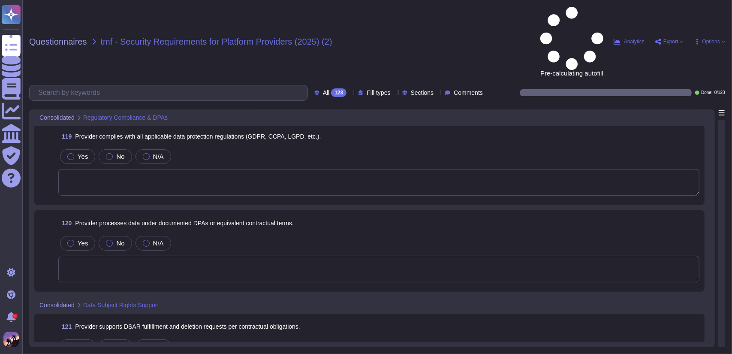
scroll to position [10634, 0]
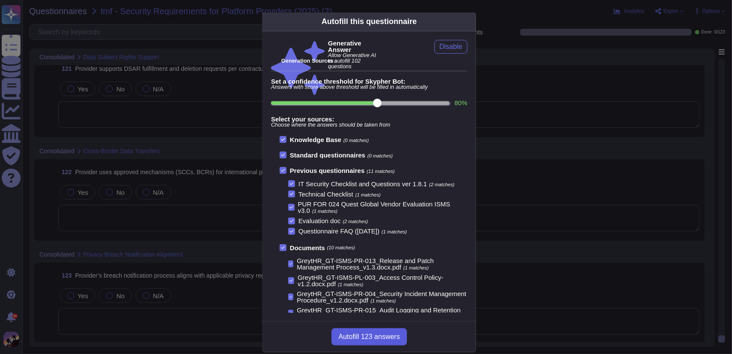
click at [355, 333] on span "Autofill 123 answers" at bounding box center [368, 336] width 61 height 7
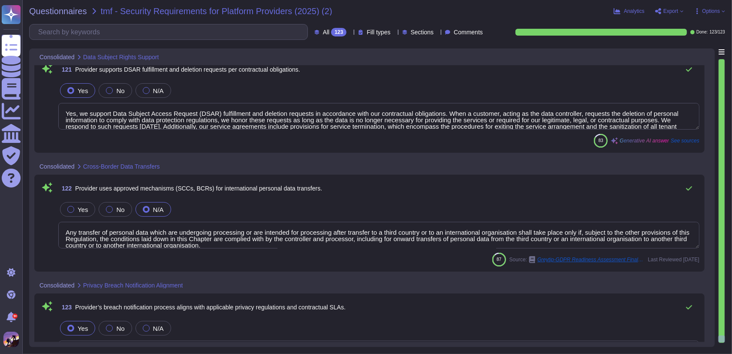
type textarea "Yes, we support Data Subject Access Request (DSAR) fulfillment and deletion req…"
type textarea "Any transfer of personal data which are undergoing processing or are intended f…"
type textarea "Our breach notification process is designed to align with applicable privacy re…"
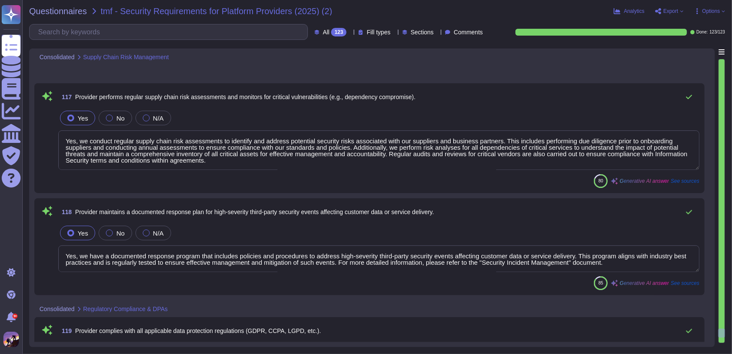
type textarea "Yes, we conduct regular supply chain risk assessments to identify and address p…"
type textarea "Yes, we have a documented response program that includes policies and procedure…"
type textarea "Yes, the vendor complies with relevant regulatory requirements, specifically GD…"
type textarea "Yes, our organization has a Master Services Agreement (MSA) and Data Processing…"
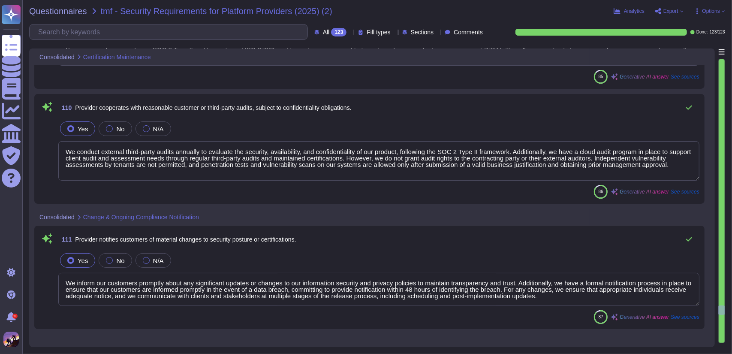
type textarea "Yes, we provide access to our SOC 2 Type II audit reports and ISO 27001 audit r…"
type textarea "We conduct external third-party audits annually to evaluate the security, avail…"
type textarea "We maintain current and relevant third-party certifications, including: 1. ISO/…"
type textarea "Attestation reports and certificates, including our ISO 27001 and SOC 2 Type II…"
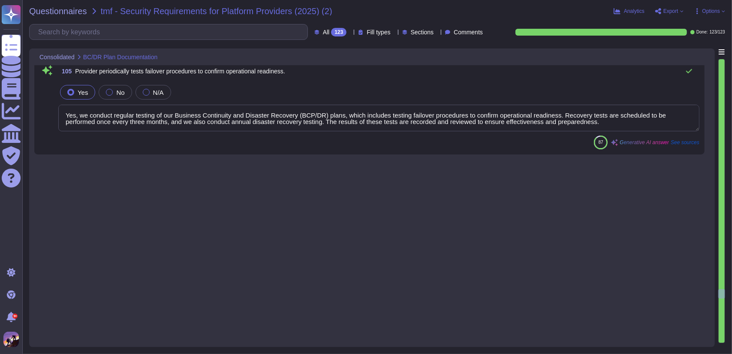
type textarea "Yes, we maintain a documented Business Continuity and Disaster Recovery (BC/DR)…"
type textarea "Yes, the Business Continuity and Disaster Recovery (BC/DR) plan is reviewed and…"
type textarea "Yes, we conduct regular backup restoration tests to verify backup integrity. Th…"
type textarea "We have successfully demonstrated our ability to meet the committed Recovery Ti…"
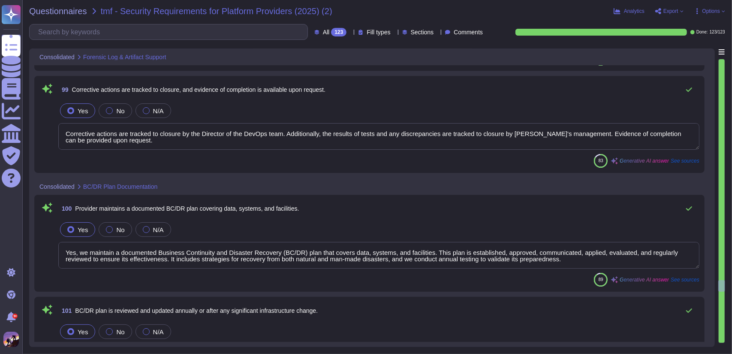
type textarea "Yes, we maintain comprehensive documentation of all security incidents, includi…"
type textarea "Yes, we cooperate with investigations while adhering to legal constraints. Our …"
type textarea "We provide written post-incident reports that detail the damage assessment, inc…"
type textarea "Corrective actions are tracked to closure by the Director of the DevOps team. A…"
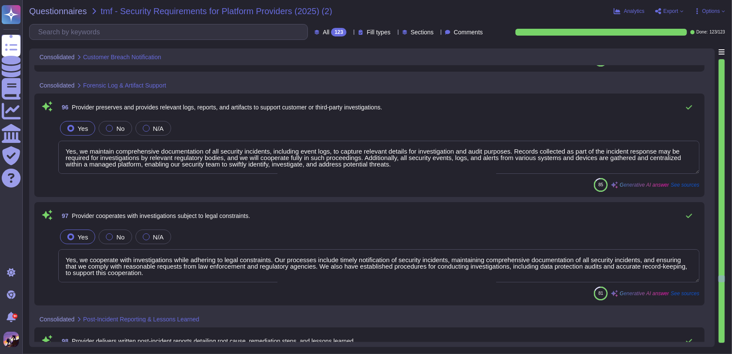
type textarea "We commit to providing notification within 48 hours of identifying a data breac…"
type textarea "Notifications include relevant details about the nature of the breach, the data…"
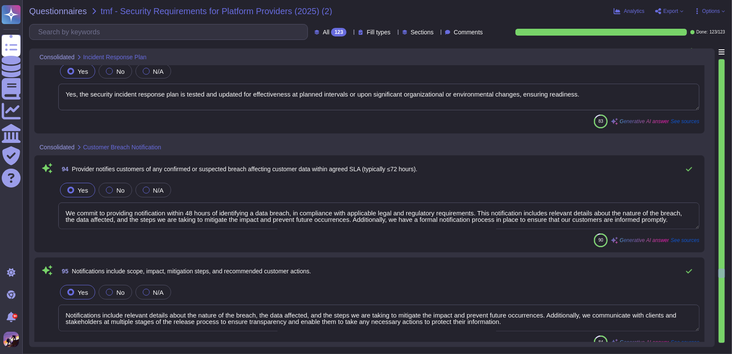
type textarea "Yes, we have a comprehensive security incident response plan that is documented…"
type textarea "Yes, the security incident response plan is tested and updated for effectivenes…"
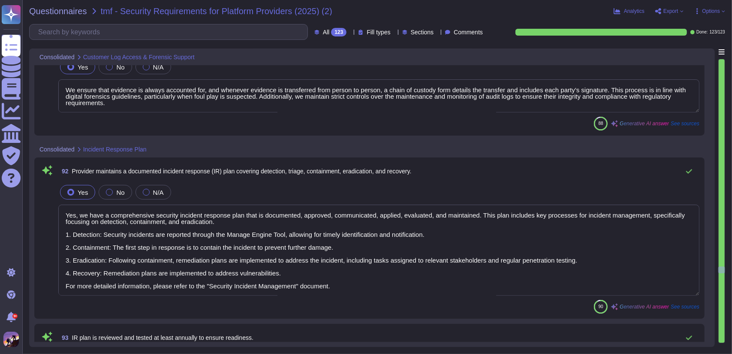
type textarea "Access to audit trail logs is restricted to authorized personnel with a legitim…"
type textarea "We ensure that evidence is always accounted for, and whenever evidence is trans…"
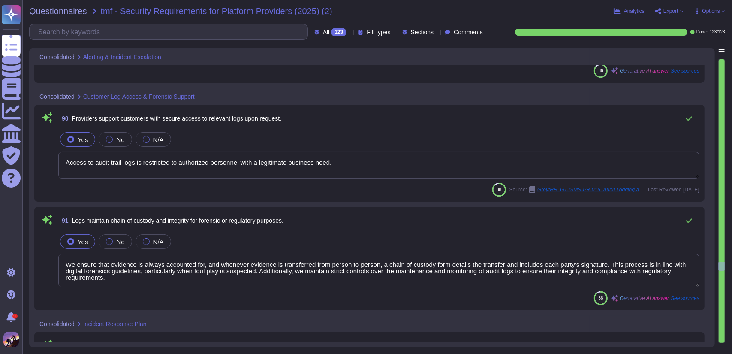
type textarea "Security alerts are generated and monitored continuously by our dedicated Secur…"
type textarea "Yes, critical events are promptly escalated to the Incident Response Team (IRT)…"
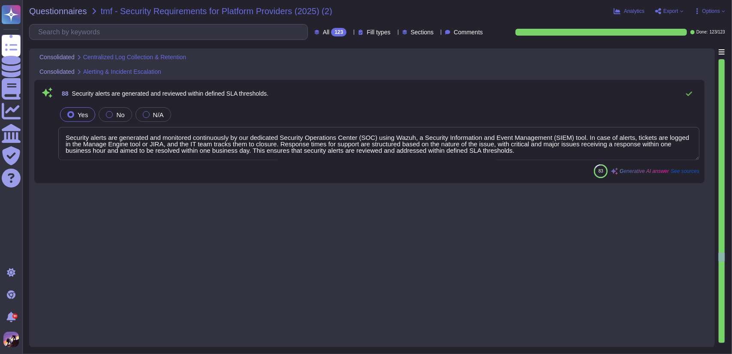
type textarea "We gather and centralize security events, logs, and alerts from various systems…"
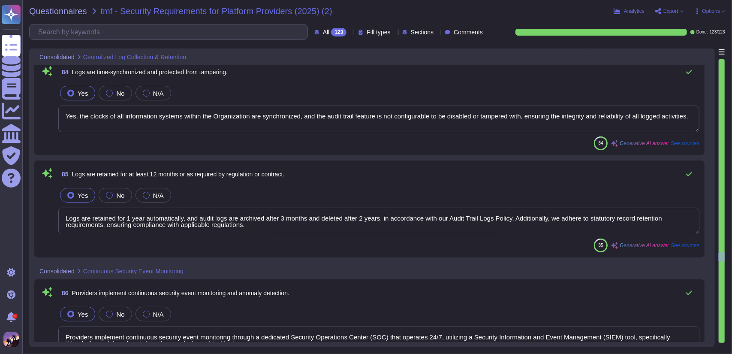
type textarea "Yes, the clocks of all information systems within the Organization are synchron…"
type textarea "Logs are retained for 1 year automatically, and audit logs are archived after 3…"
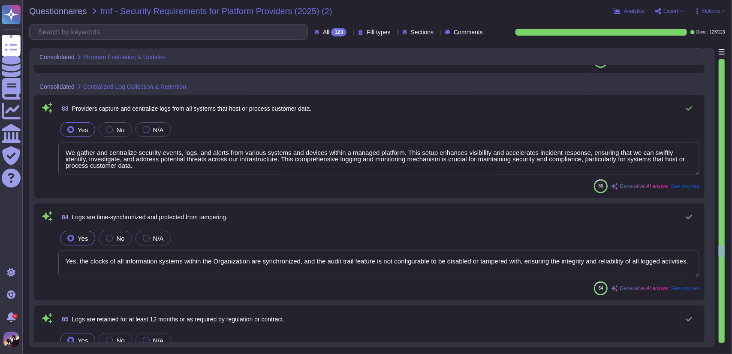
type textarea "Yes, our security awareness and training programs are regularly reviewed and up…"
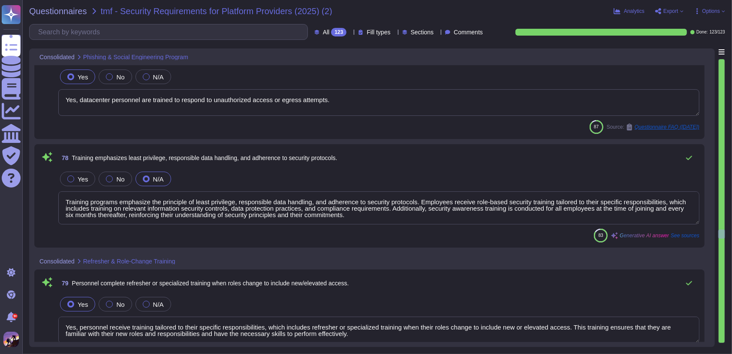
type textarea "Training is provided at least annually."
type textarea "Feedback and remedial training are provided for personnel who fail exercises as…"
type textarea "Yes, datacenter personnel are trained to respond to unauthorized access or egre…"
type textarea "Training programs emphasize the principle of least privilege, responsible data …"
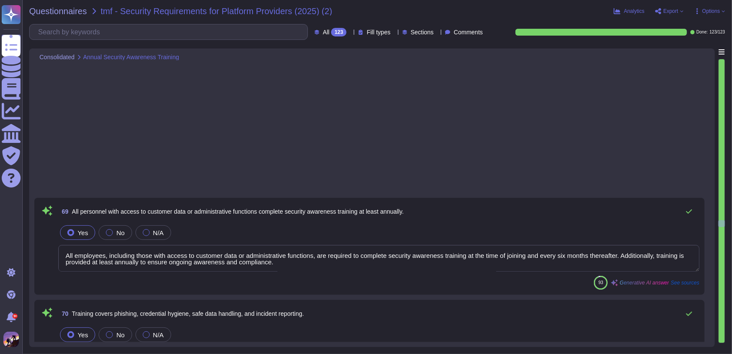
type textarea "All employees, including those with access to customer data or administrative f…"
type textarea "Our training programs include comprehensive coverage of security principles, wh…"
type textarea "Training records are maintained and are available upon request. Evidence of tra…"
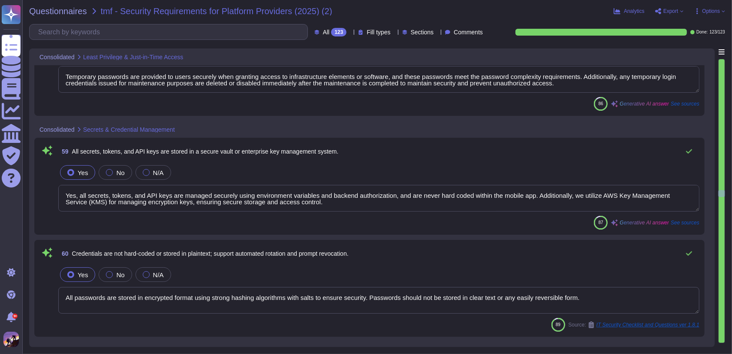
type textarea "Access to NHI and API credentials is managed based on the principle of least pr…"
type textarea "Temporary passwords are provided to users securely when granting access to infr…"
type textarea "Yes, all secrets, tokens, and API keys are managed securely using environment v…"
type textarea "All passwords are stored in encrypted format using strong hashing algorithms wi…"
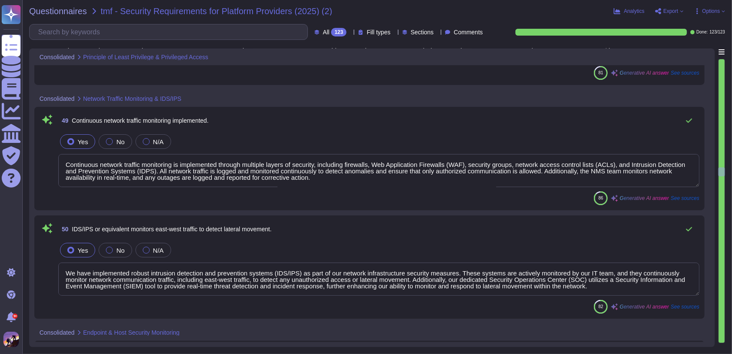
type textarea "Privileged user access rights are restricted to key roles, ensuring that only a…"
type textarea "Shared administrative accounts are prohibited, and all privileged sessions are …"
type textarea "Continuous network traffic monitoring is implemented through multiple layers of…"
type textarea "We have implemented robust intrusion detection and prevention systems (IDS/IPS)…"
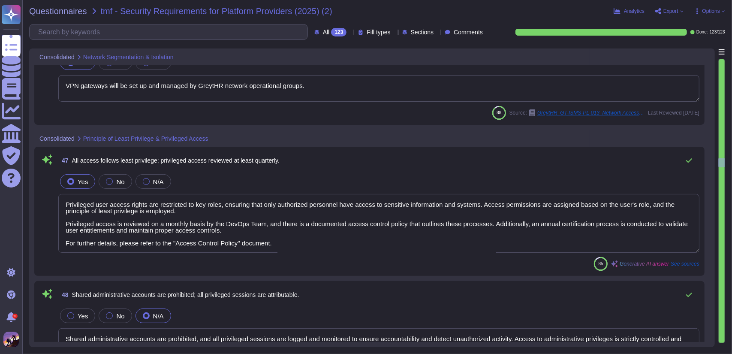
type textarea "Yes, logical segmentation exists between critical systems, management planes, a…"
type textarea "Access between segments is managed using strict access controls, ensuring that …"
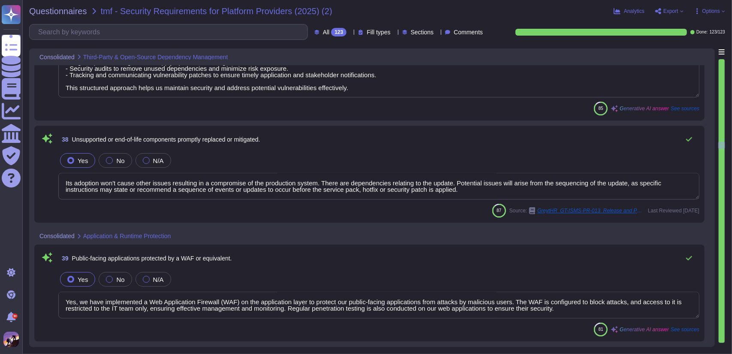
type textarea "We continuously monitor for known vulnerabilities in third-party and open-sourc…"
type textarea "Its adoption won't cause other issues resulting in a compromise of the producti…"
type textarea "Yes, we have implemented a Web Application Firewall (WAF) on the application la…"
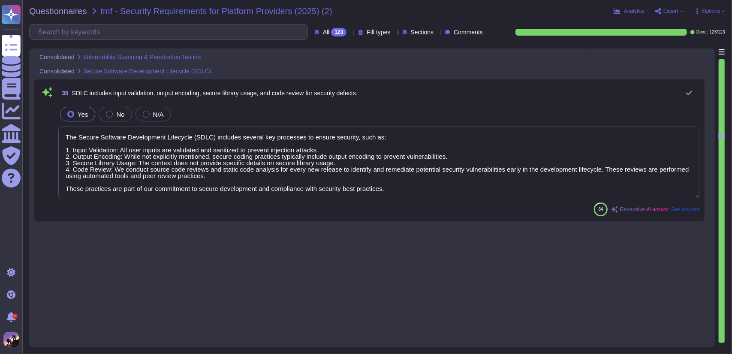
type textarea "We conduct regular vulnerability scans on both internal and publicly facing sys…"
type textarea "- All critical vulnerabilities are closed immediately. - High severity issues a…"
type textarea "We conduct annual independent penetration tests on our applications, including …"
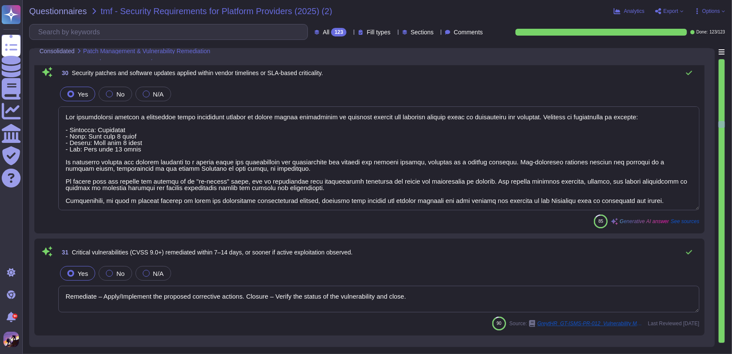
type textarea "Access to backups and archived data is governed by the same controls as primary…"
type textarea "The captured logs are monitored, and alerting mechanisms are enabled for unauth…"
type textarea "Our organization follows a structured patch management process to ensure timely…"
type textarea "Remediate – Apply/Implement the proposed corrective actions. Closure – Verify t…"
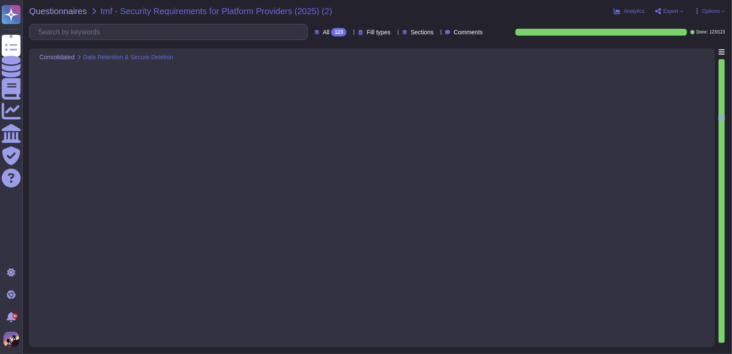
type textarea "Yes, we have a comprehensive Data Retention Policy that governs the retention a…"
type textarea "Customers can request verified data deletion when it is no longer required, in …"
type textarea "We maintain comprehensive documentation regarding the policies and procedures f…"
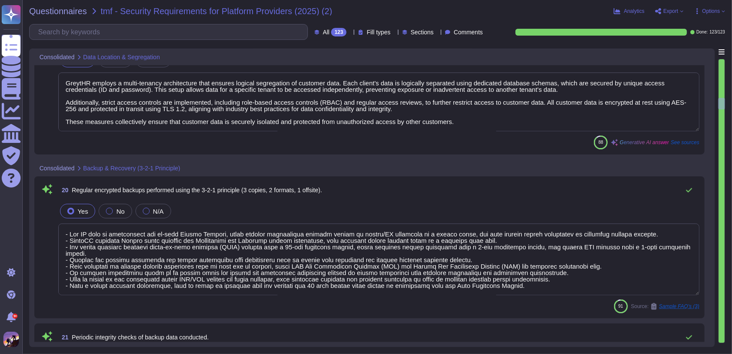
type textarea "Customer data is stored and processed in the following geographic locations: 1.…"
type textarea "GreytHR employs a multi-tenancy architecture that ensures logical segregation o…"
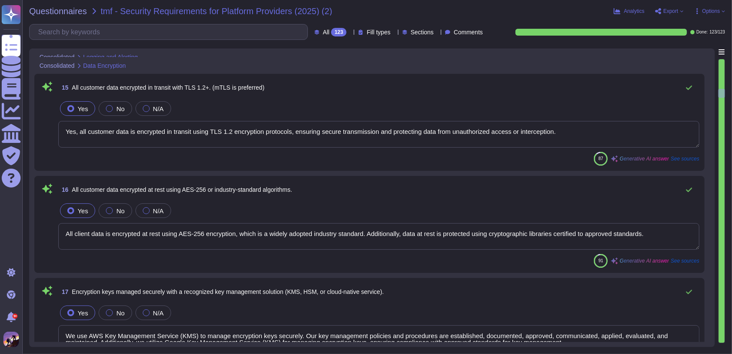
type textarea "Audit logs are preserved for at least 90 days as part of our audit logging and …"
type textarea "Audit logging is configured as set out above."
type textarea "We have implemented automated systems for anomaly detection to promptly identif…"
type textarea "Yes, all customer data is encrypted in transit using TLS 1.2 encryption protoco…"
type textarea "All client data is encrypted at rest using AES-256 encryption, which is a widel…"
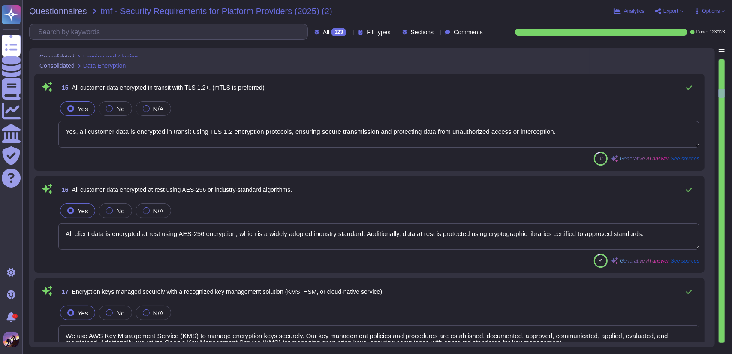
type textarea "We use AWS Key Management Service (KMS) to manage encryption keys securely. Our…"
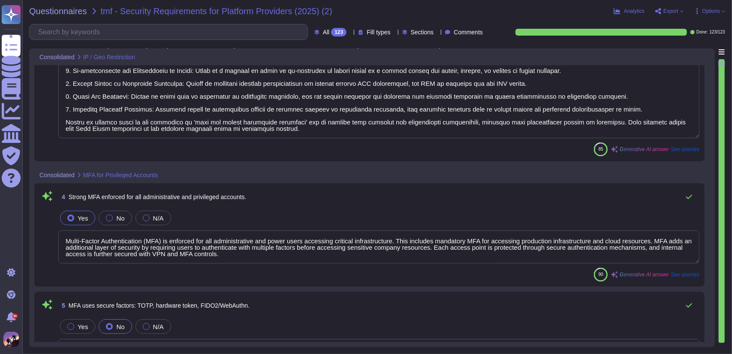
type textarea "Access to the system is restricted through IP whitelisting, allowing only desig…"
type textarea "Yes, geo-based access restrictions are implemented where technically feasible, …"
type textarea "Access controls at GreytHR are designed to protect sensitive information and en…"
type textarea "Multi-Factor Authentication (MFA) is enforced for all administrative and power …"
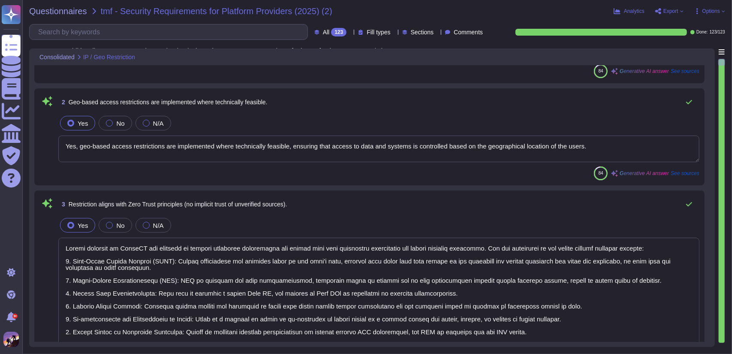
scroll to position [0, 0]
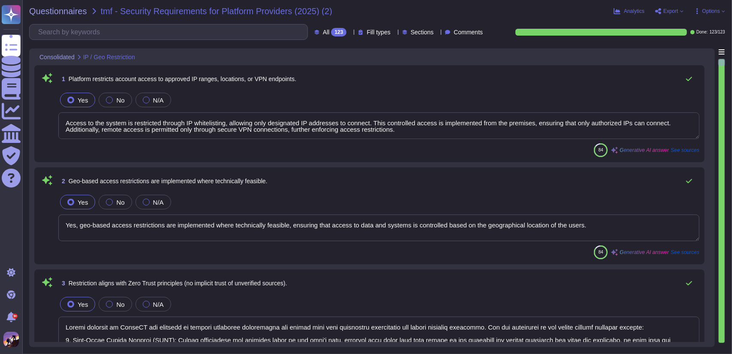
click at [668, 9] on span "Export" at bounding box center [670, 11] width 15 height 5
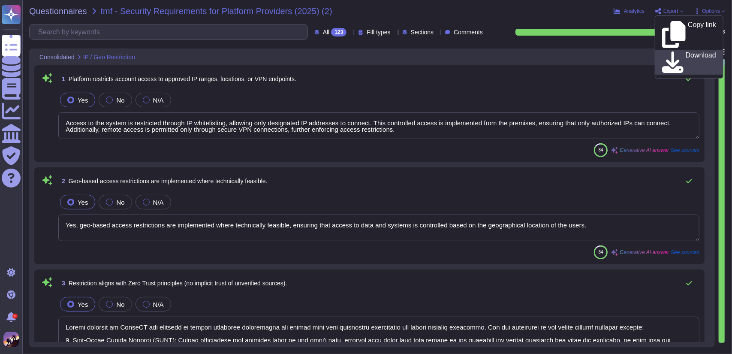
click at [666, 51] on icon at bounding box center [672, 61] width 21 height 21
